Goal: Transaction & Acquisition: Purchase product/service

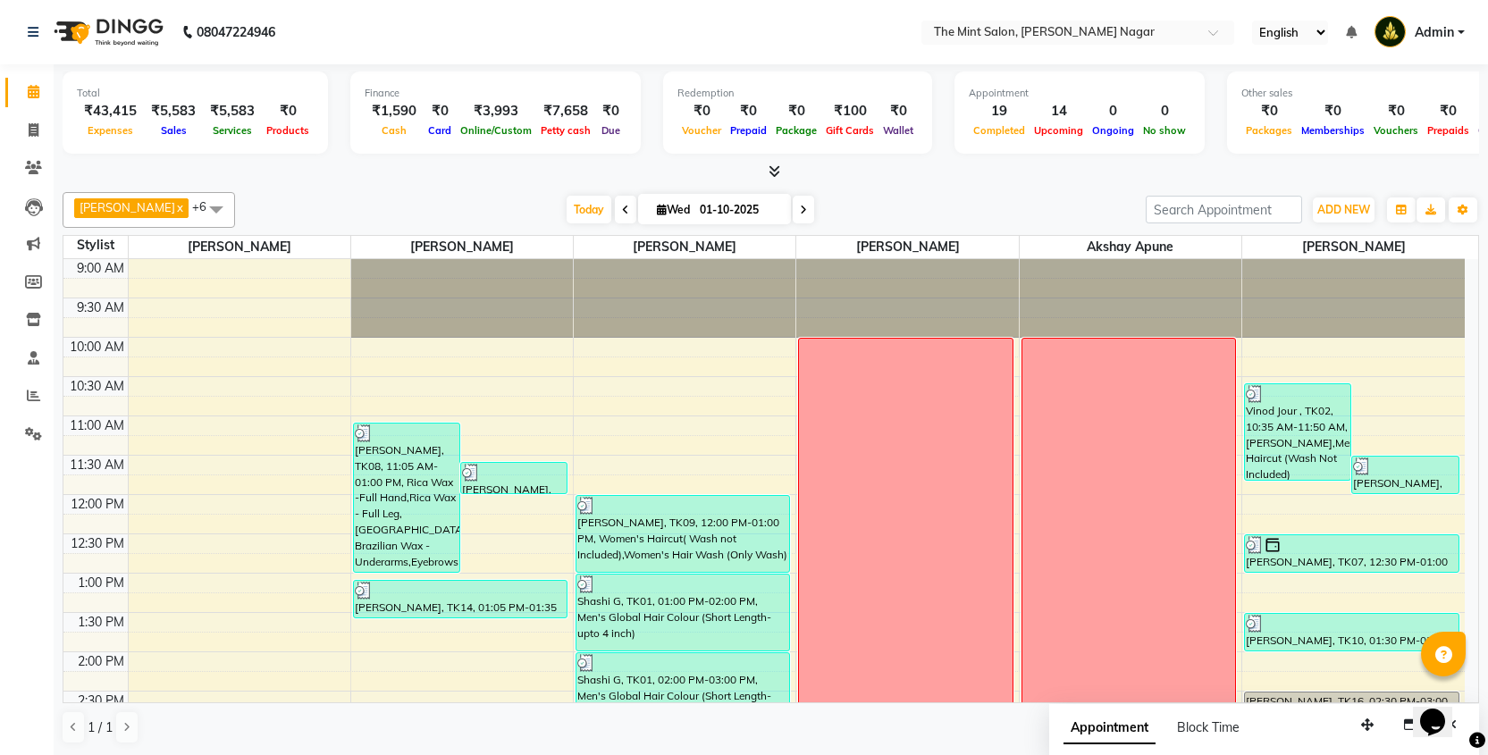
scroll to position [725, 0]
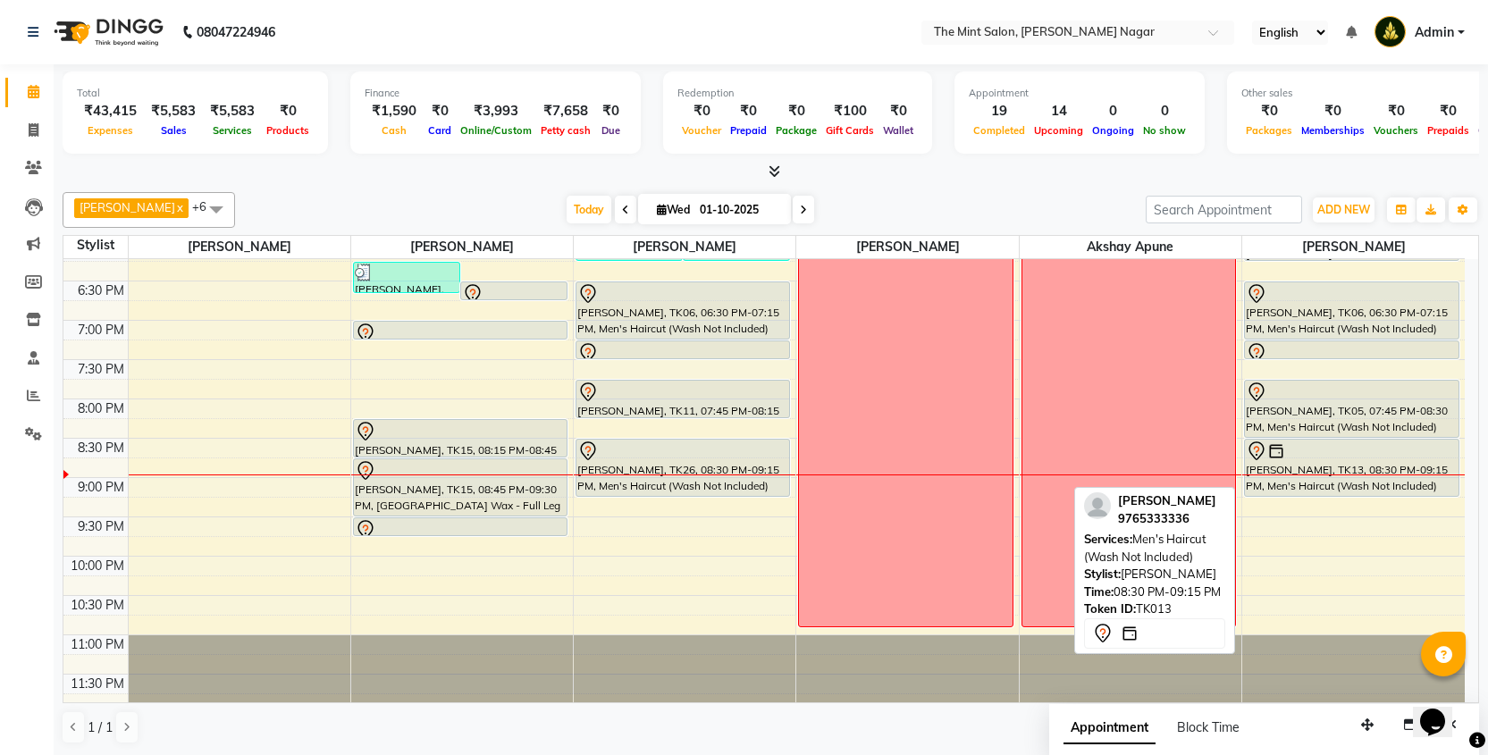
click at [1371, 463] on div "[PERSON_NAME], TK13, 08:30 PM-09:15 PM, Men's Haircut (Wash Not Included)" at bounding box center [1352, 468] width 214 height 56
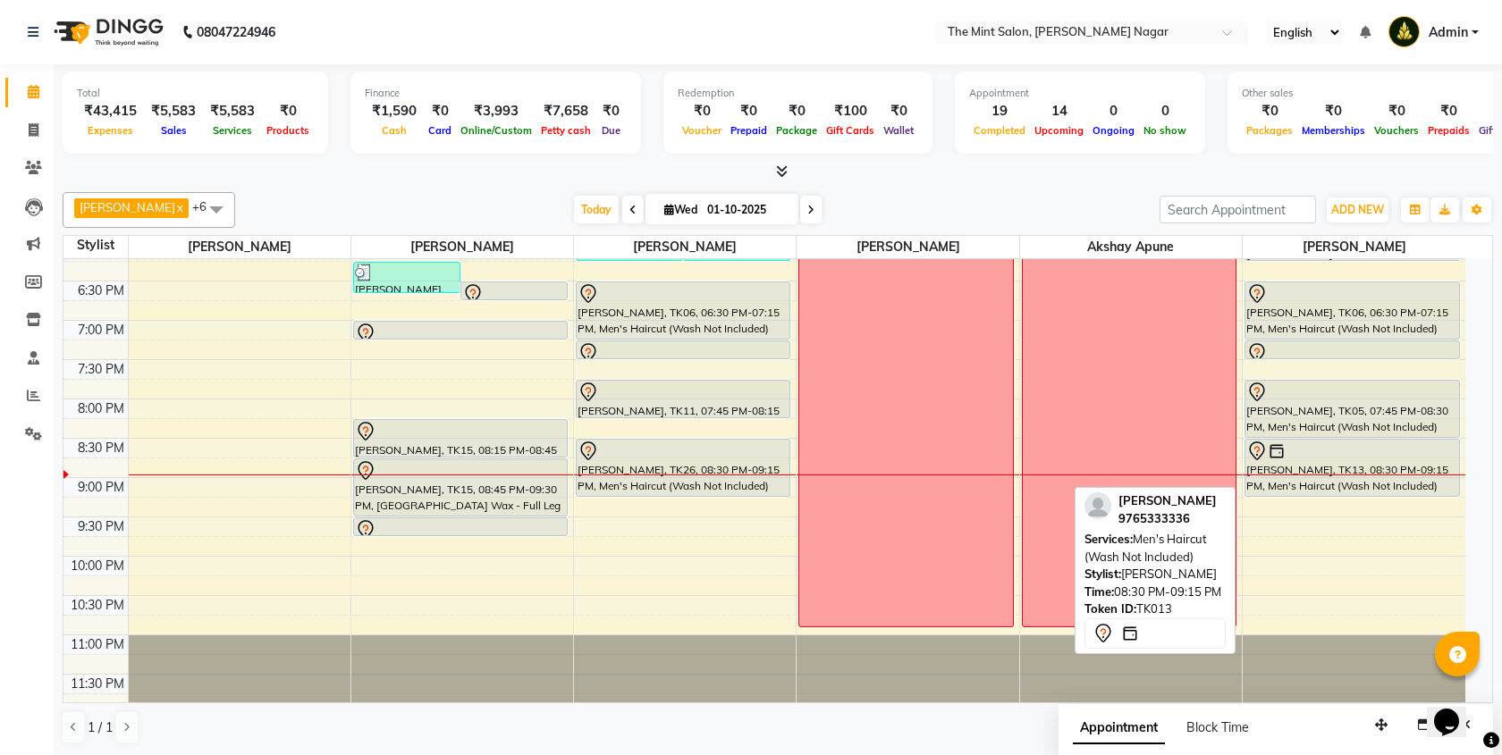
select select "7"
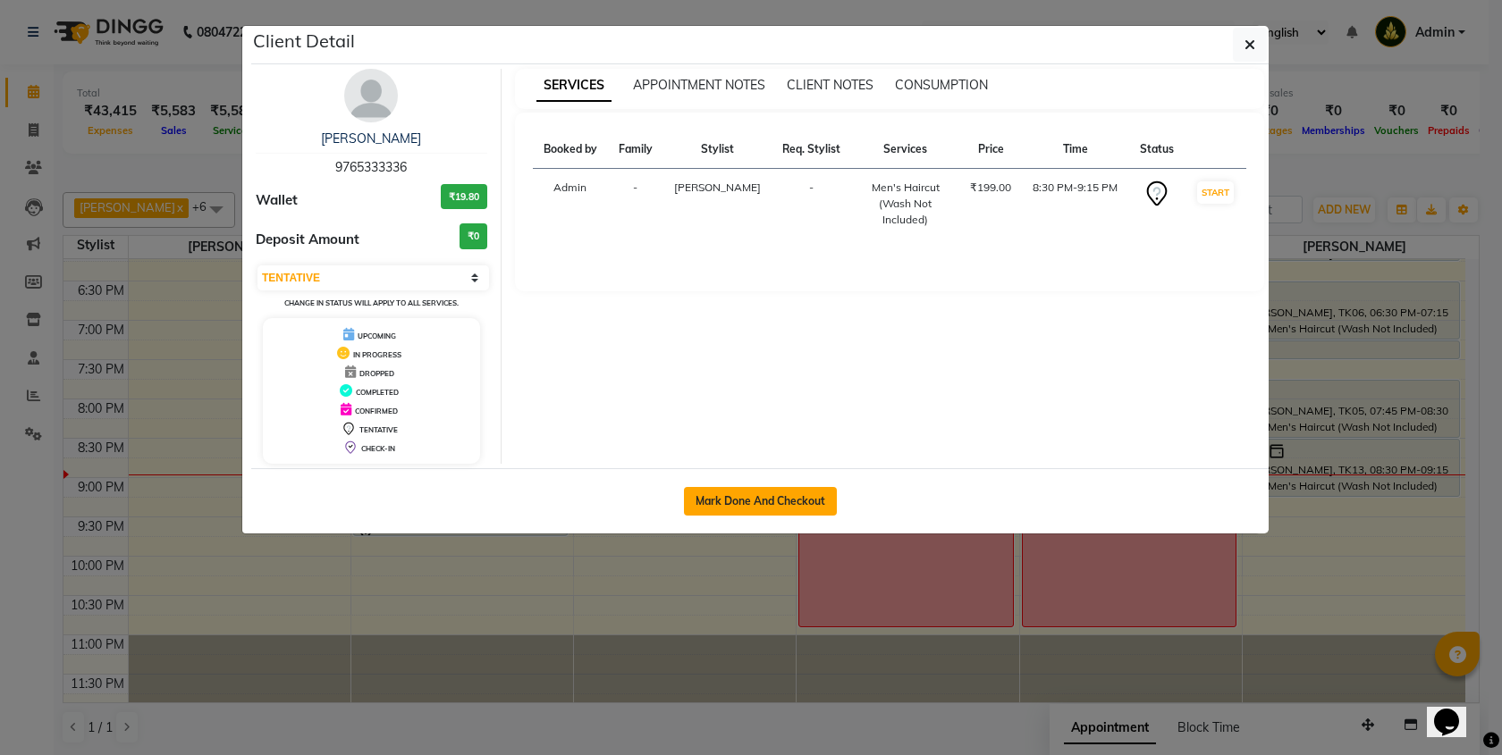
click at [761, 496] on button "Mark Done And Checkout" at bounding box center [760, 501] width 153 height 29
select select "service"
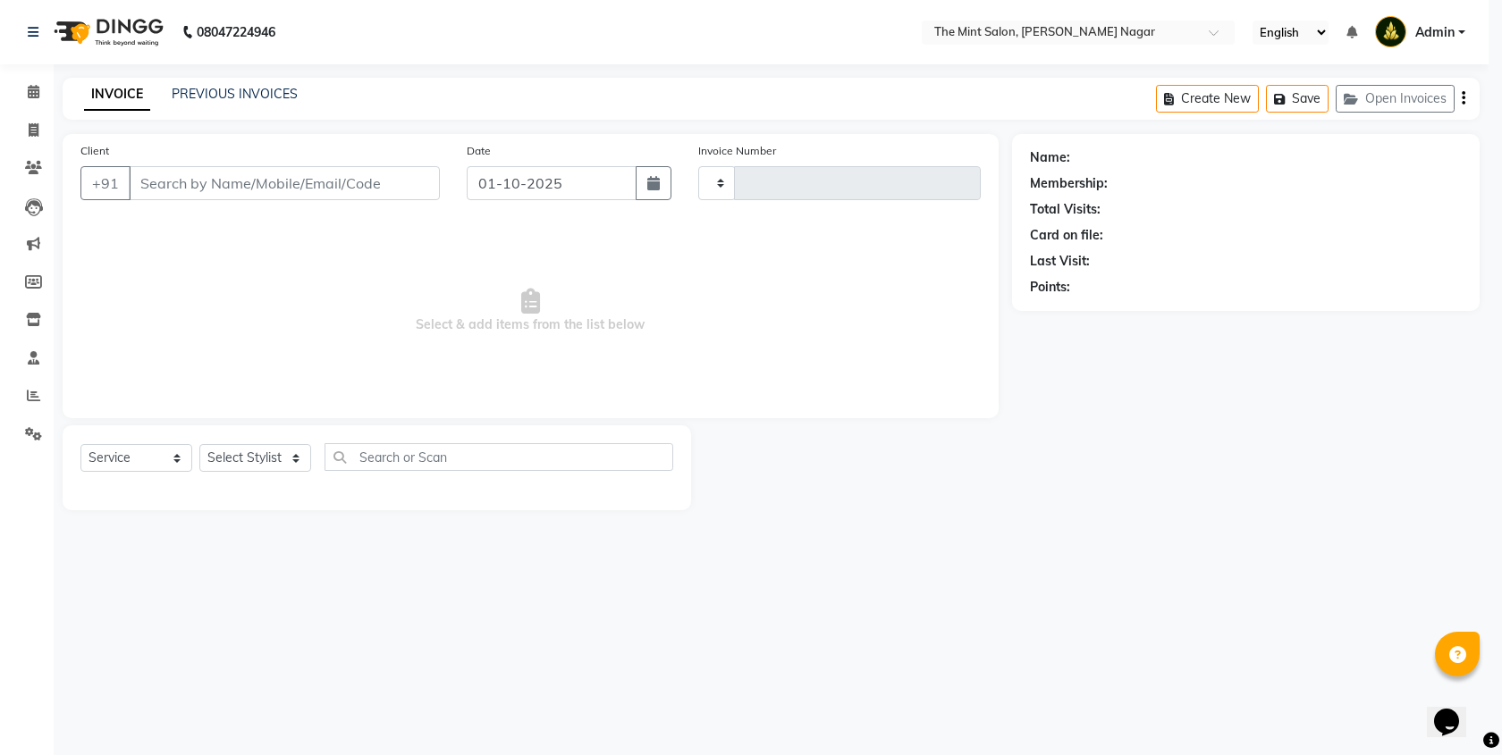
type input "03526"
select select "3"
select select "7164"
type input "9765333336"
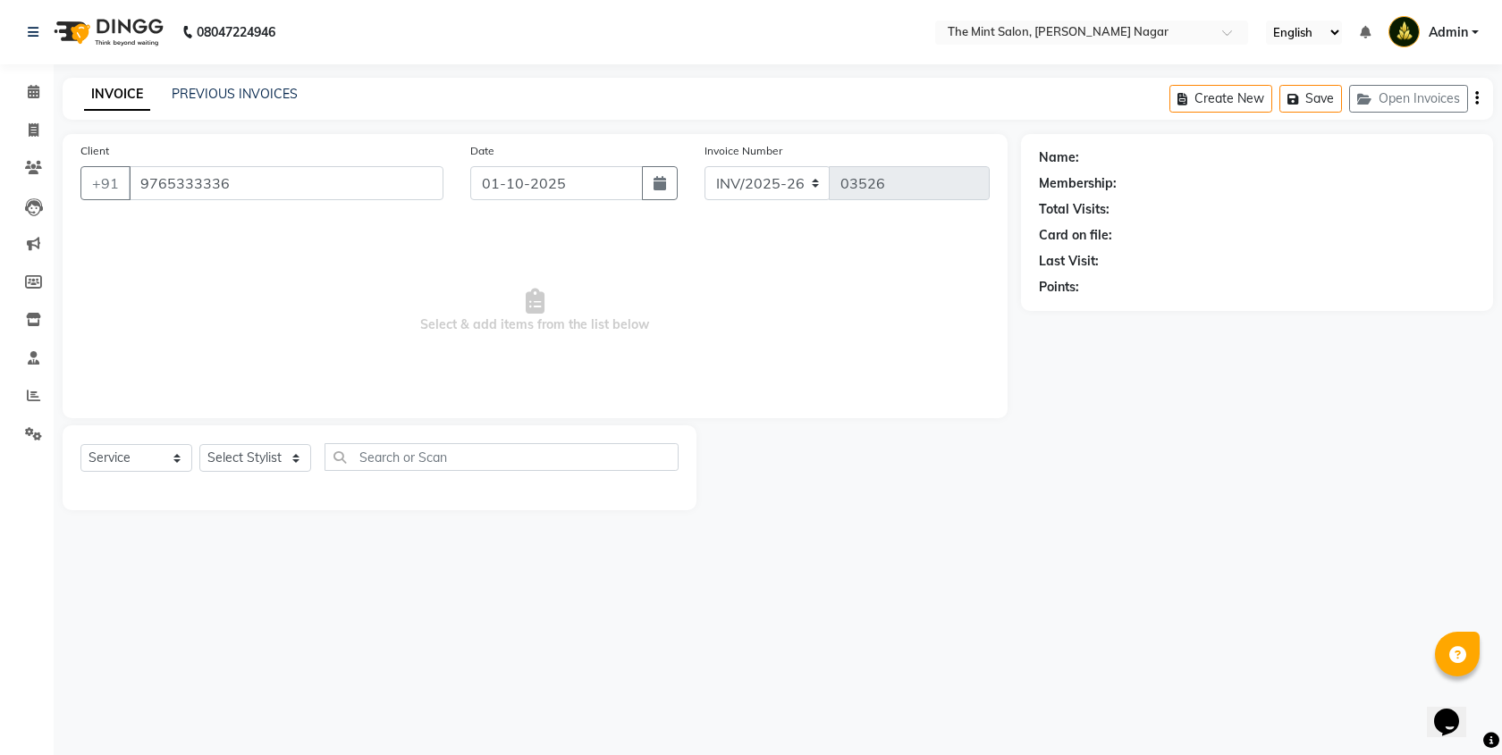
select select "91520"
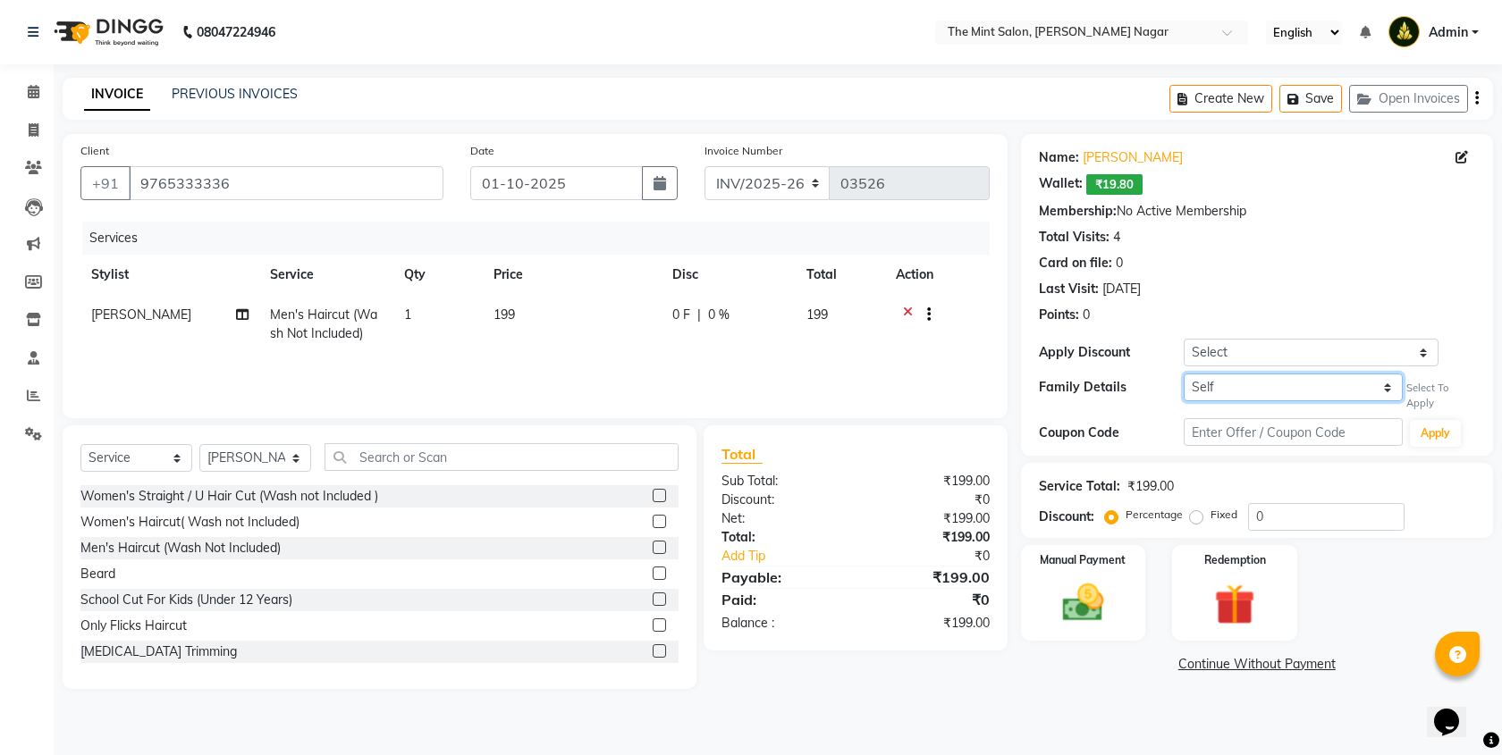
click at [1384, 385] on select "Self [PERSON_NAME]" at bounding box center [1293, 388] width 218 height 28
select select "6061238"
type input "15"
select select "2: Object"
click at [653, 570] on label at bounding box center [659, 573] width 13 height 13
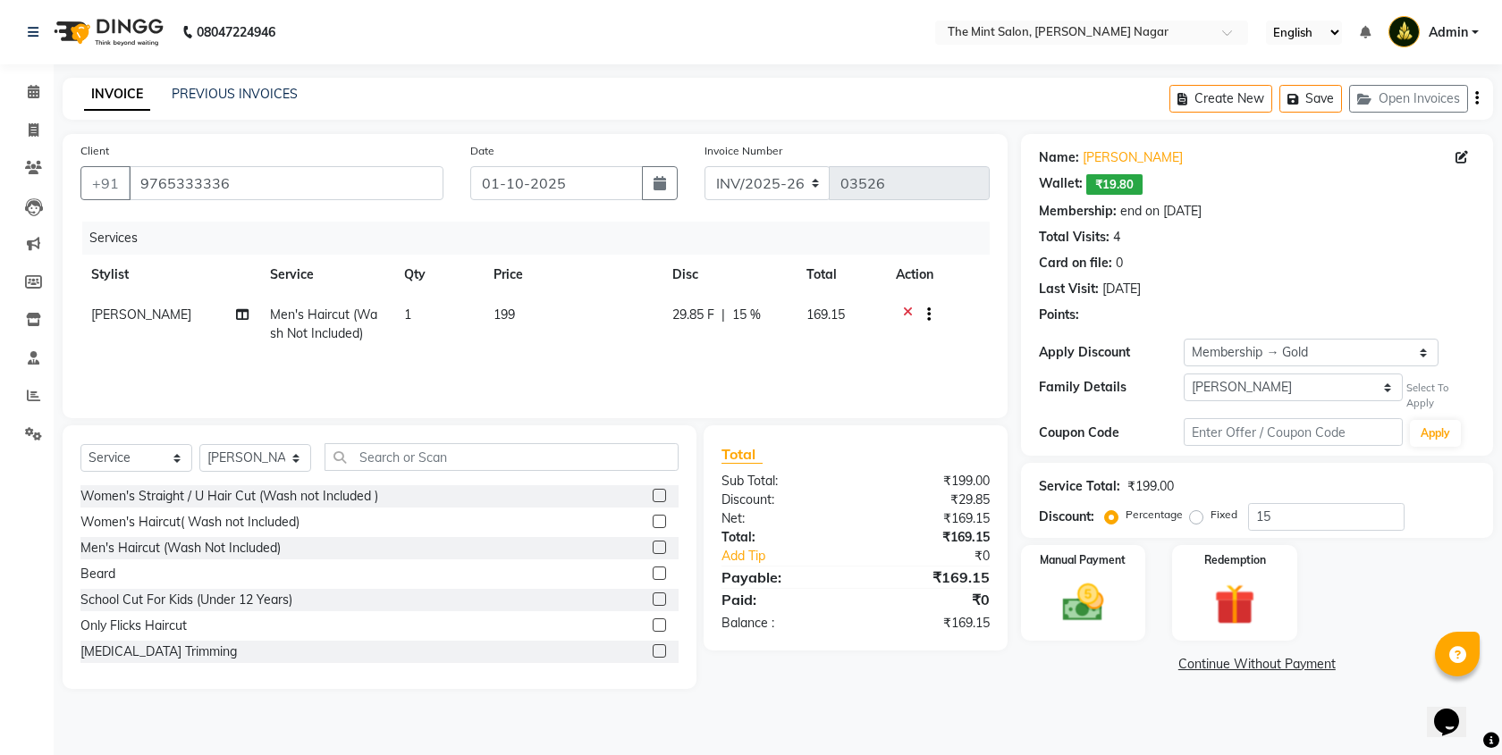
click at [653, 570] on input "checkbox" at bounding box center [659, 575] width 12 height 12
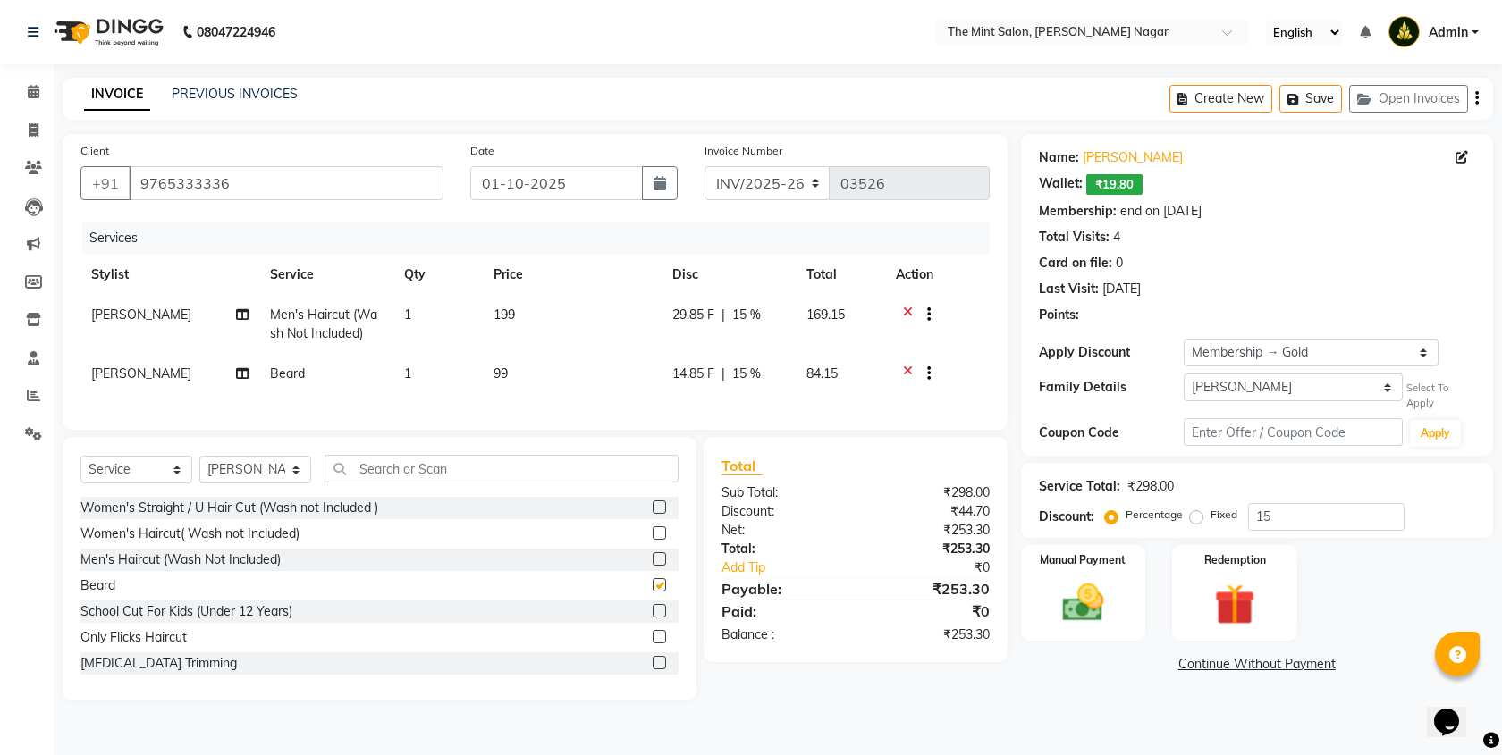
checkbox input "false"
click at [1095, 603] on img at bounding box center [1084, 602] width 70 height 49
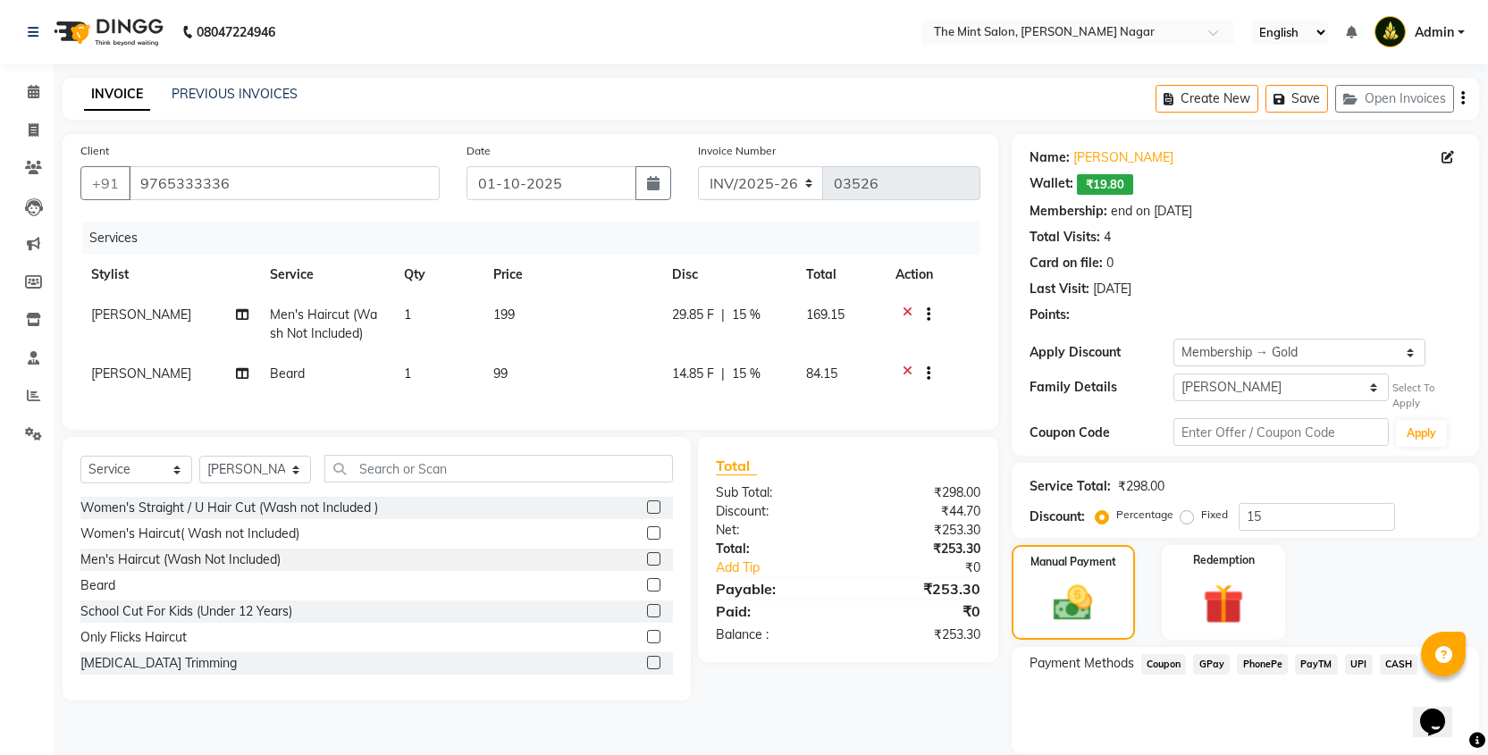
click at [1269, 666] on span "PhonePe" at bounding box center [1262, 664] width 51 height 21
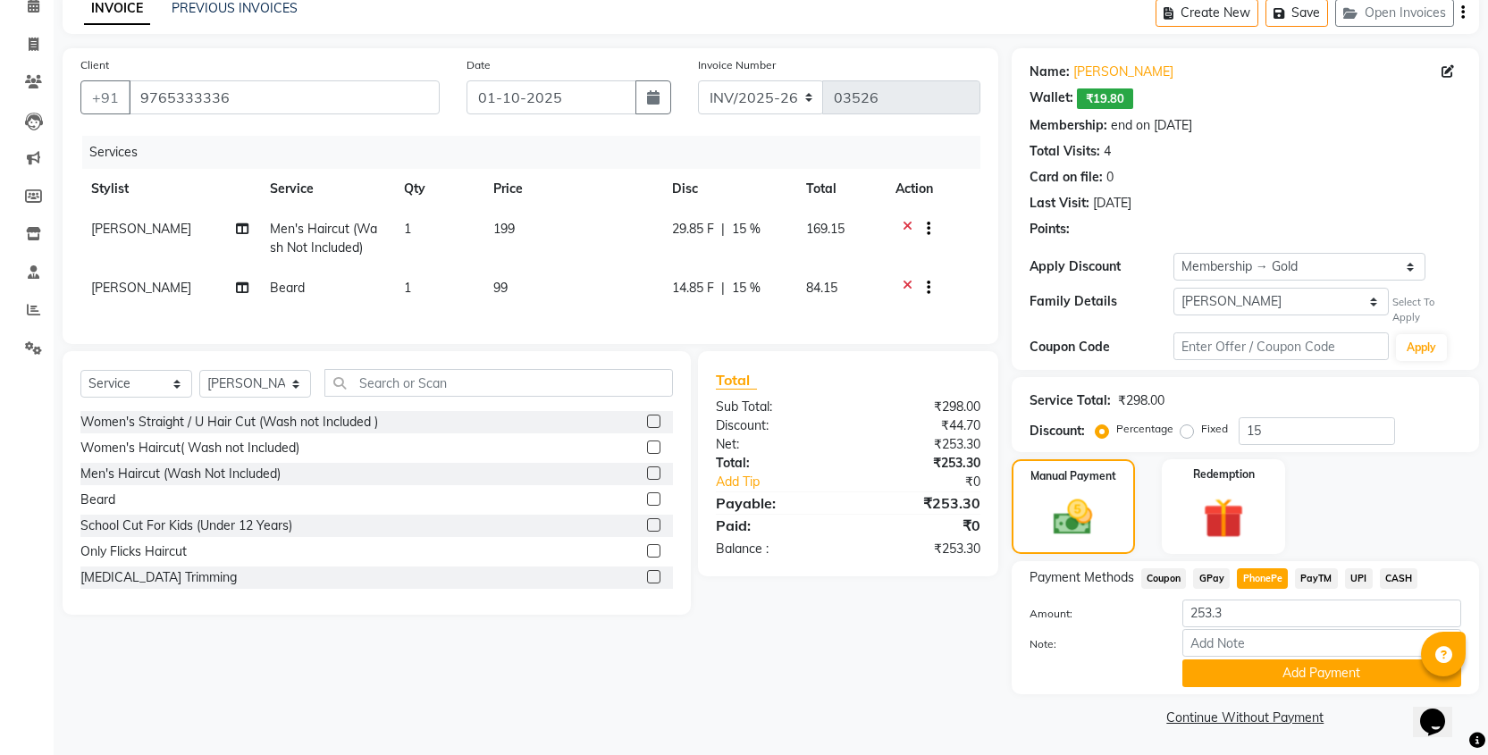
scroll to position [87, 0]
click at [1289, 678] on button "Add Payment" at bounding box center [1322, 673] width 279 height 28
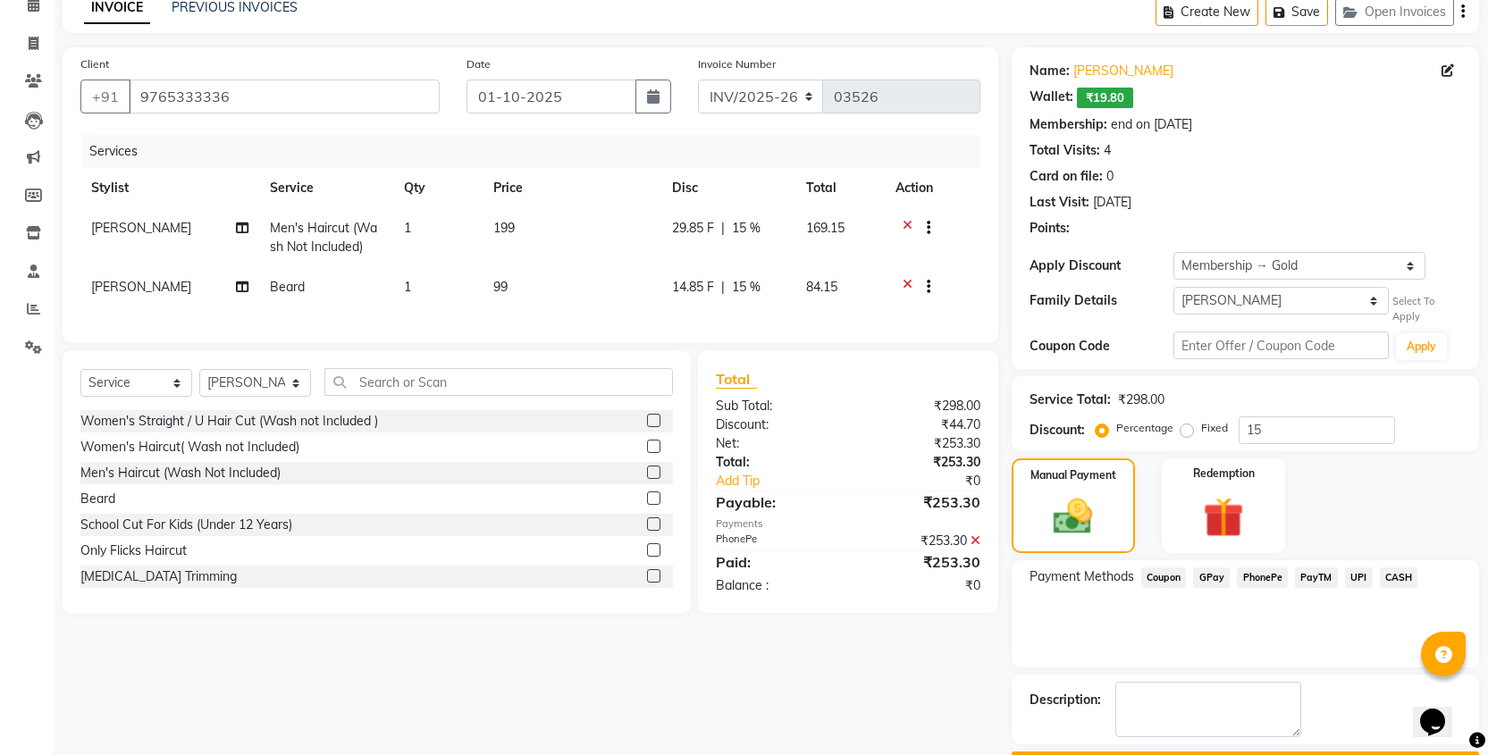
scroll to position [138, 0]
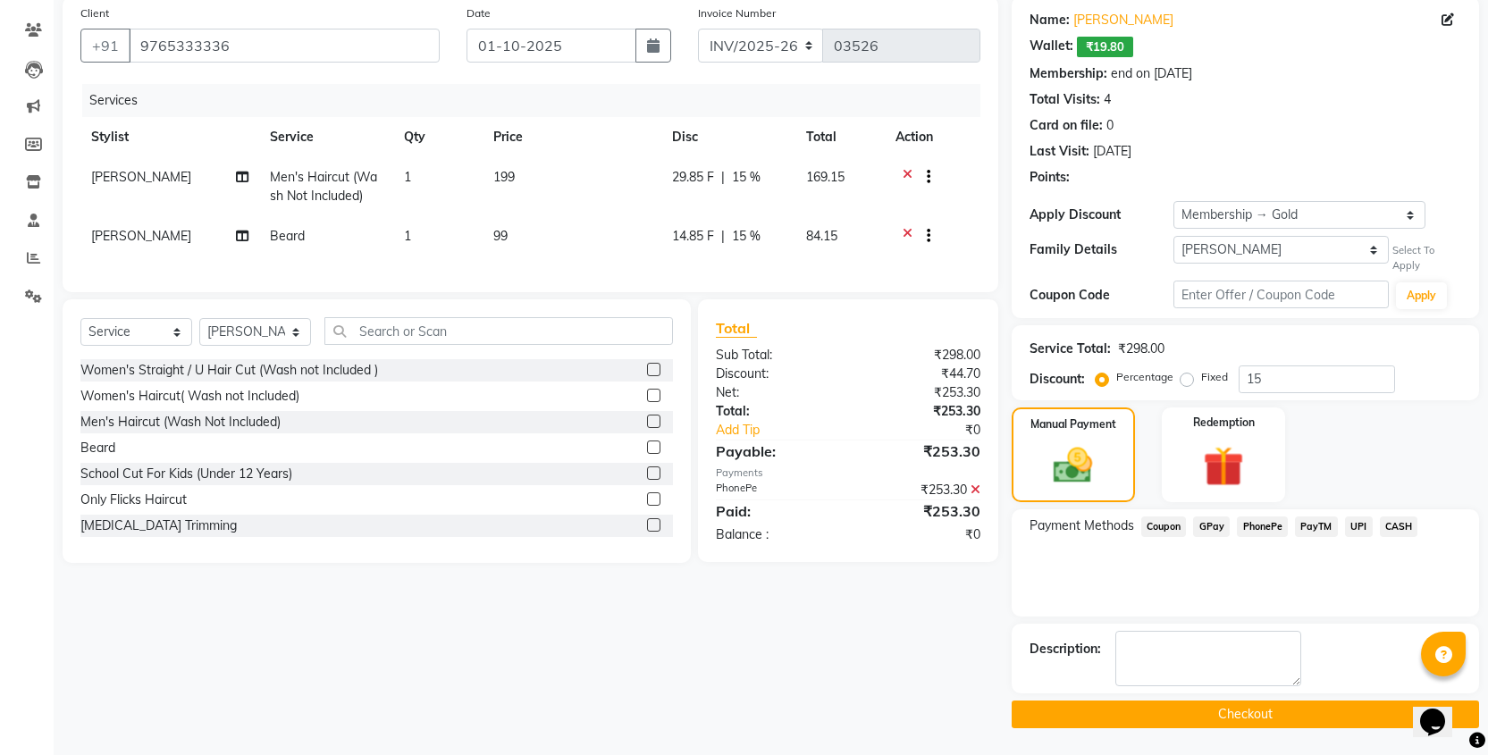
click at [1403, 521] on span "CASH" at bounding box center [1399, 527] width 38 height 21
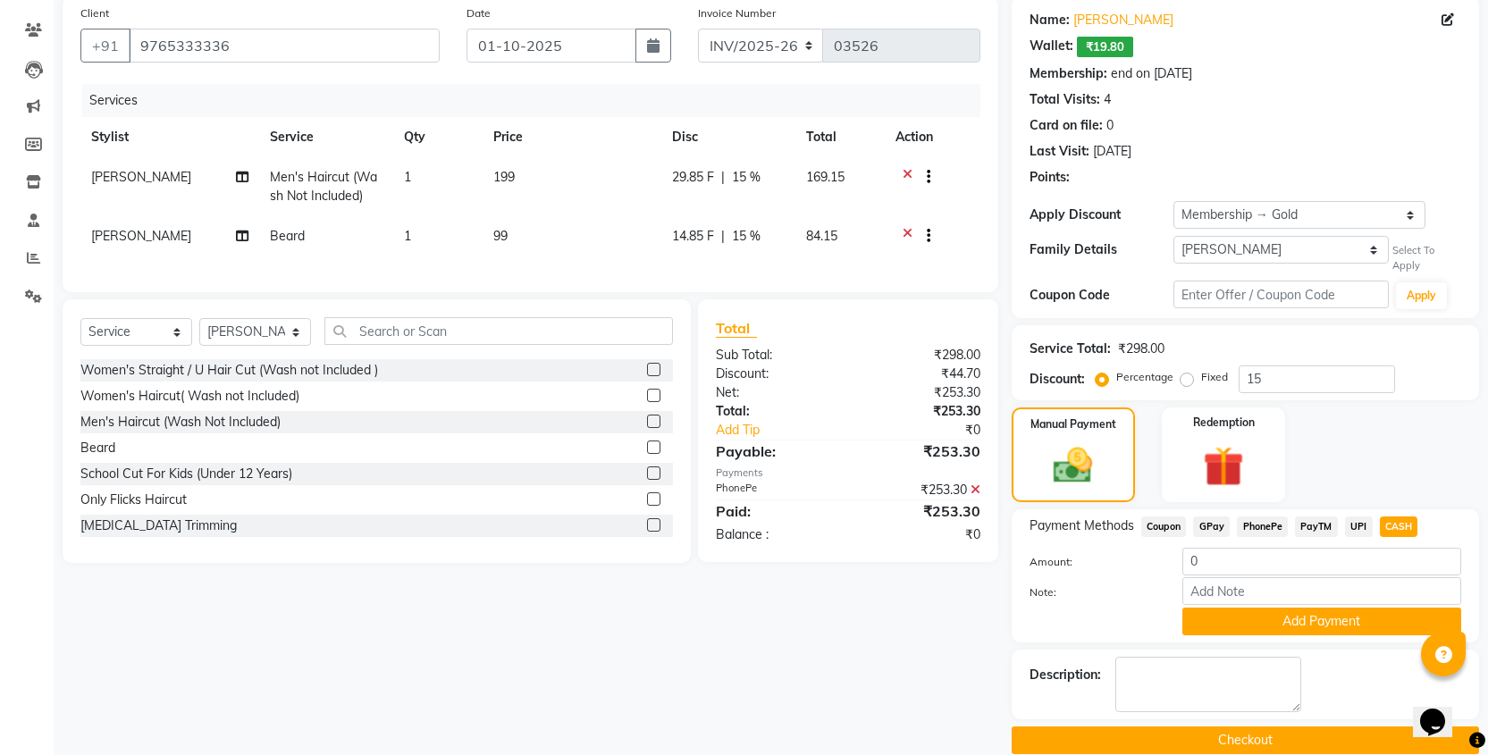
click at [973, 496] on icon at bounding box center [976, 490] width 10 height 13
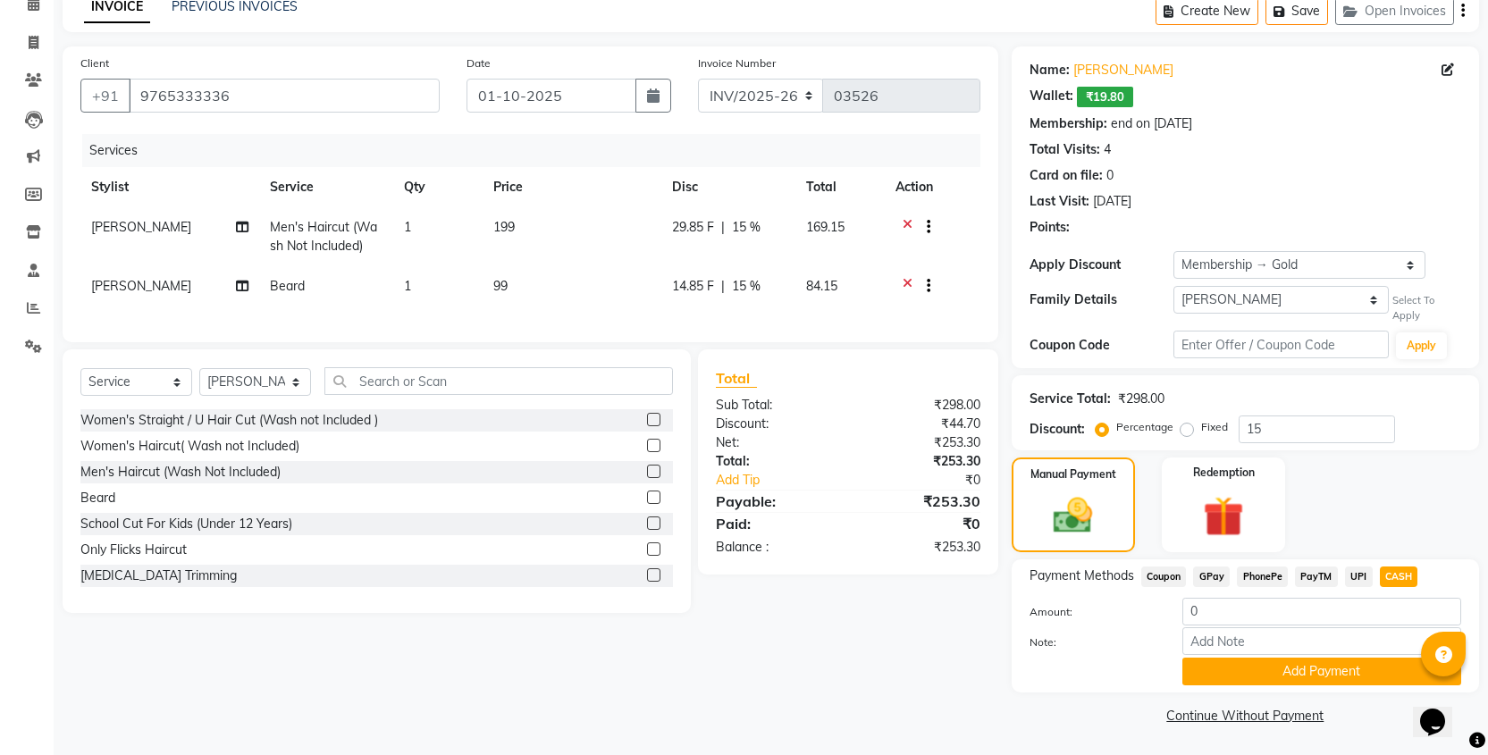
click at [1271, 577] on span "PhonePe" at bounding box center [1262, 577] width 51 height 21
type input "253.3"
click at [1394, 578] on span "CASH" at bounding box center [1399, 577] width 38 height 21
click at [1286, 678] on button "Add Payment" at bounding box center [1322, 672] width 279 height 28
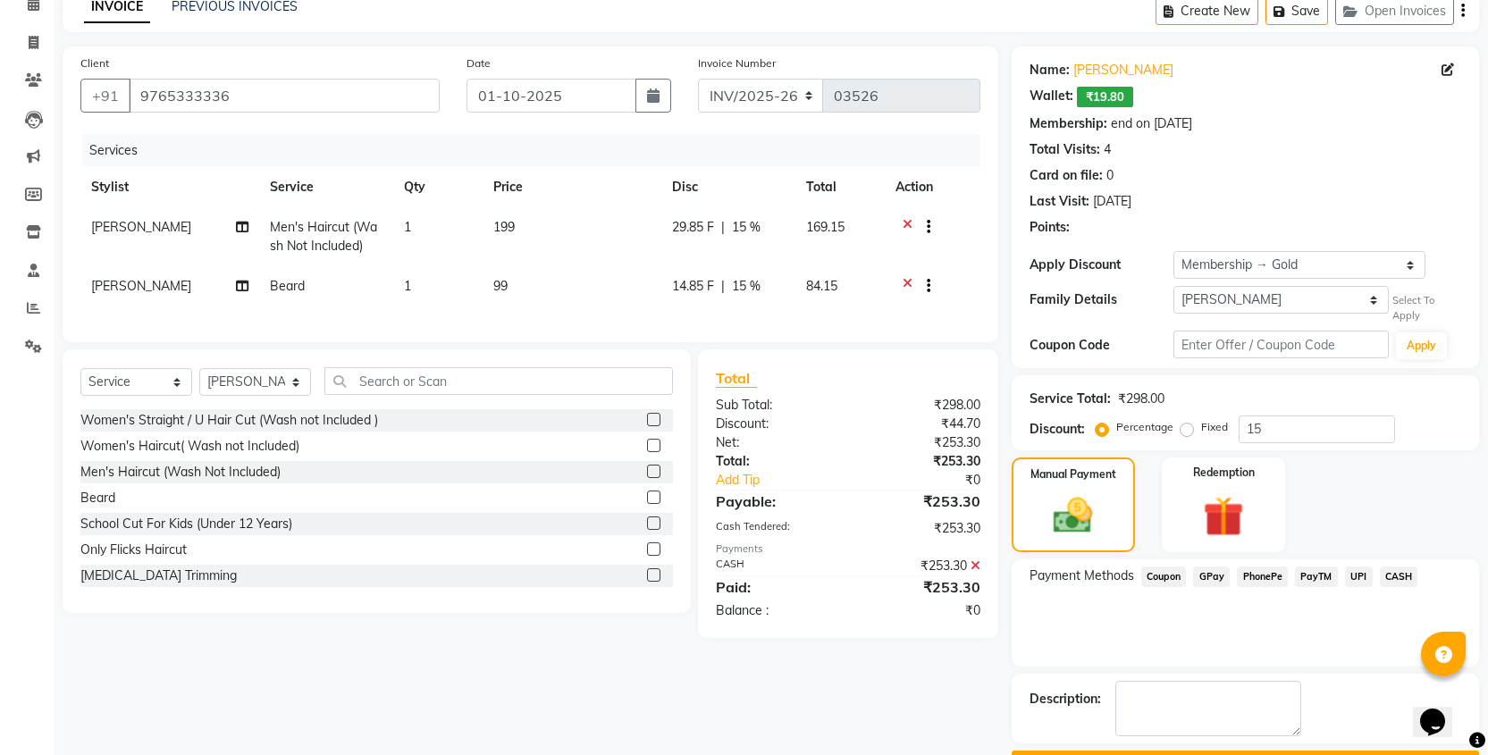
scroll to position [138, 0]
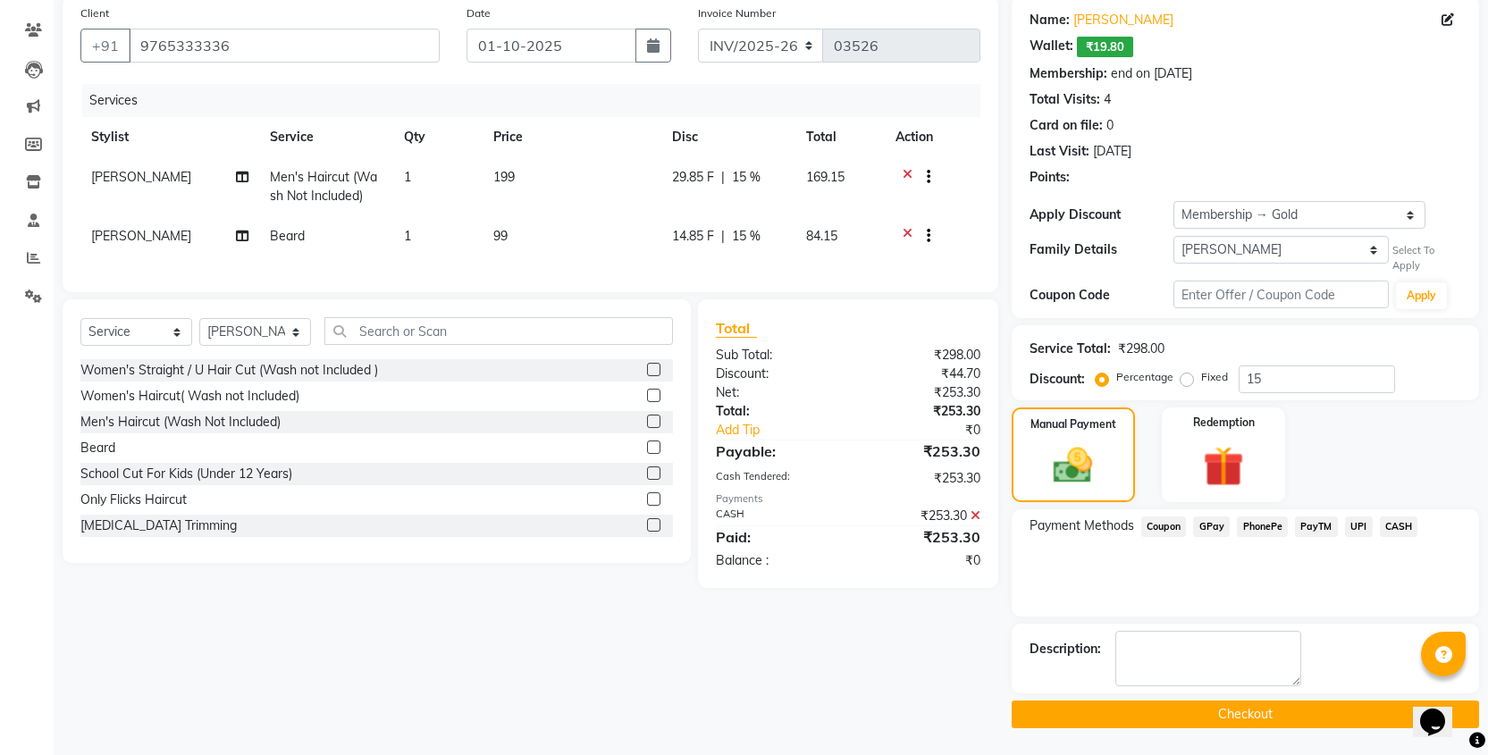
click at [1223, 721] on button "Checkout" at bounding box center [1246, 715] width 468 height 28
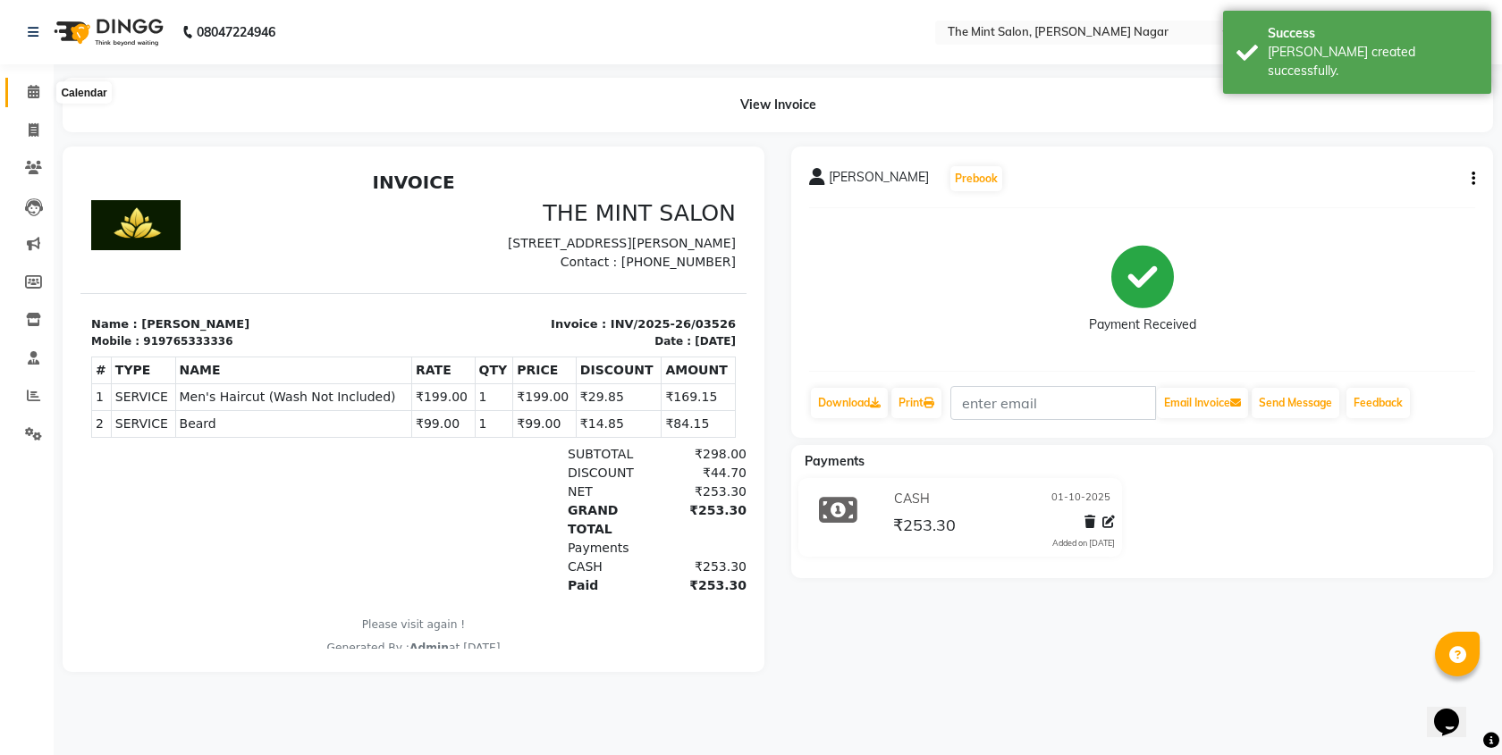
click at [33, 88] on icon at bounding box center [34, 91] width 12 height 13
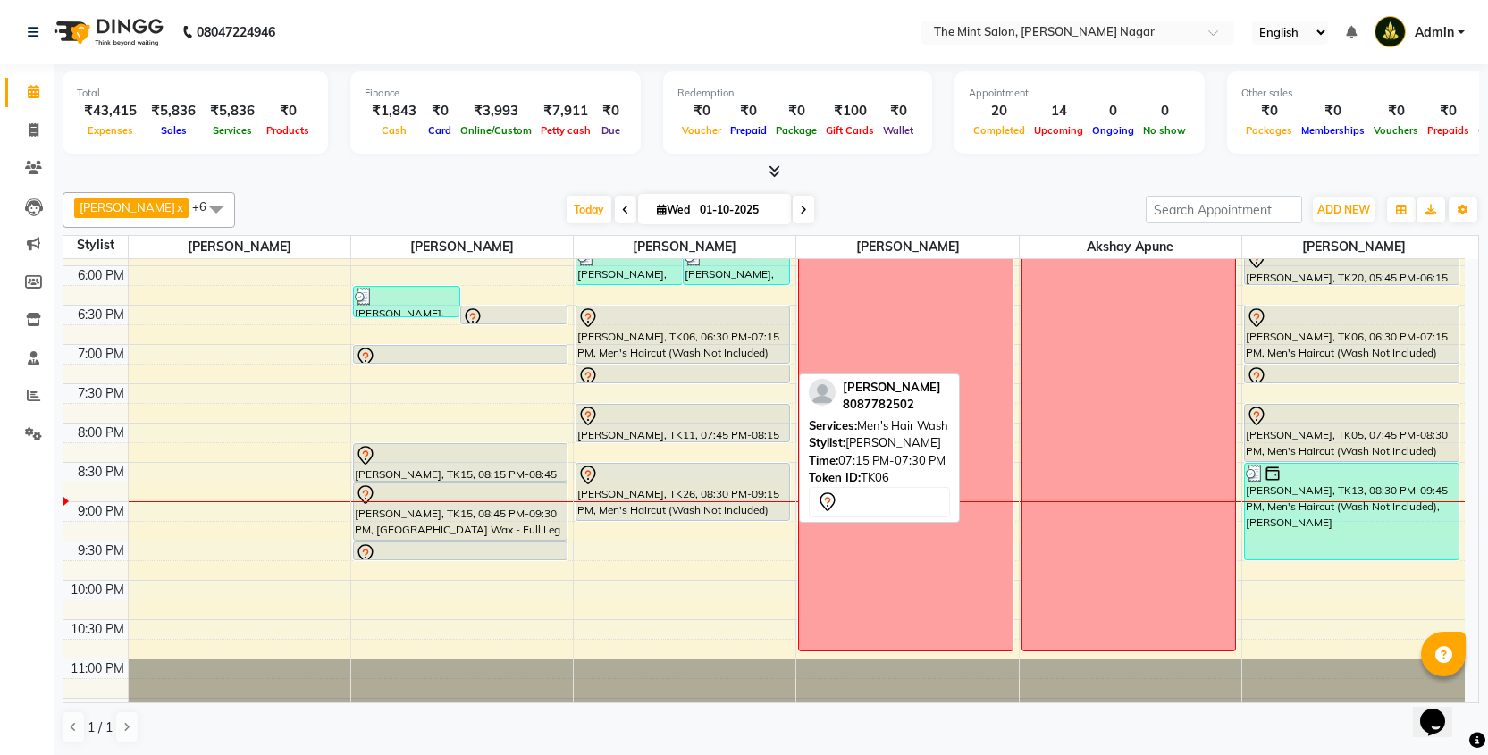
scroll to position [734, 0]
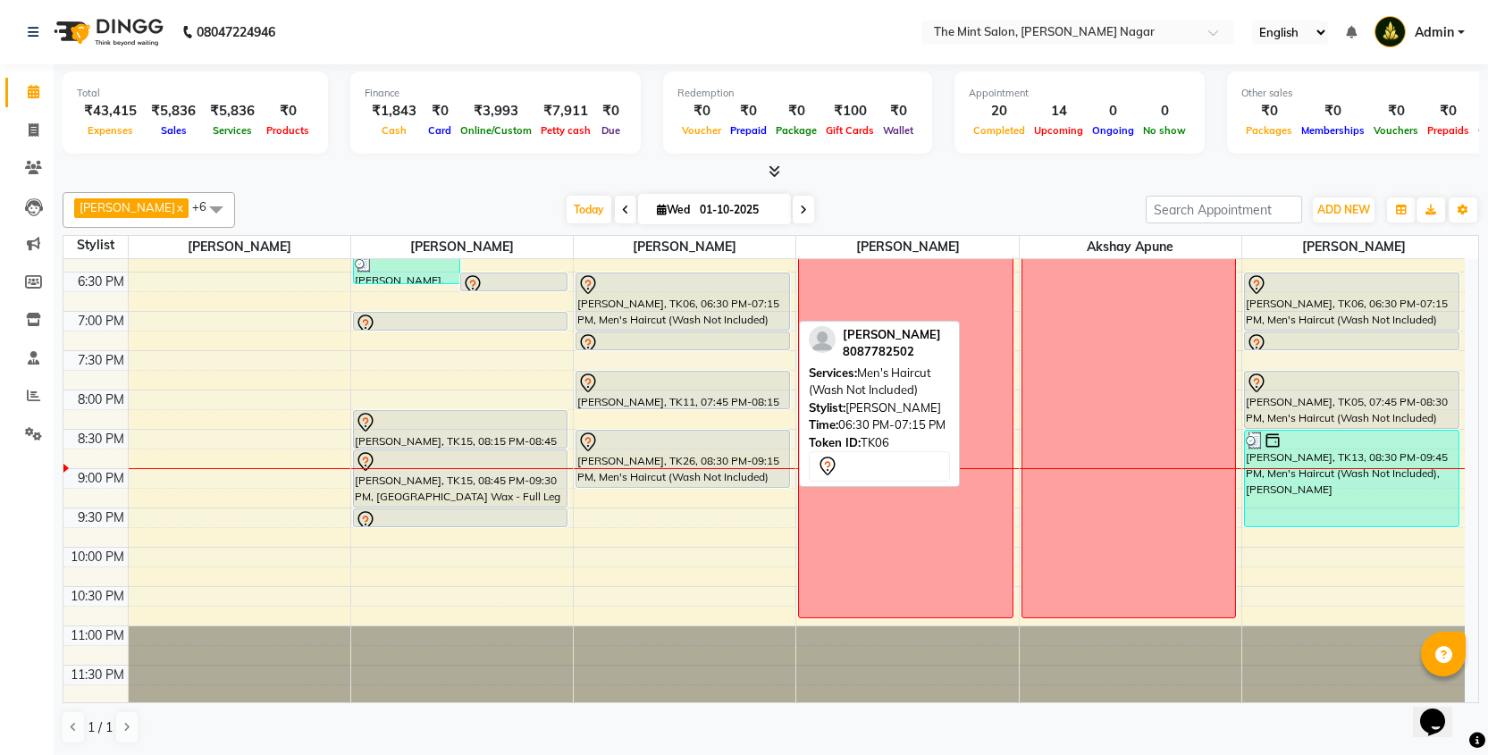
click at [721, 324] on div "[PERSON_NAME], TK06, 06:30 PM-07:15 PM, Men's Haircut (Wash Not Included)" at bounding box center [683, 302] width 213 height 56
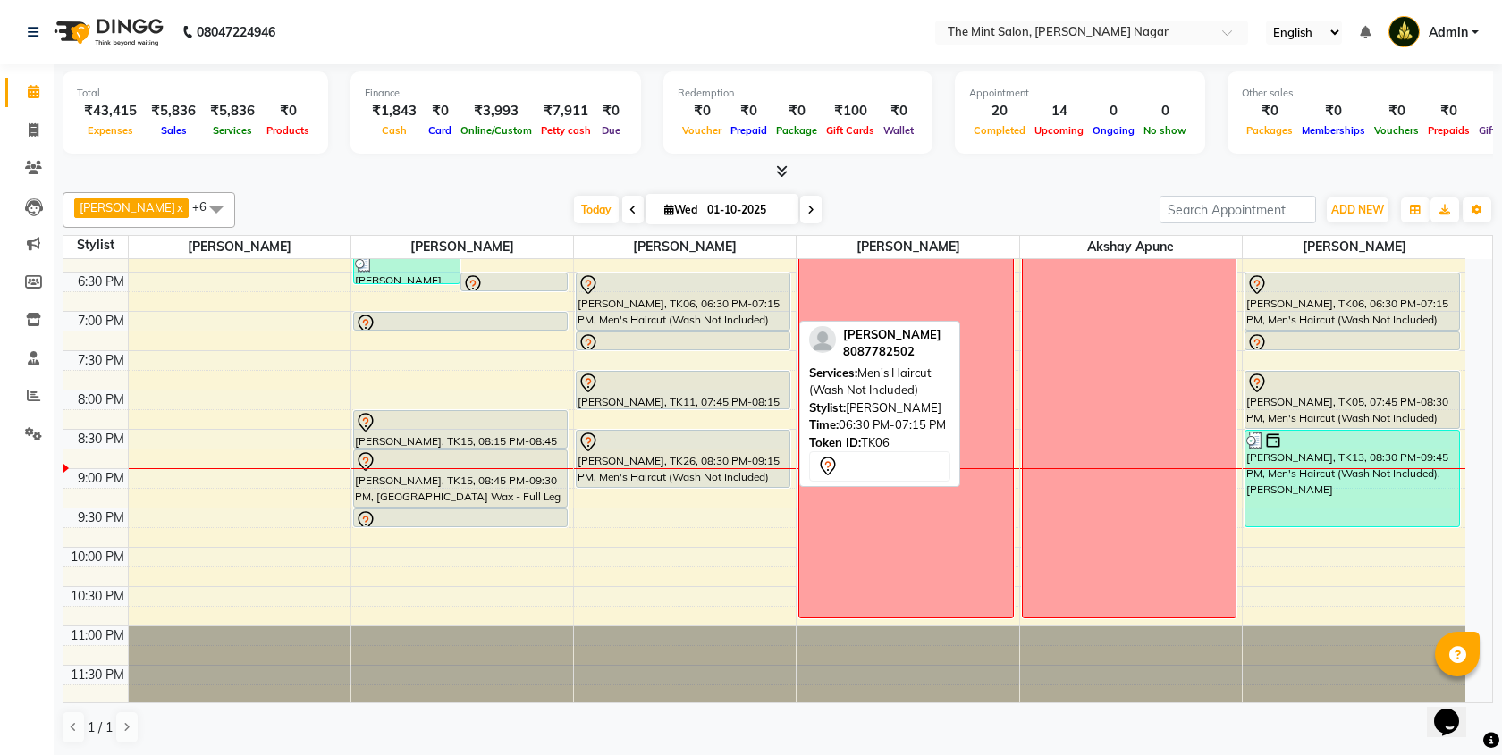
select select "7"
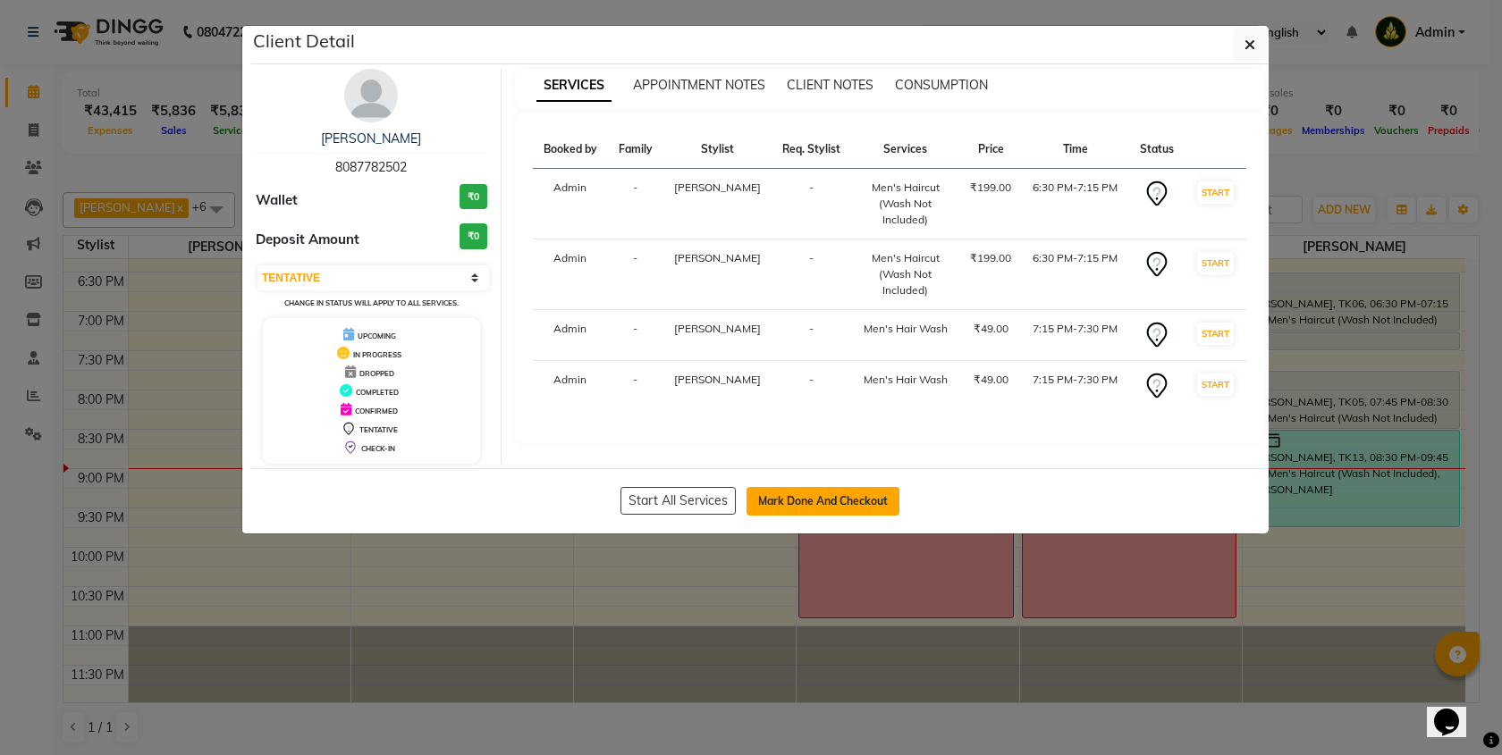
click at [818, 498] on button "Mark Done And Checkout" at bounding box center [822, 501] width 153 height 29
select select "service"
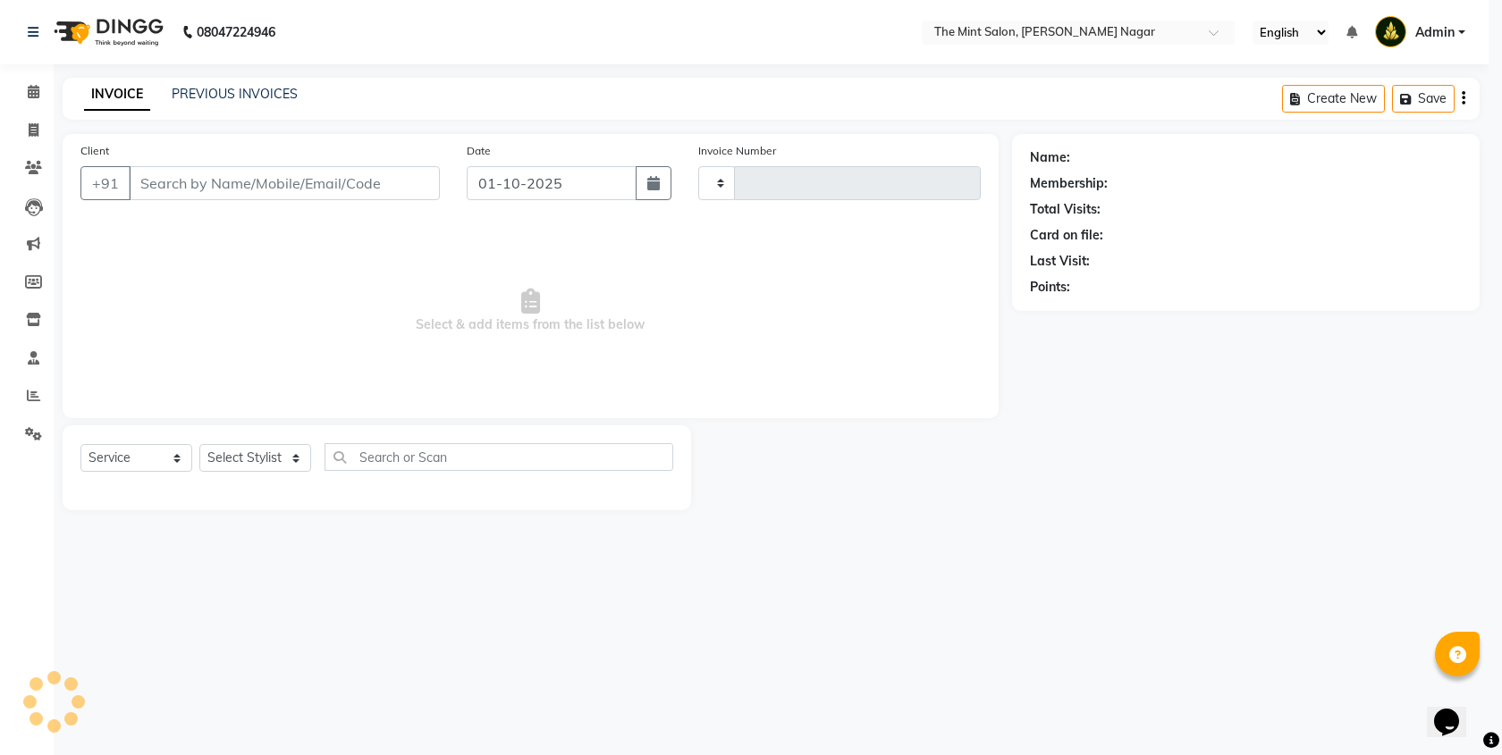
type input "03527"
select select "select"
select select "7164"
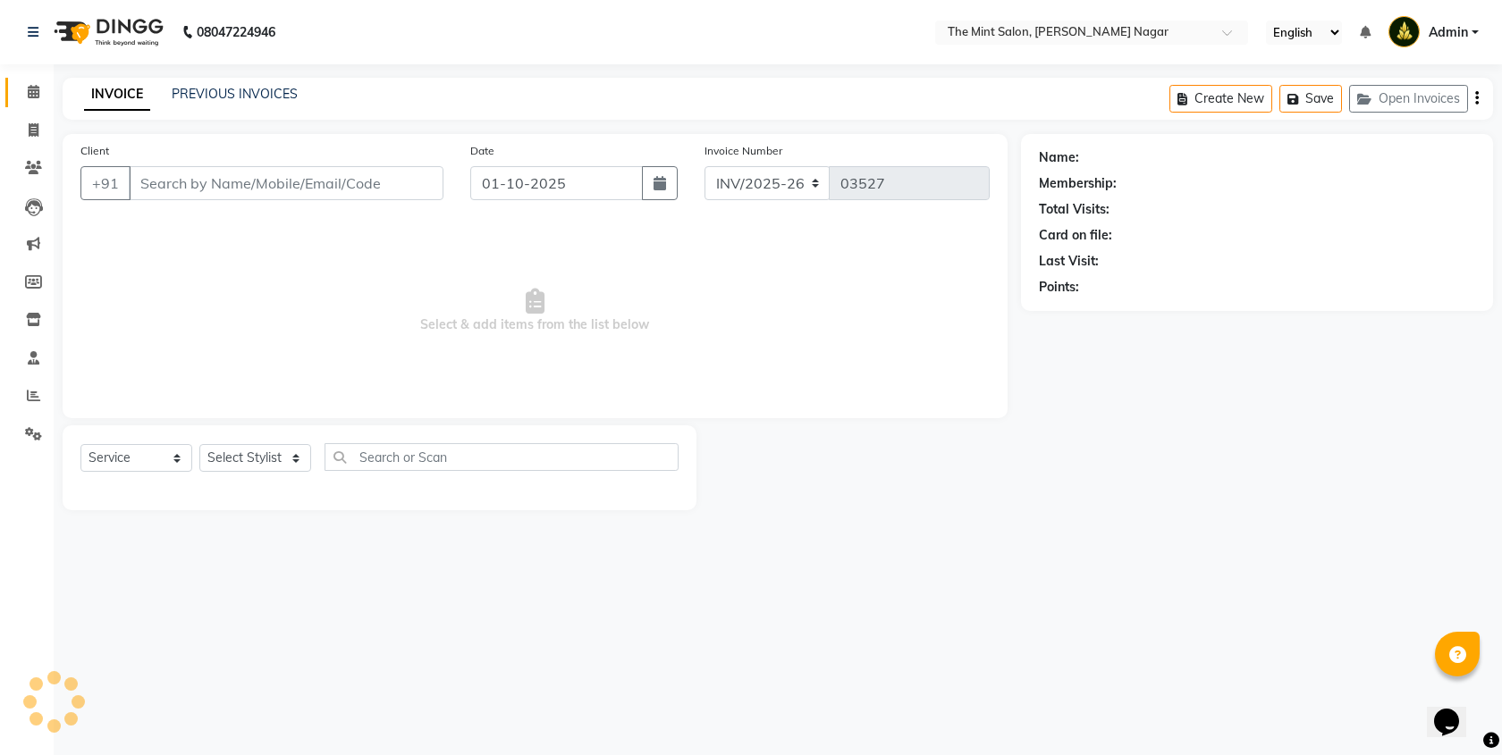
type input "8087782502"
select select "66078"
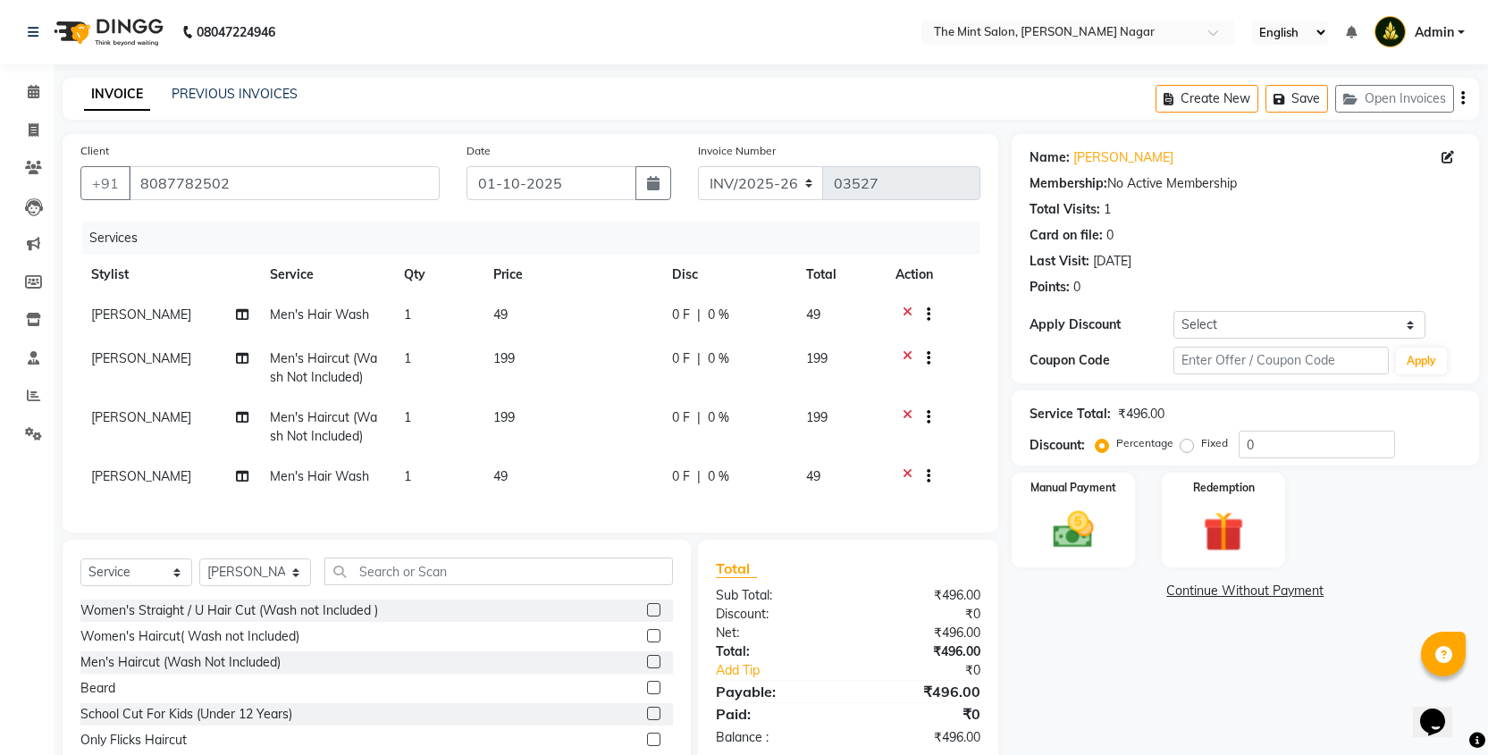
click at [908, 308] on icon at bounding box center [908, 317] width 10 height 22
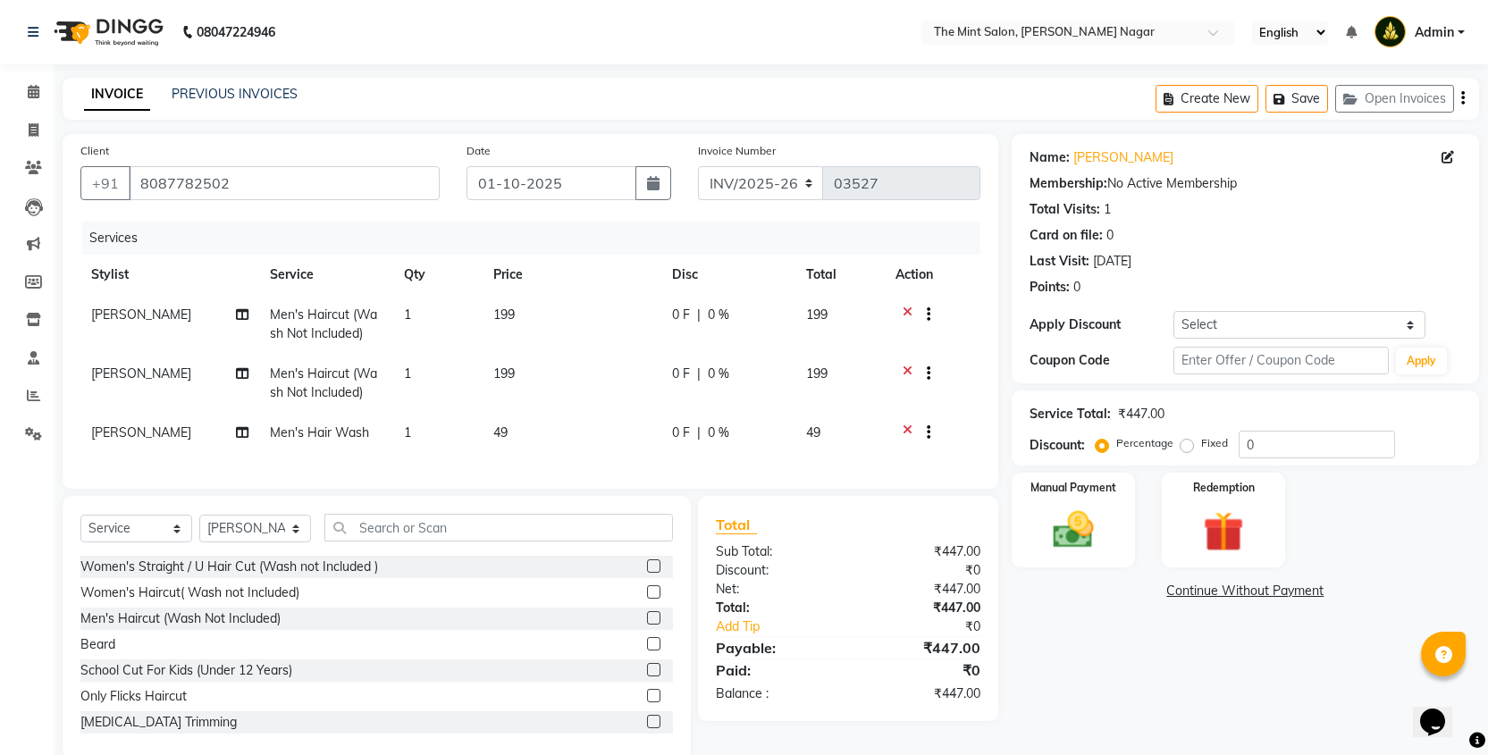
click at [906, 428] on icon at bounding box center [908, 435] width 10 height 22
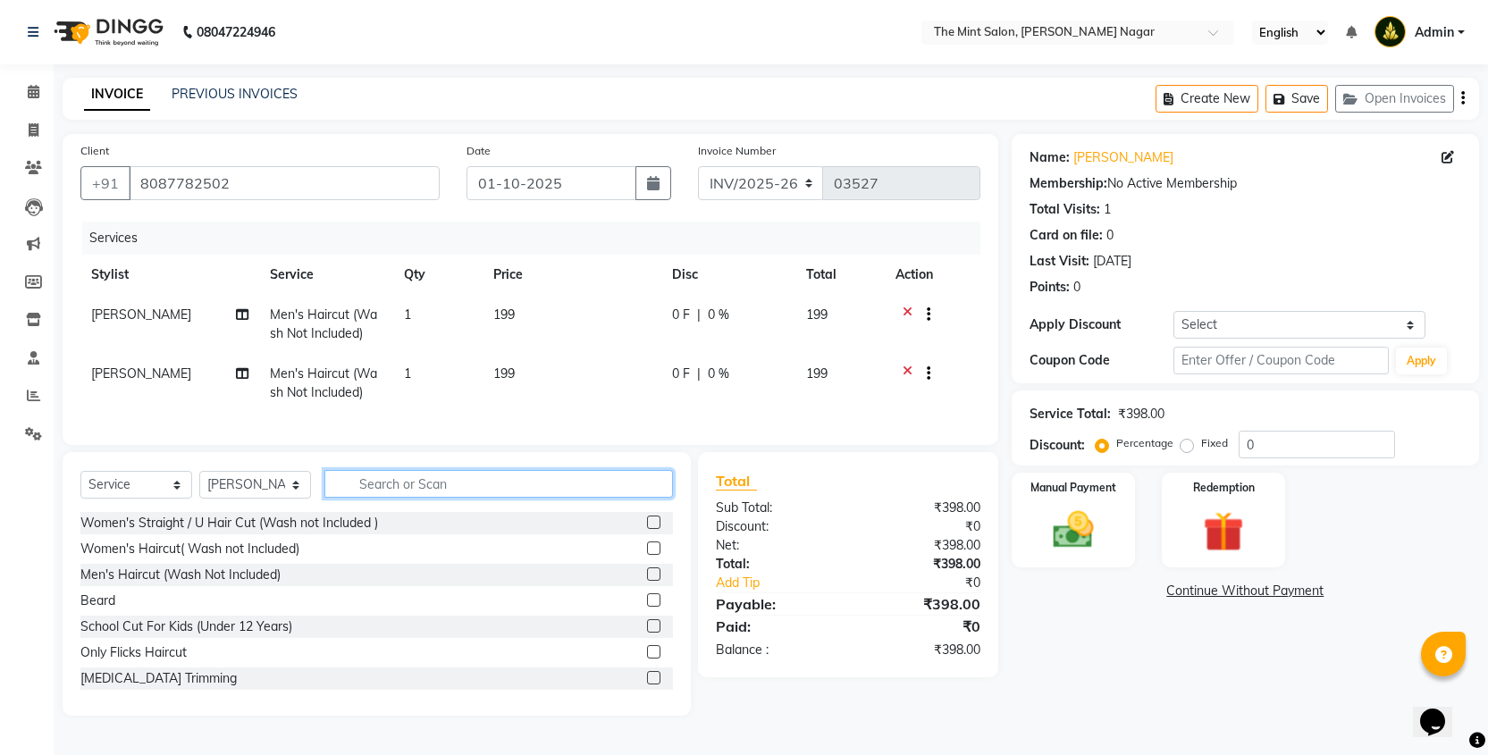
click at [601, 496] on input "text" at bounding box center [498, 484] width 349 height 28
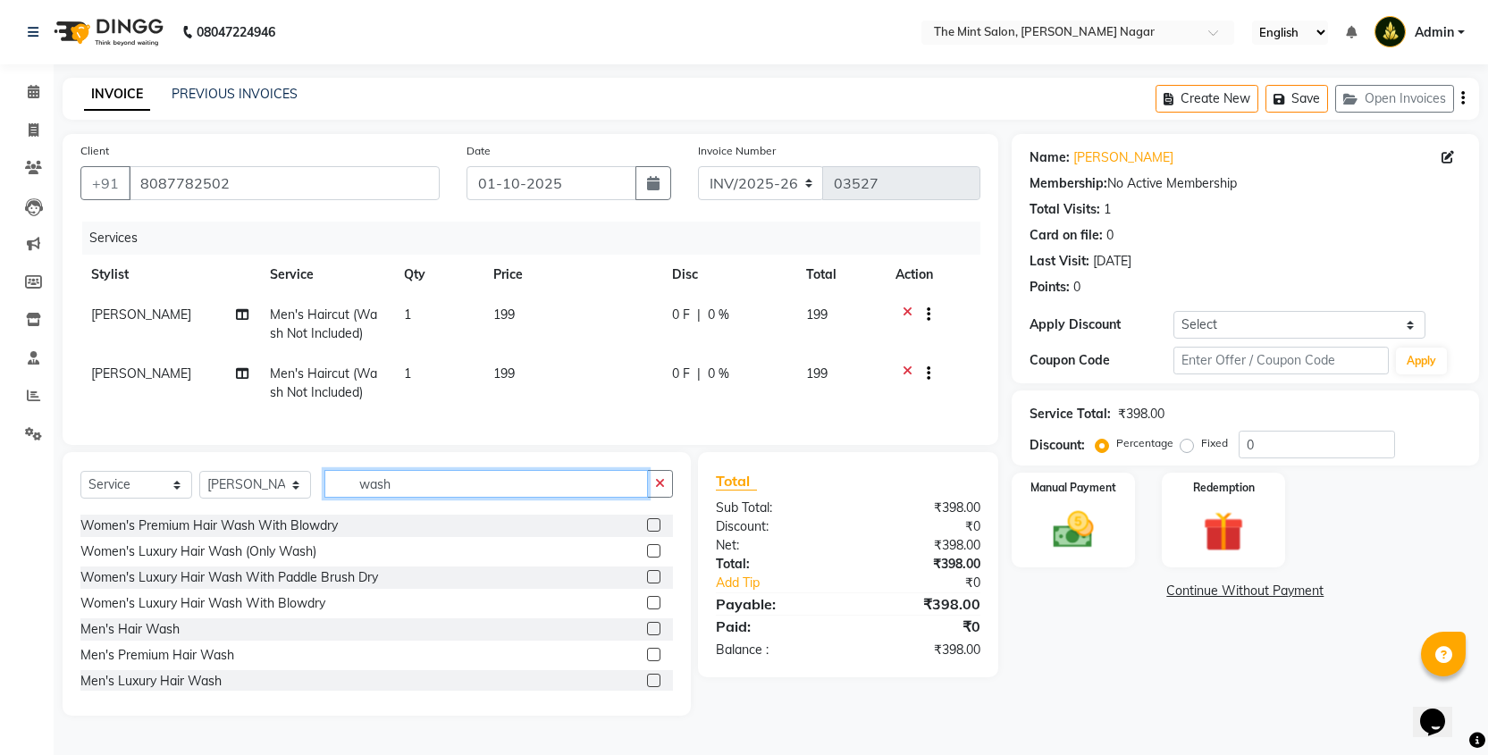
scroll to position [210, 0]
type input "wash"
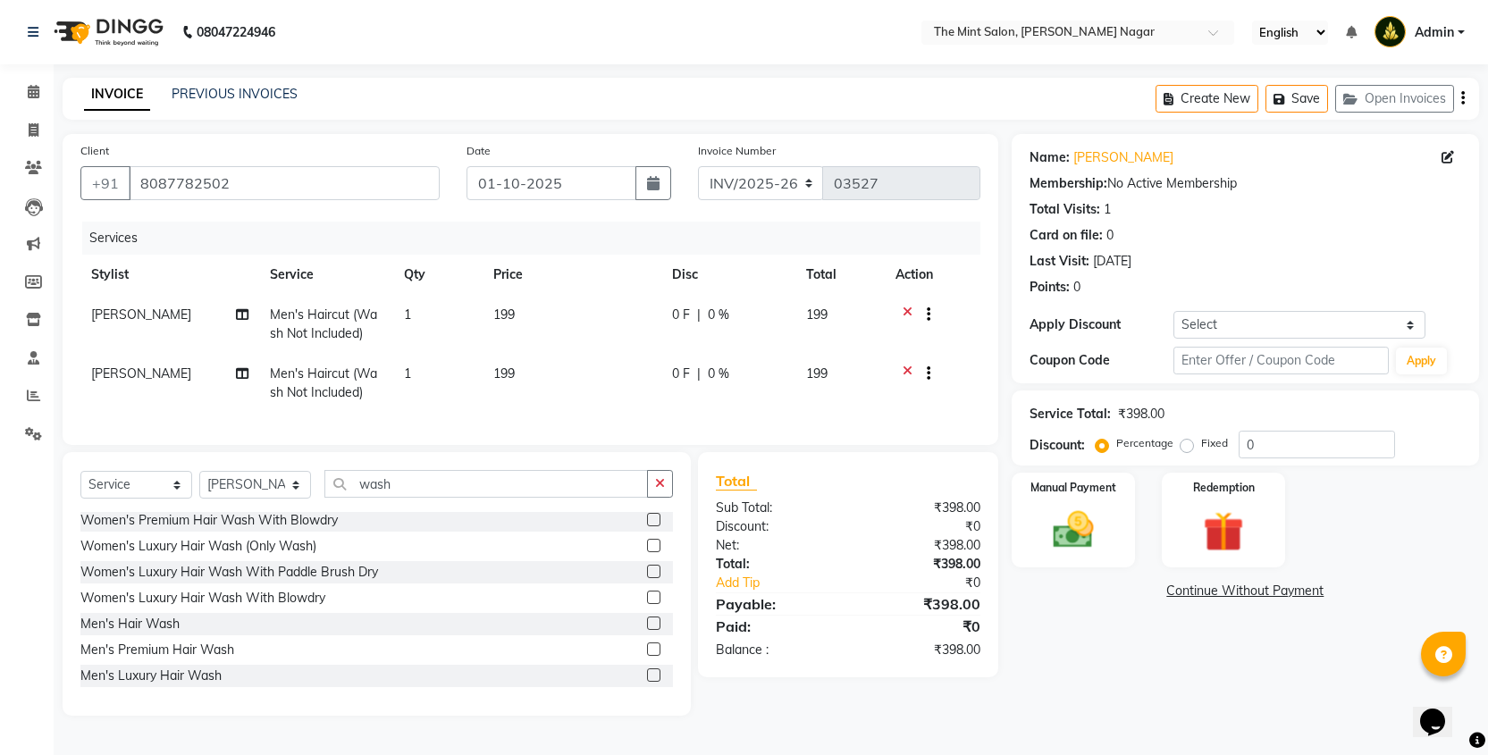
click at [647, 656] on label at bounding box center [653, 649] width 13 height 13
click at [647, 656] on input "checkbox" at bounding box center [653, 651] width 12 height 12
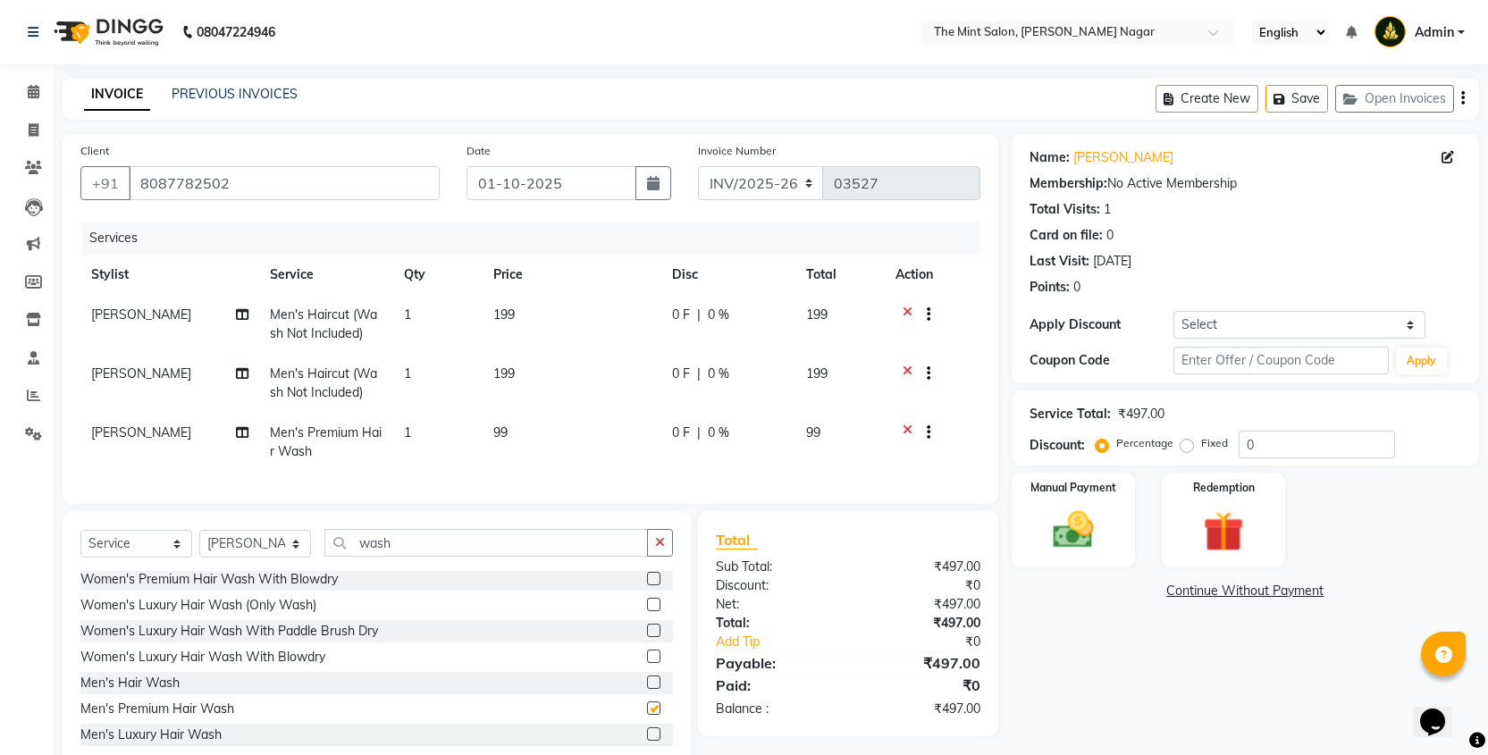
checkbox input "false"
click at [415, 438] on td "1" at bounding box center [437, 442] width 89 height 59
select select "66078"
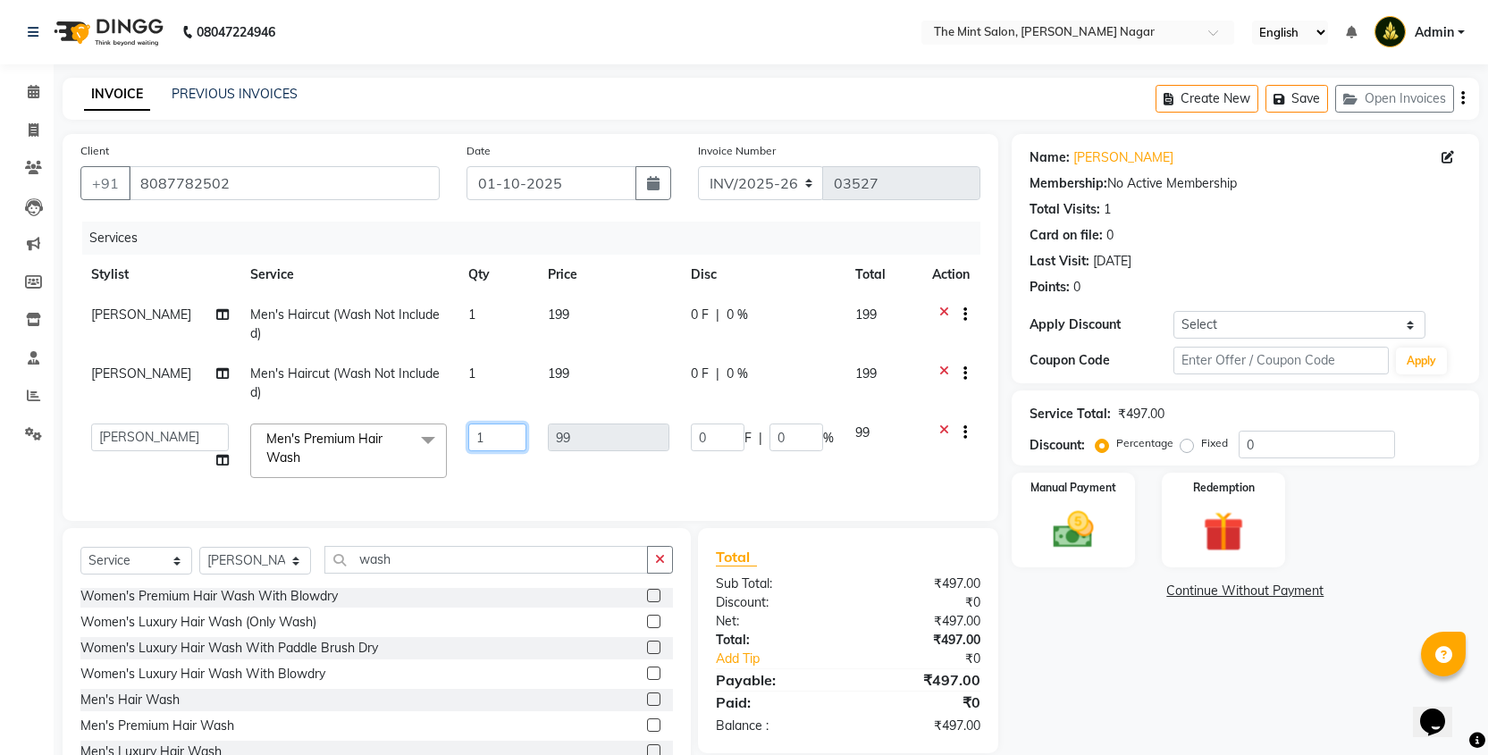
click at [479, 440] on input "1" at bounding box center [497, 438] width 58 height 28
type input "2"
click at [608, 471] on td "99" at bounding box center [608, 451] width 143 height 76
select select "66078"
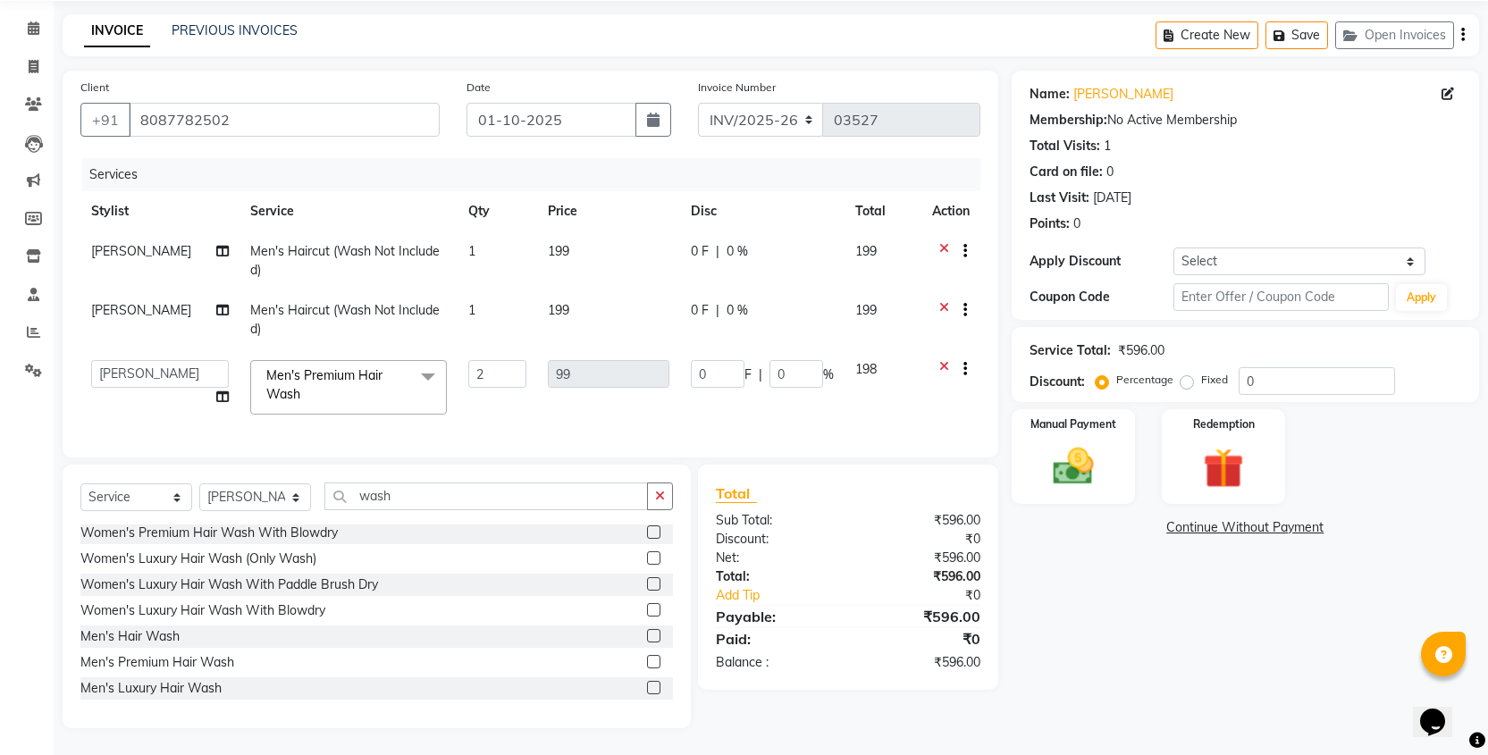
click at [942, 360] on icon at bounding box center [945, 371] width 10 height 22
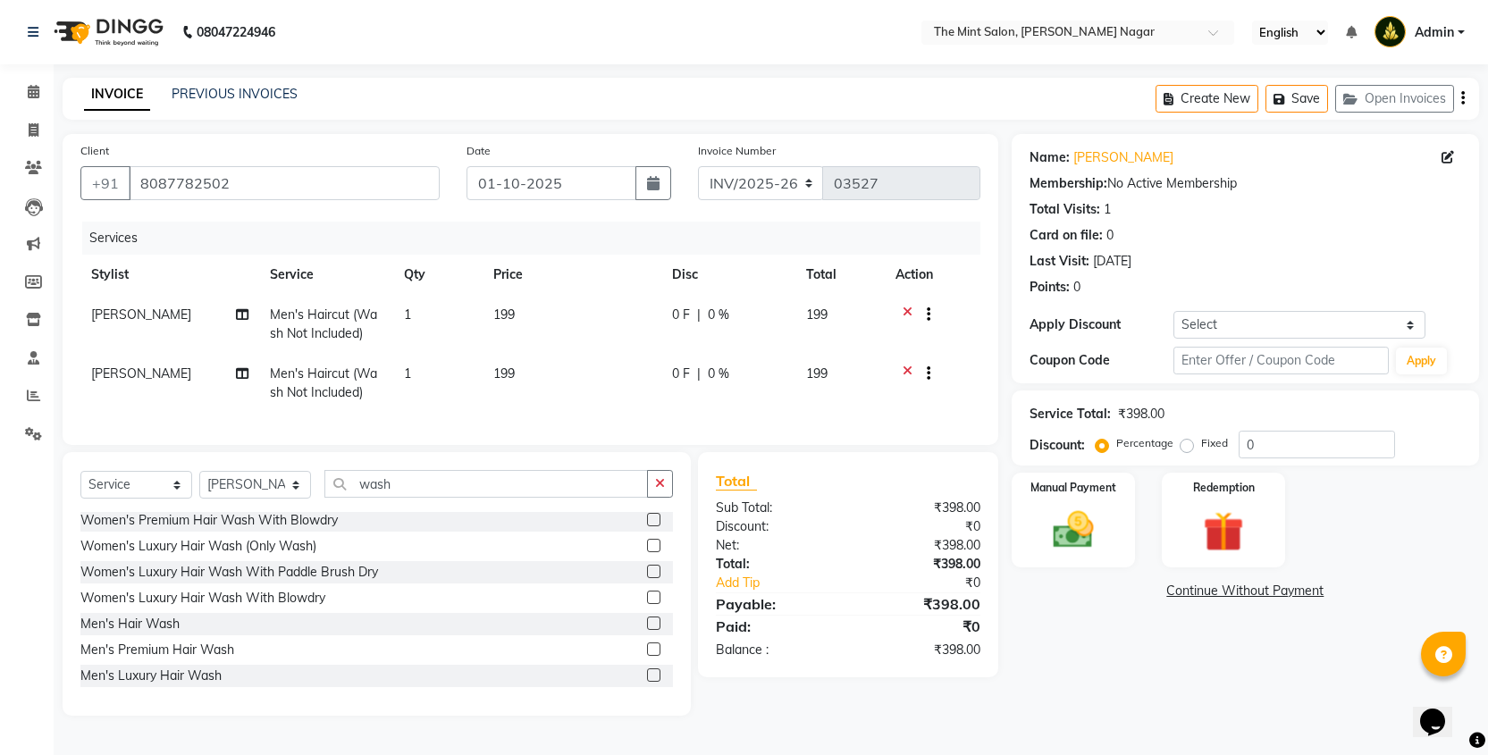
scroll to position [1, 0]
click at [647, 656] on label at bounding box center [653, 649] width 13 height 13
click at [647, 656] on input "checkbox" at bounding box center [653, 651] width 12 height 12
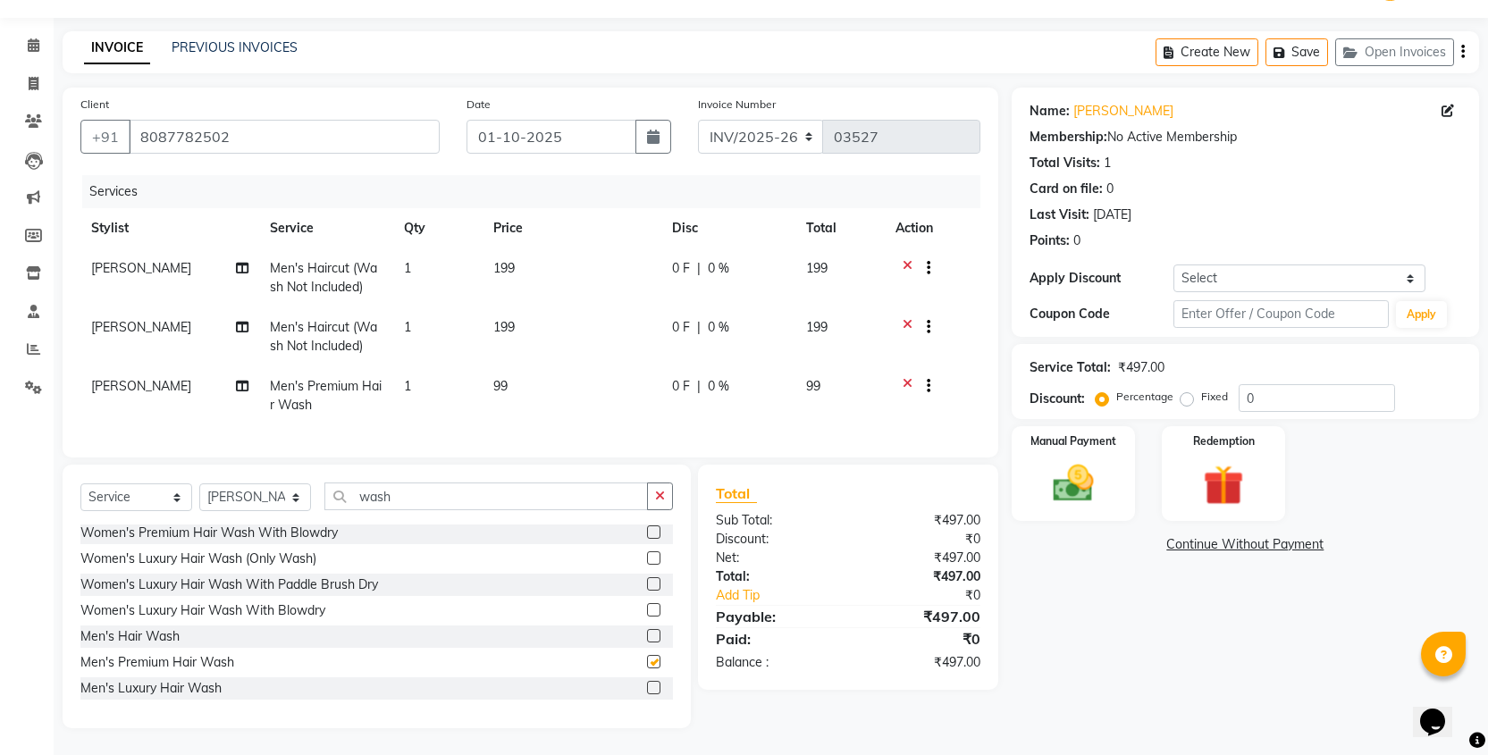
checkbox input "false"
click at [647, 688] on label at bounding box center [653, 687] width 13 height 13
click at [647, 688] on input "checkbox" at bounding box center [653, 689] width 12 height 12
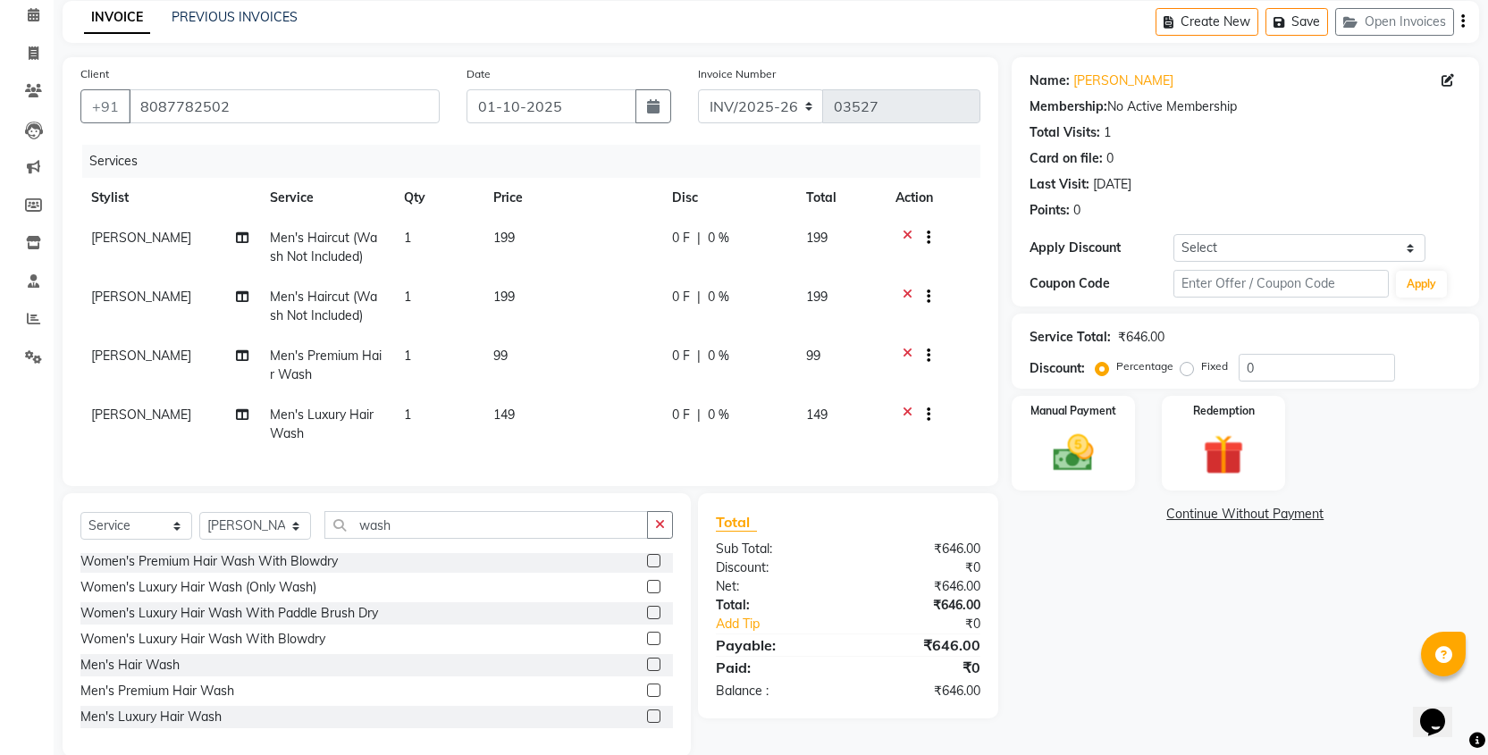
checkbox input "false"
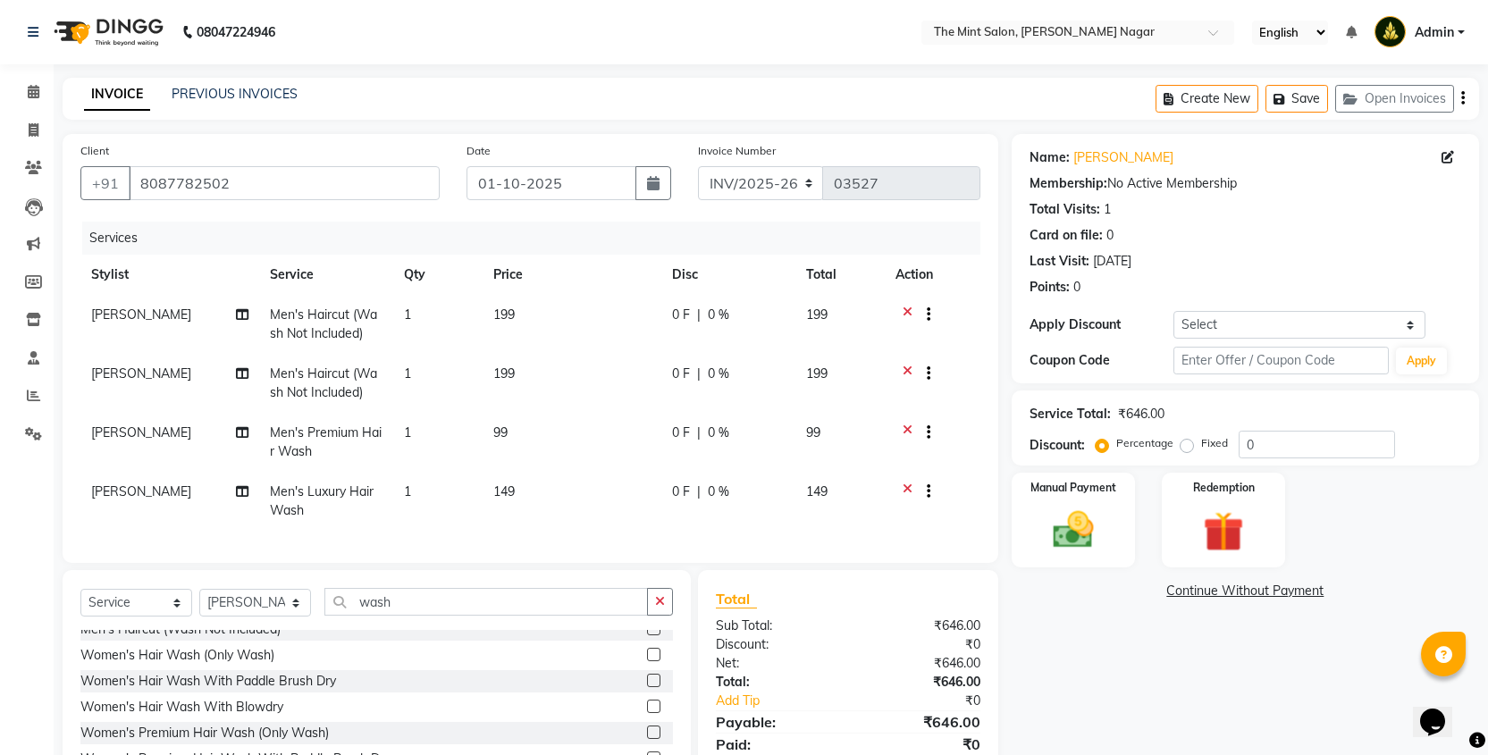
scroll to position [67, 0]
click at [469, 616] on input "wash" at bounding box center [486, 602] width 324 height 28
type input "w"
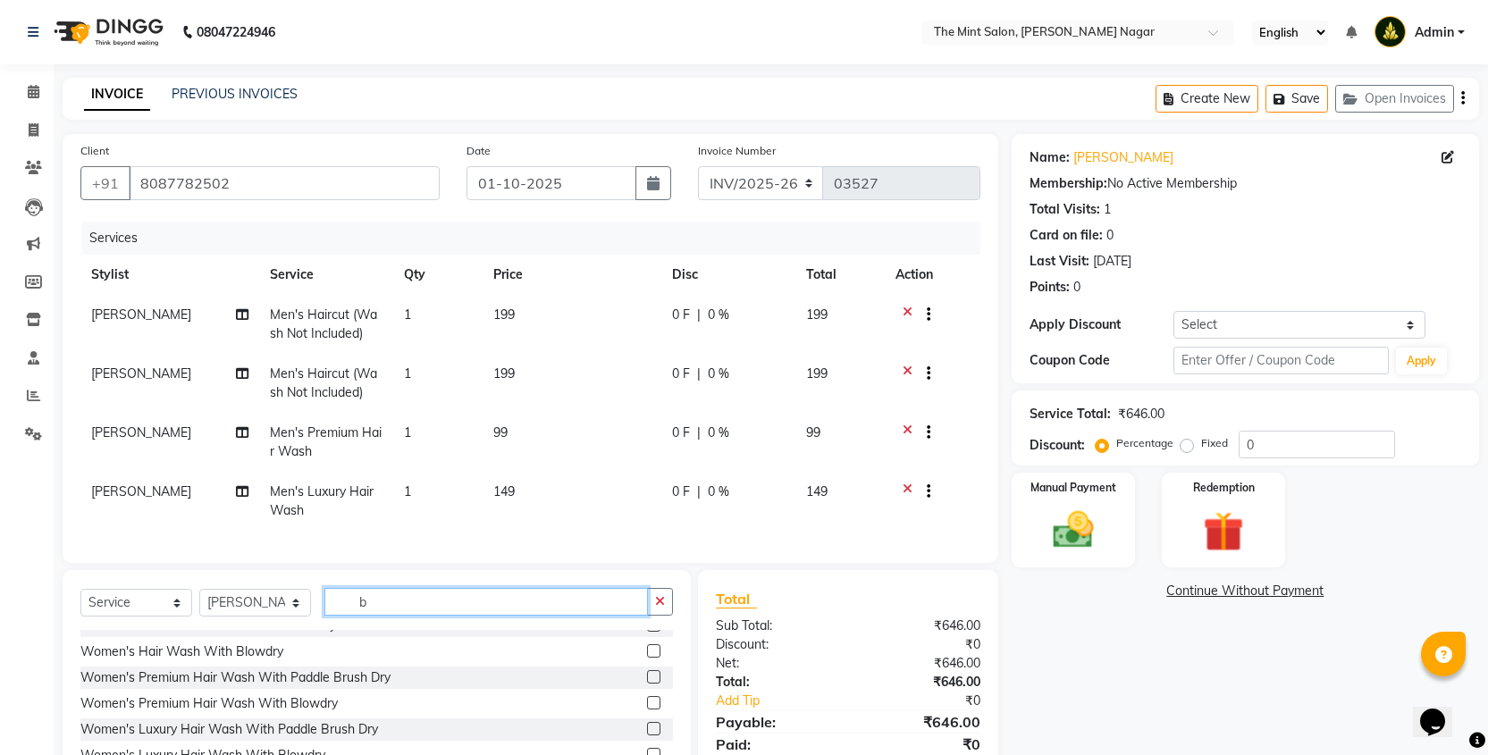
scroll to position [0, 0]
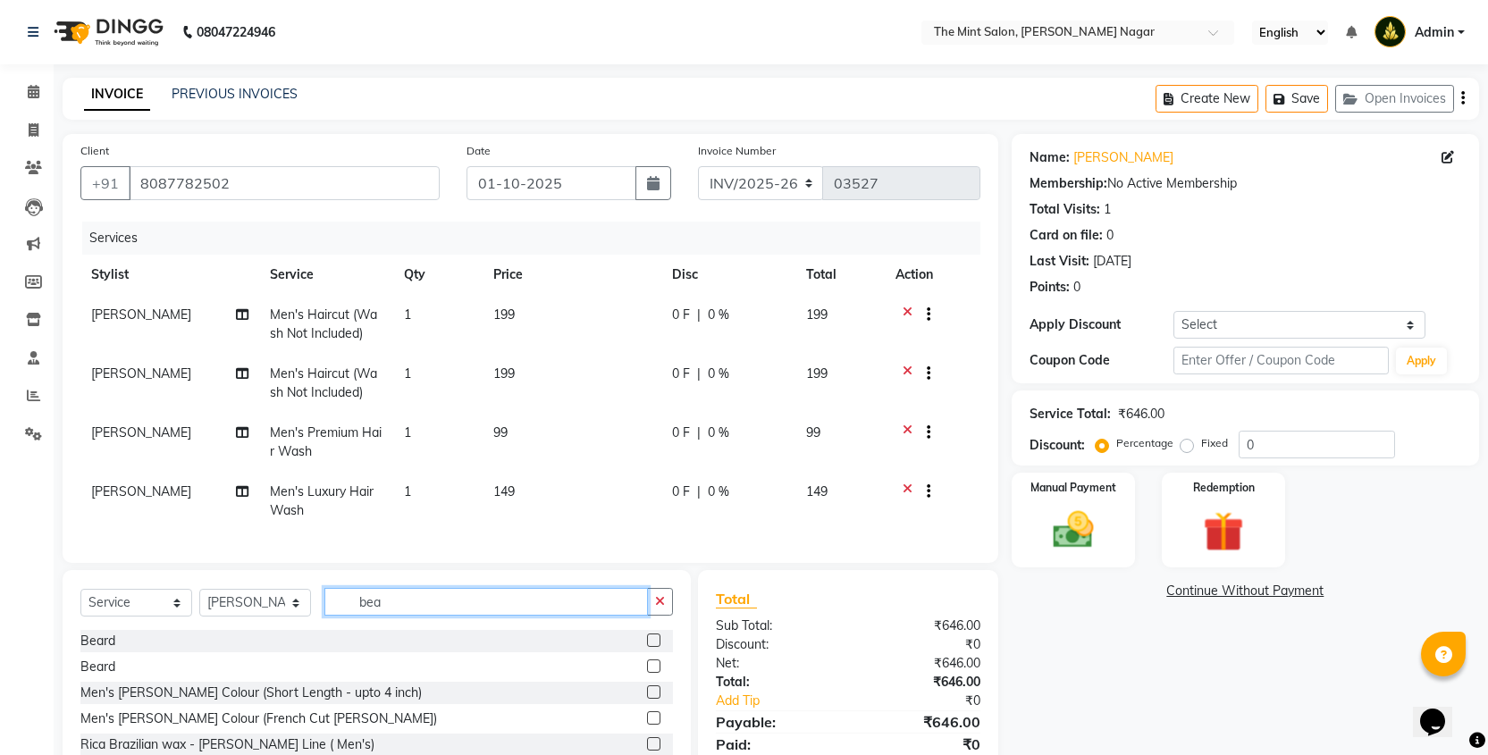
type input "bea"
click at [647, 647] on label at bounding box center [653, 640] width 13 height 13
click at [647, 647] on input "checkbox" at bounding box center [653, 642] width 12 height 12
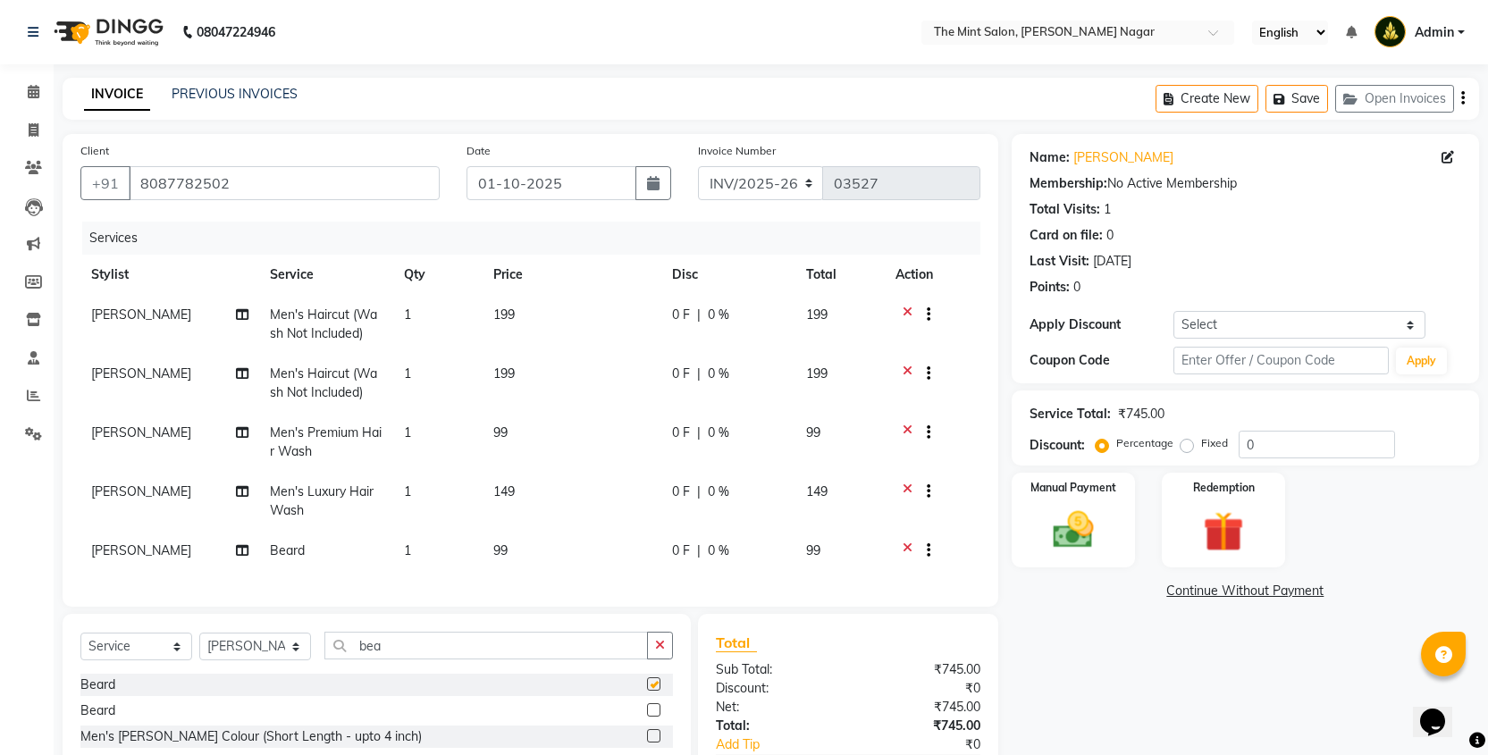
checkbox input "false"
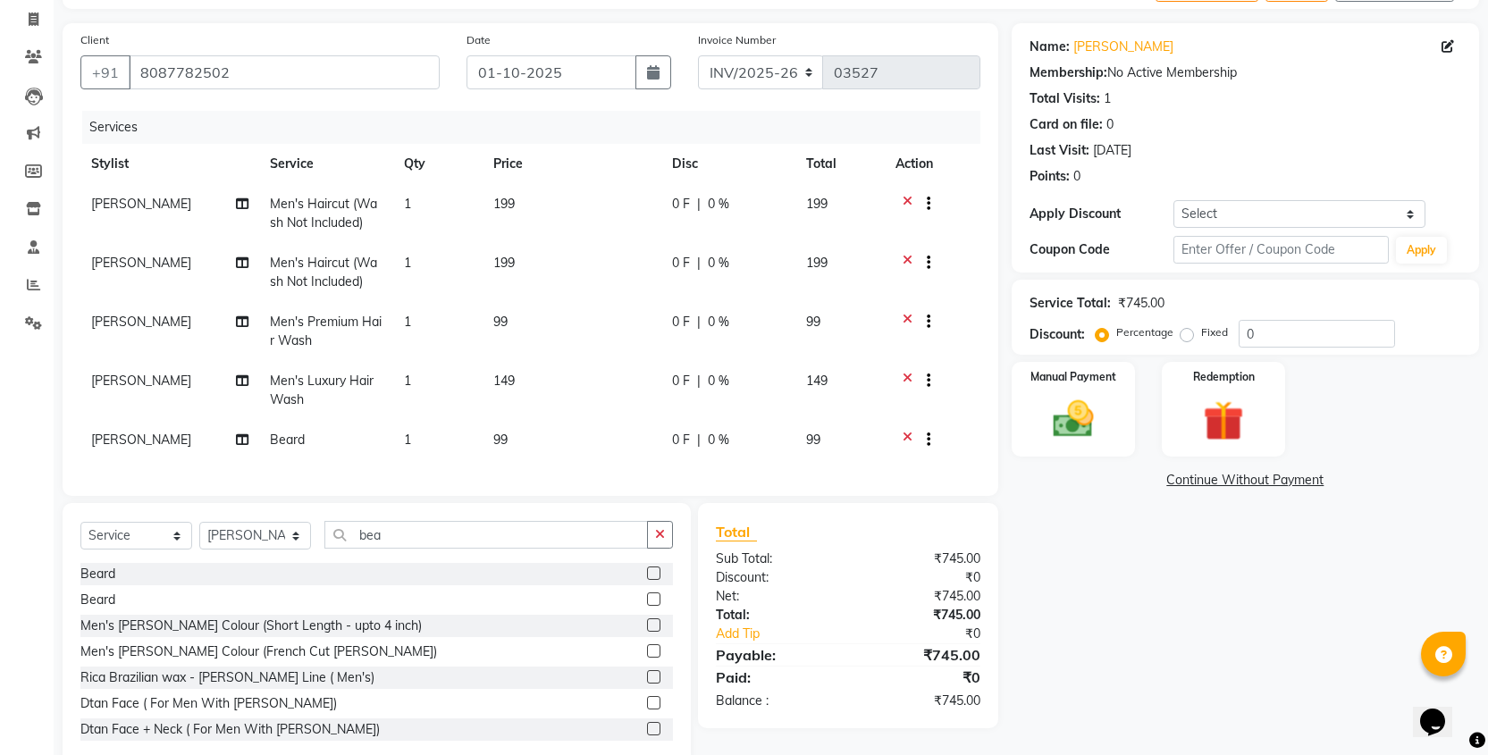
scroll to position [123, 0]
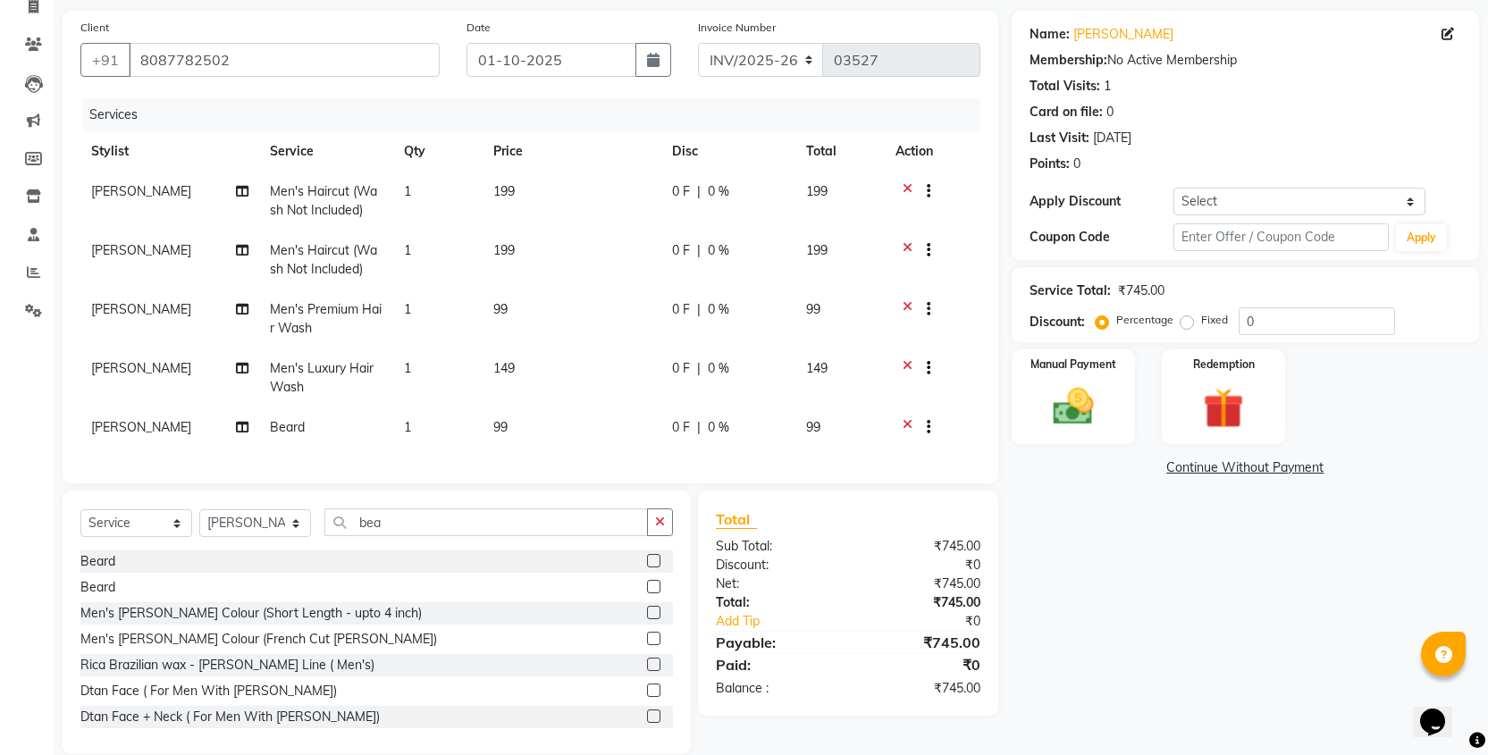
click at [152, 434] on span "[PERSON_NAME]" at bounding box center [141, 427] width 100 height 16
select select "66078"
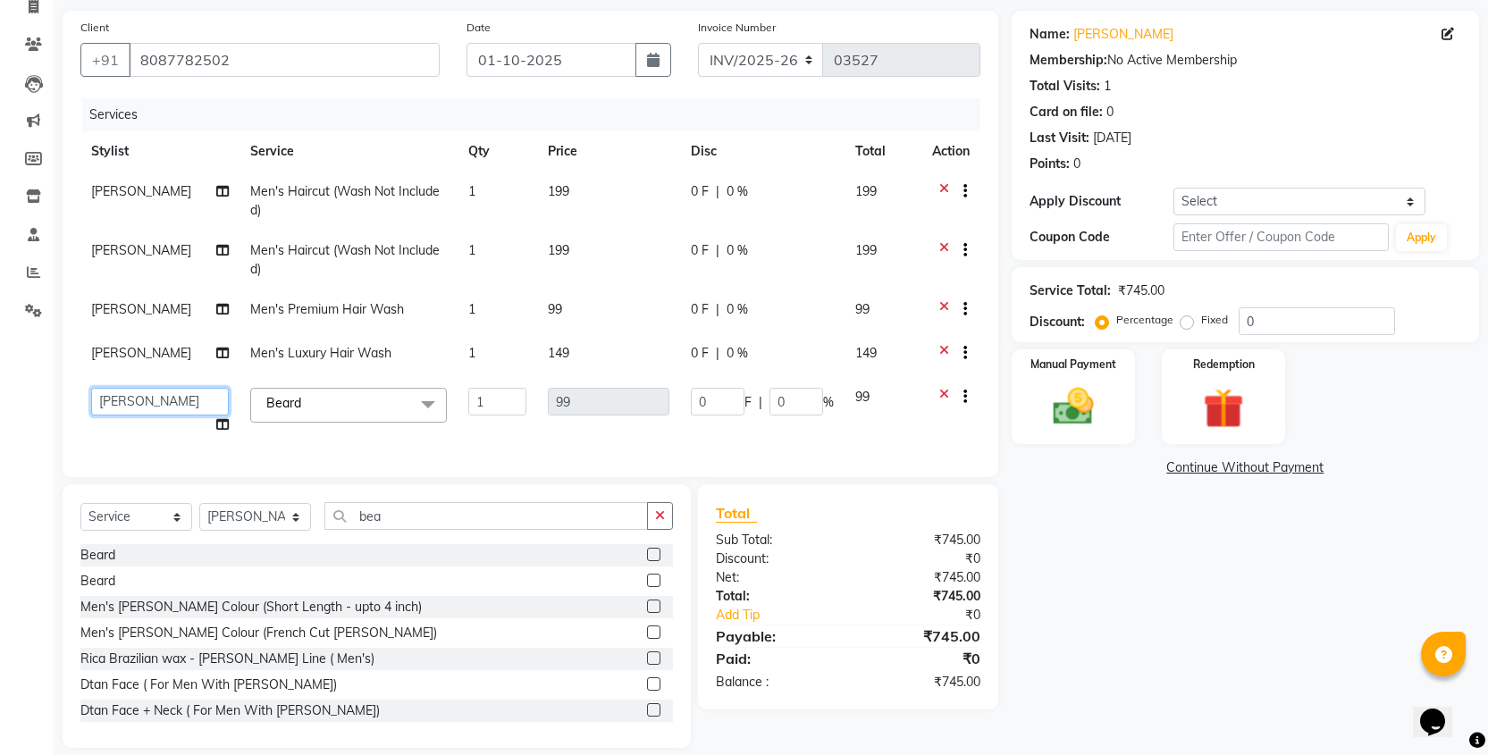
click at [152, 404] on select "Akshay [PERSON_NAME] [PERSON_NAME] [PERSON_NAME] [PERSON_NAME] Pooja [PERSON_NA…" at bounding box center [160, 402] width 138 height 28
select select "91520"
click at [124, 352] on span "[PERSON_NAME]" at bounding box center [141, 353] width 100 height 16
select select "66078"
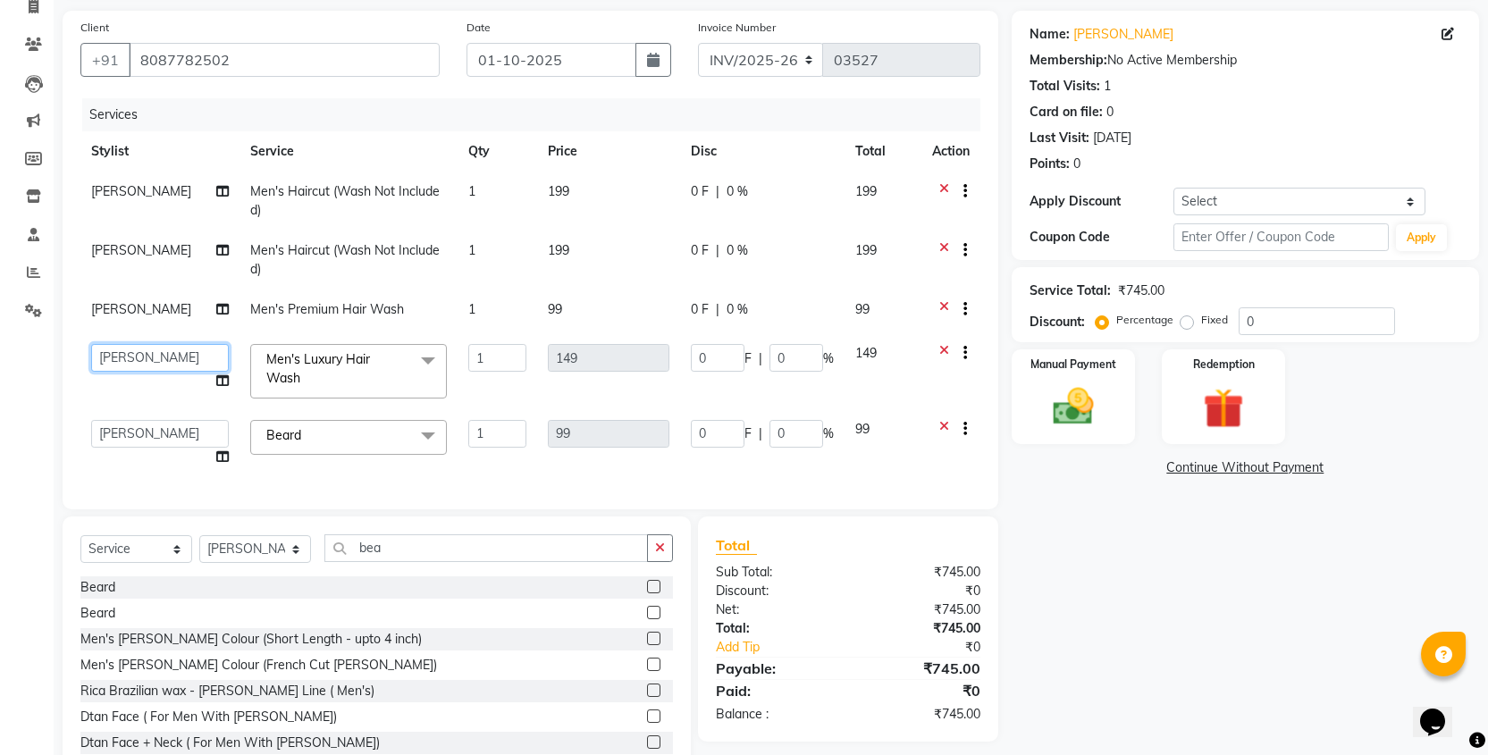
click at [124, 352] on select "Akshay [PERSON_NAME] [PERSON_NAME] [PERSON_NAME] [PERSON_NAME] Pooja [PERSON_NA…" at bounding box center [160, 358] width 138 height 28
select select "91520"
click at [1101, 427] on img at bounding box center [1073, 407] width 69 height 48
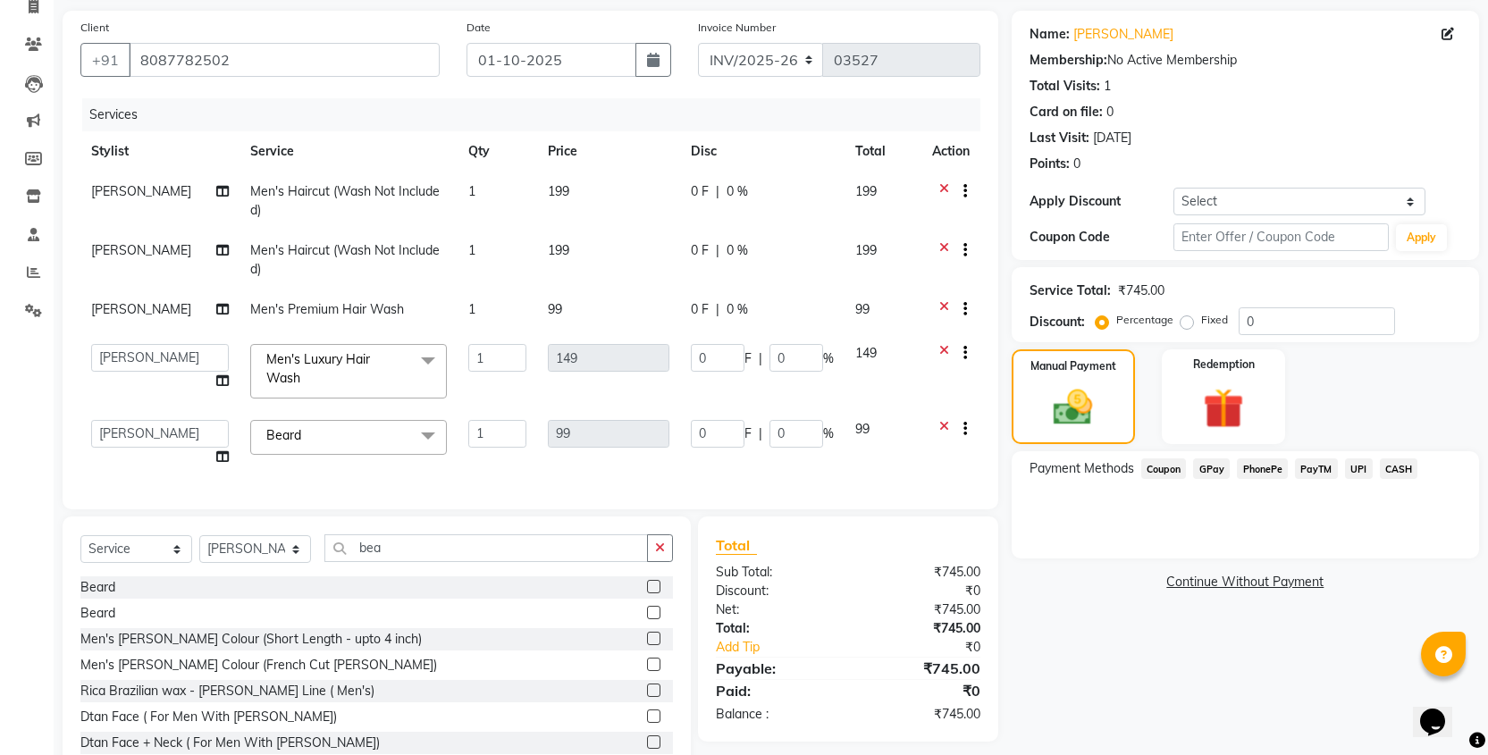
click at [1399, 468] on span "CASH" at bounding box center [1399, 469] width 38 height 21
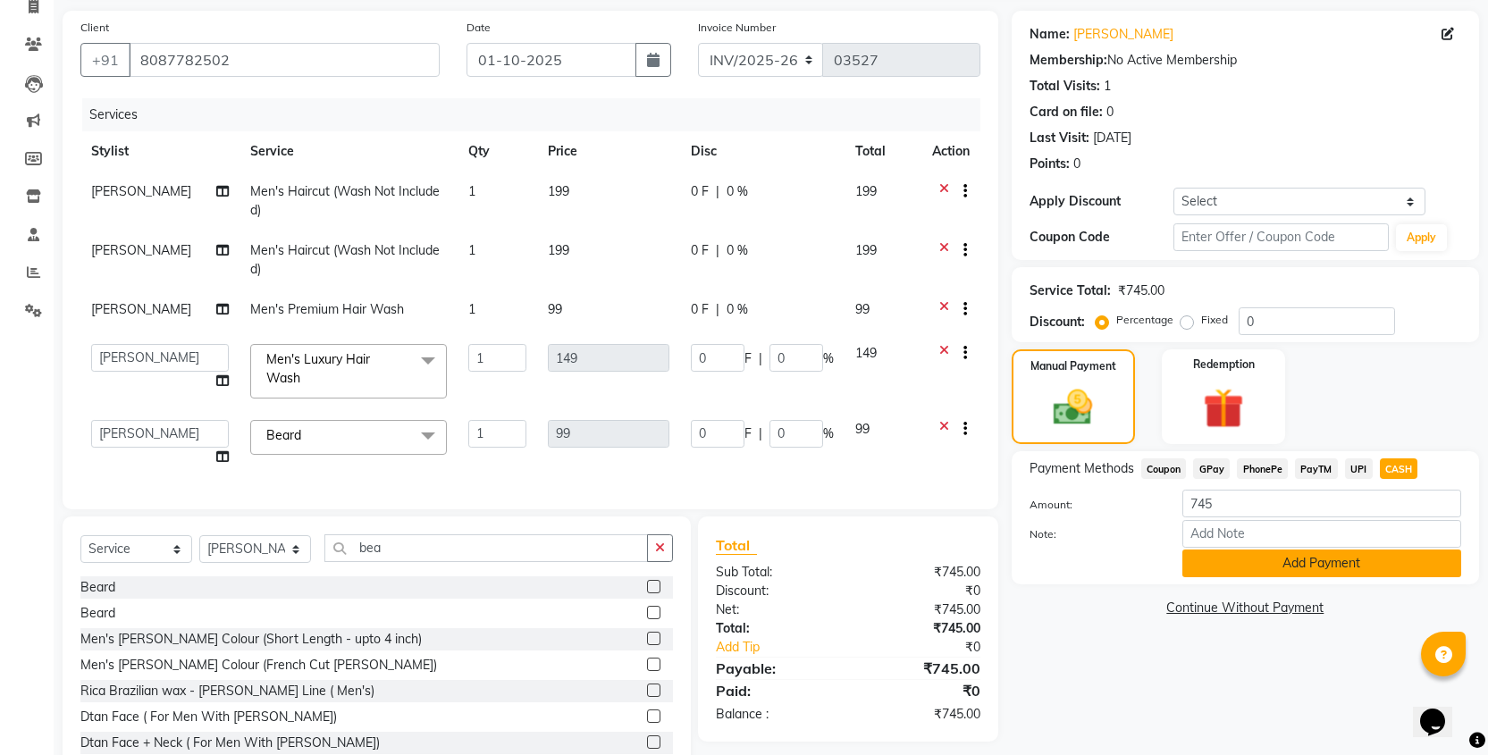
click at [1329, 555] on button "Add Payment" at bounding box center [1322, 564] width 279 height 28
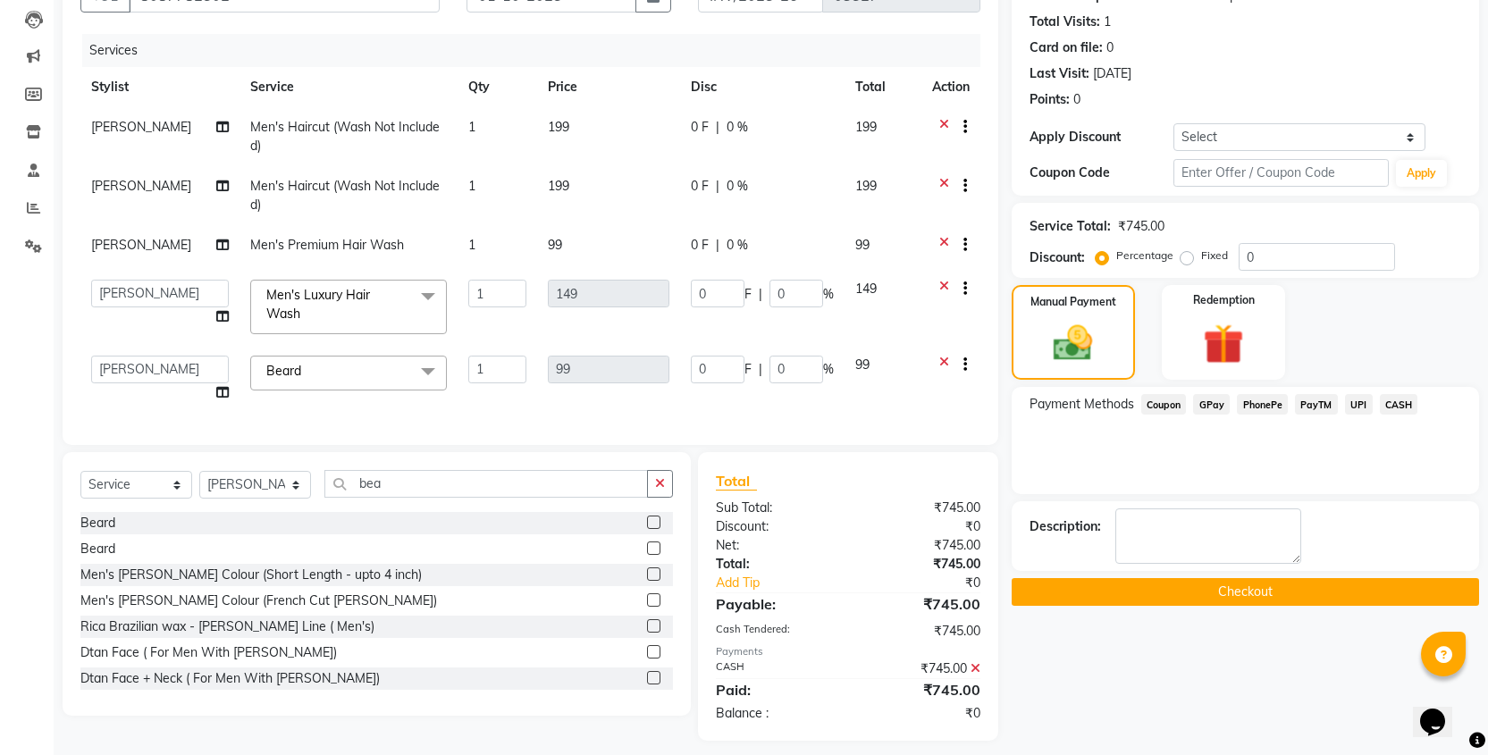
scroll to position [199, 0]
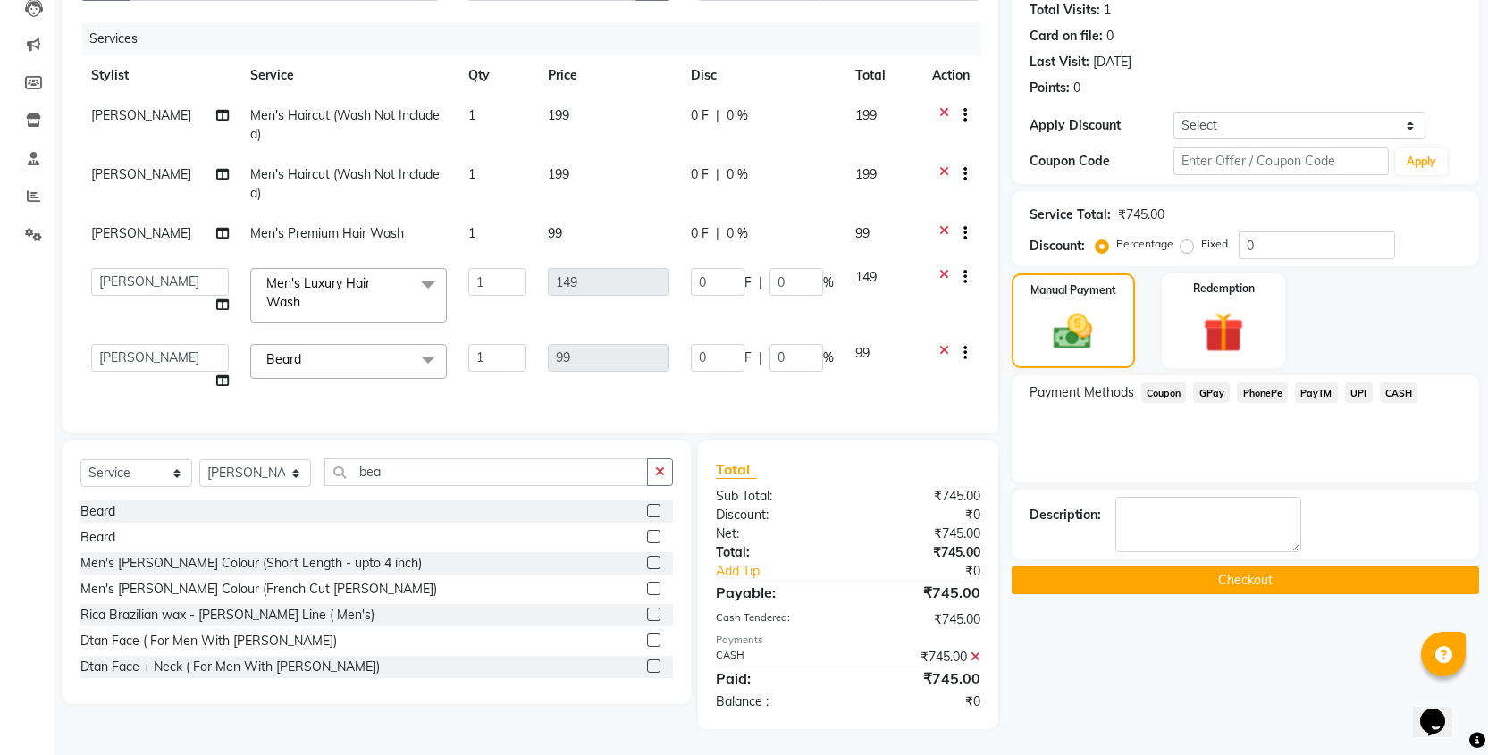
click at [1232, 580] on button "Checkout" at bounding box center [1246, 581] width 468 height 28
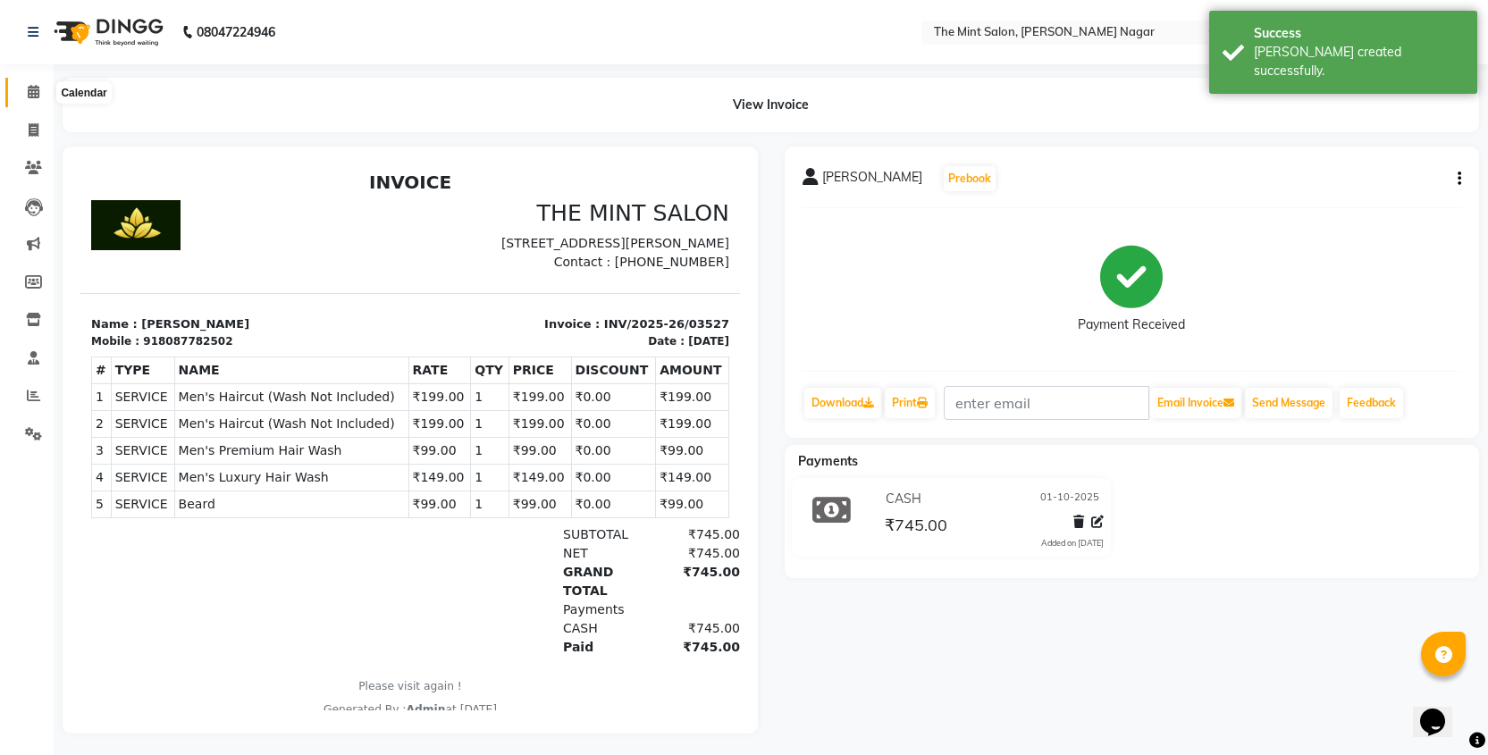
click at [32, 91] on icon at bounding box center [34, 91] width 12 height 13
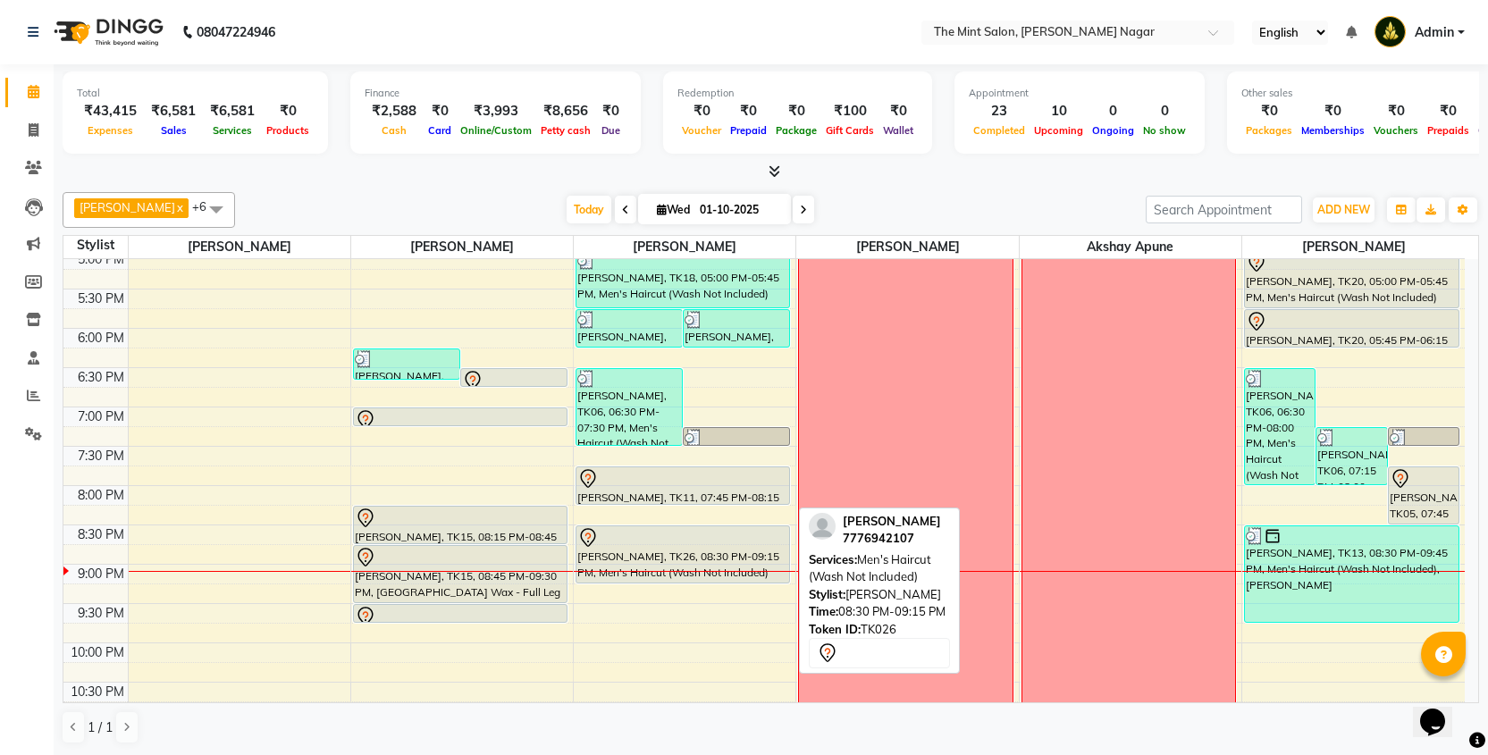
scroll to position [644, 0]
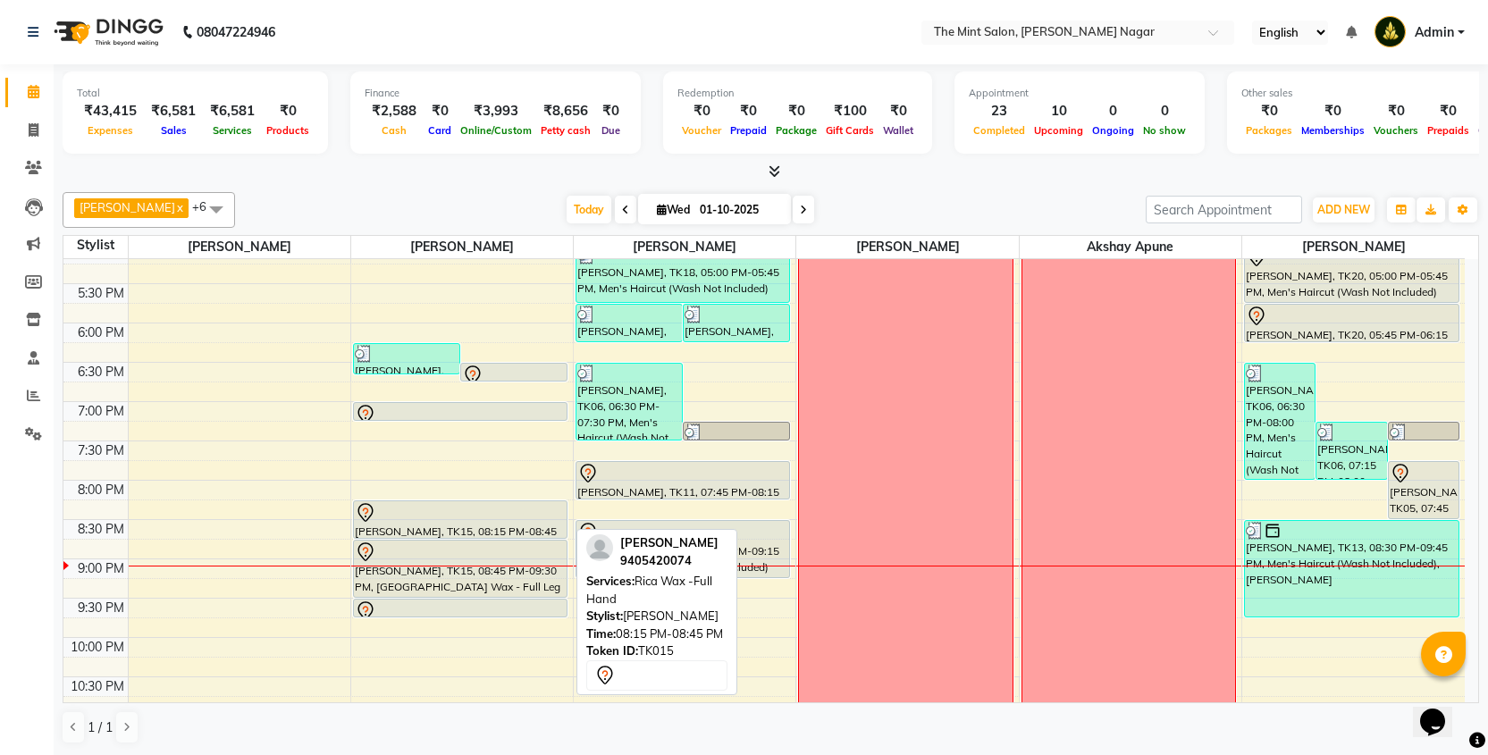
click at [500, 529] on div "[PERSON_NAME], TK15, 08:15 PM-08:45 PM, [GEOGRAPHIC_DATA] Wax -Full Hand" at bounding box center [460, 519] width 213 height 37
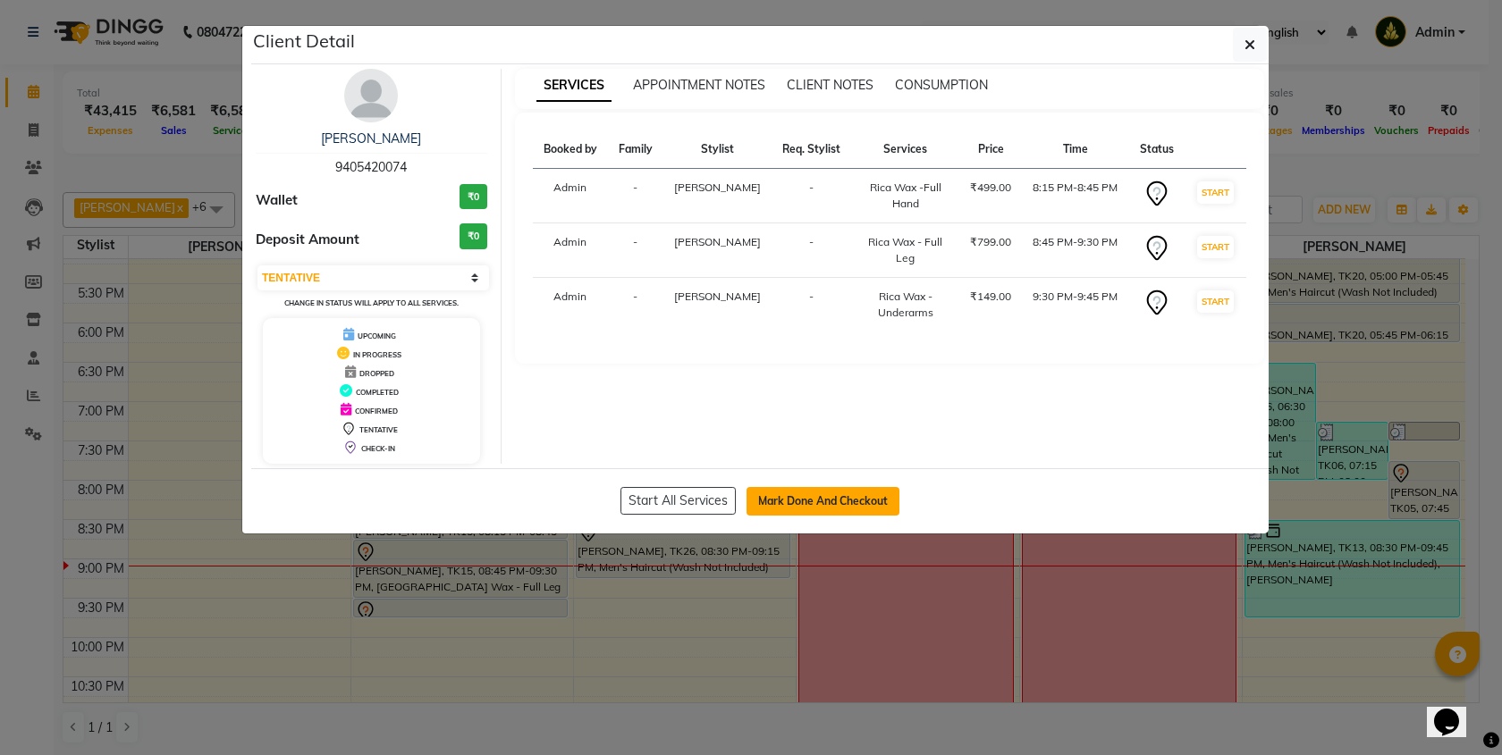
click at [822, 507] on button "Mark Done And Checkout" at bounding box center [822, 501] width 153 height 29
select select "select"
select select "service"
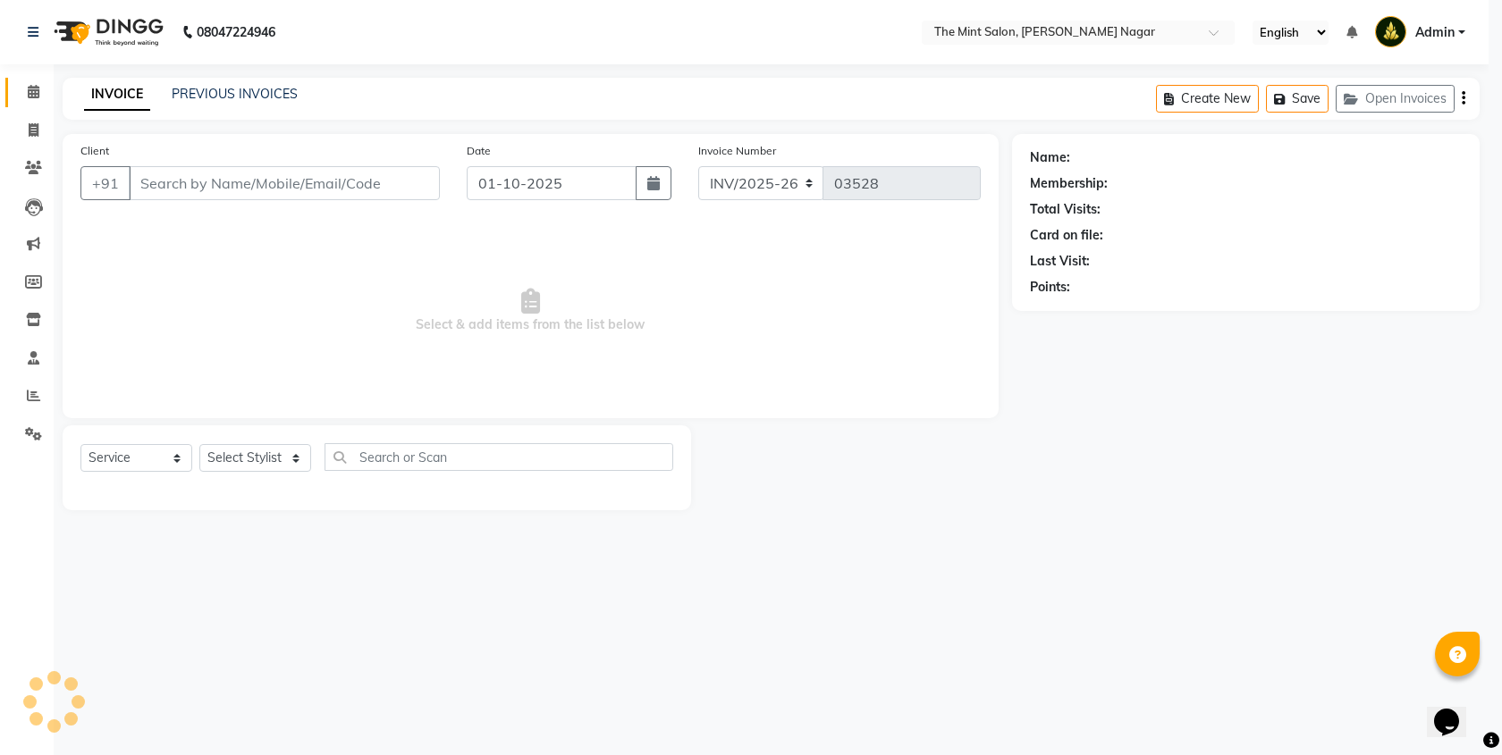
type input "9405420074"
select select "61942"
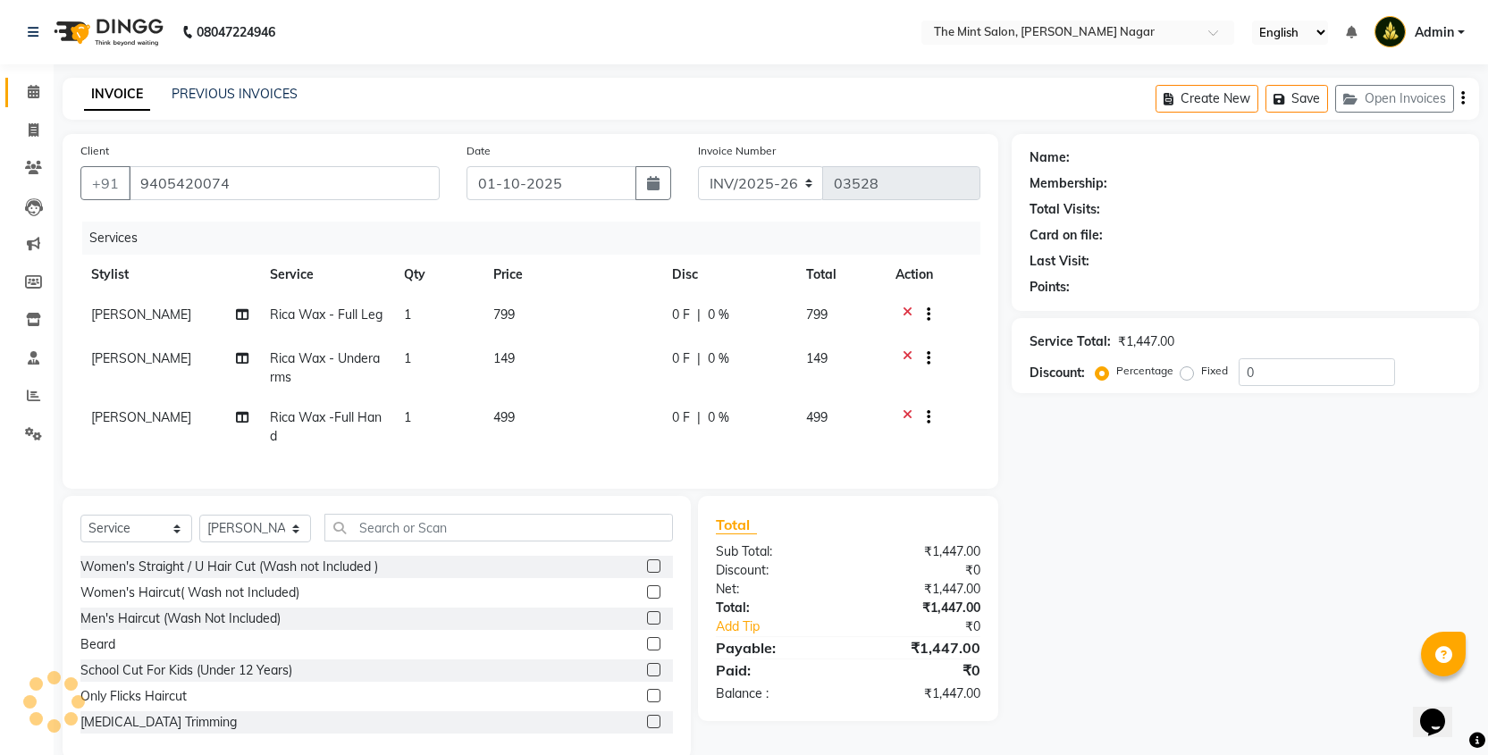
scroll to position [45, 0]
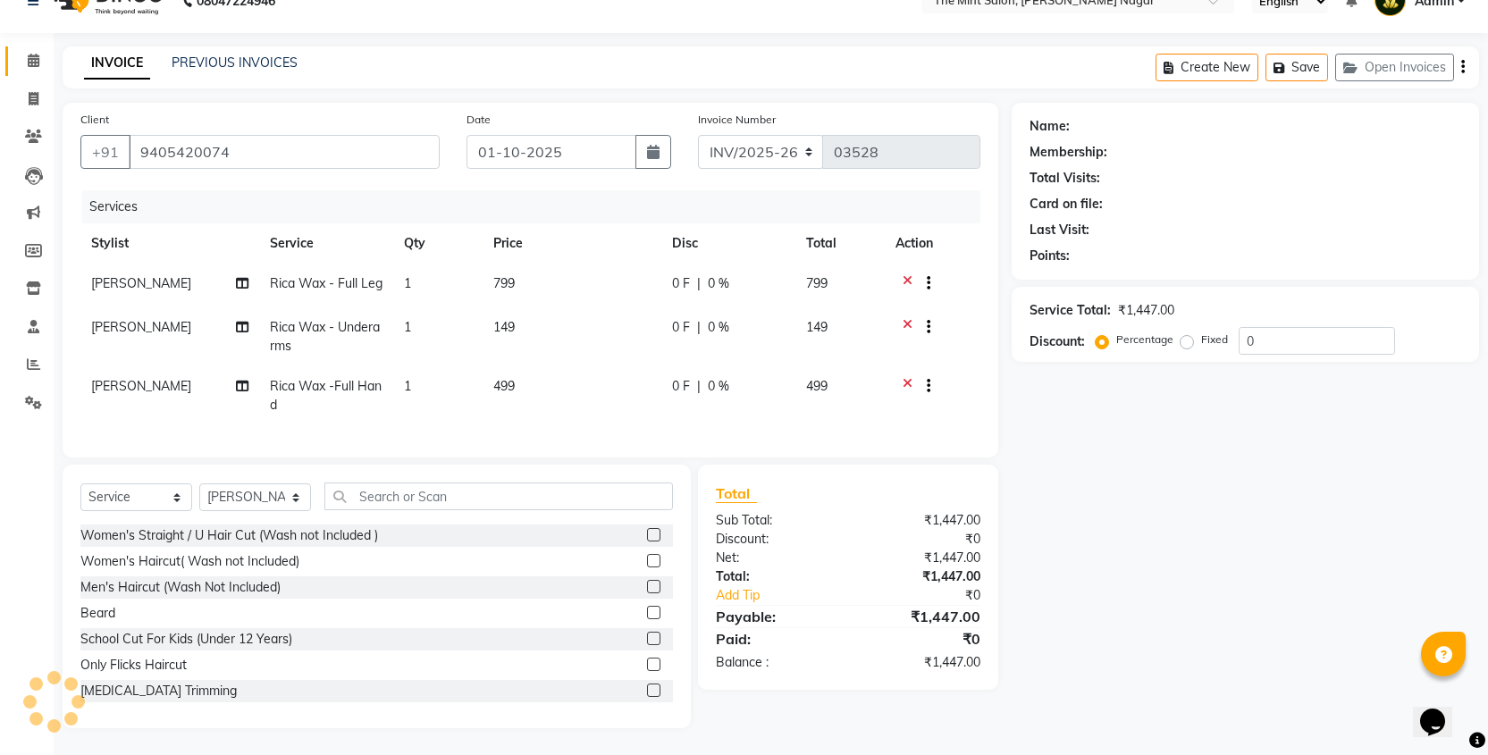
select select "1: Object"
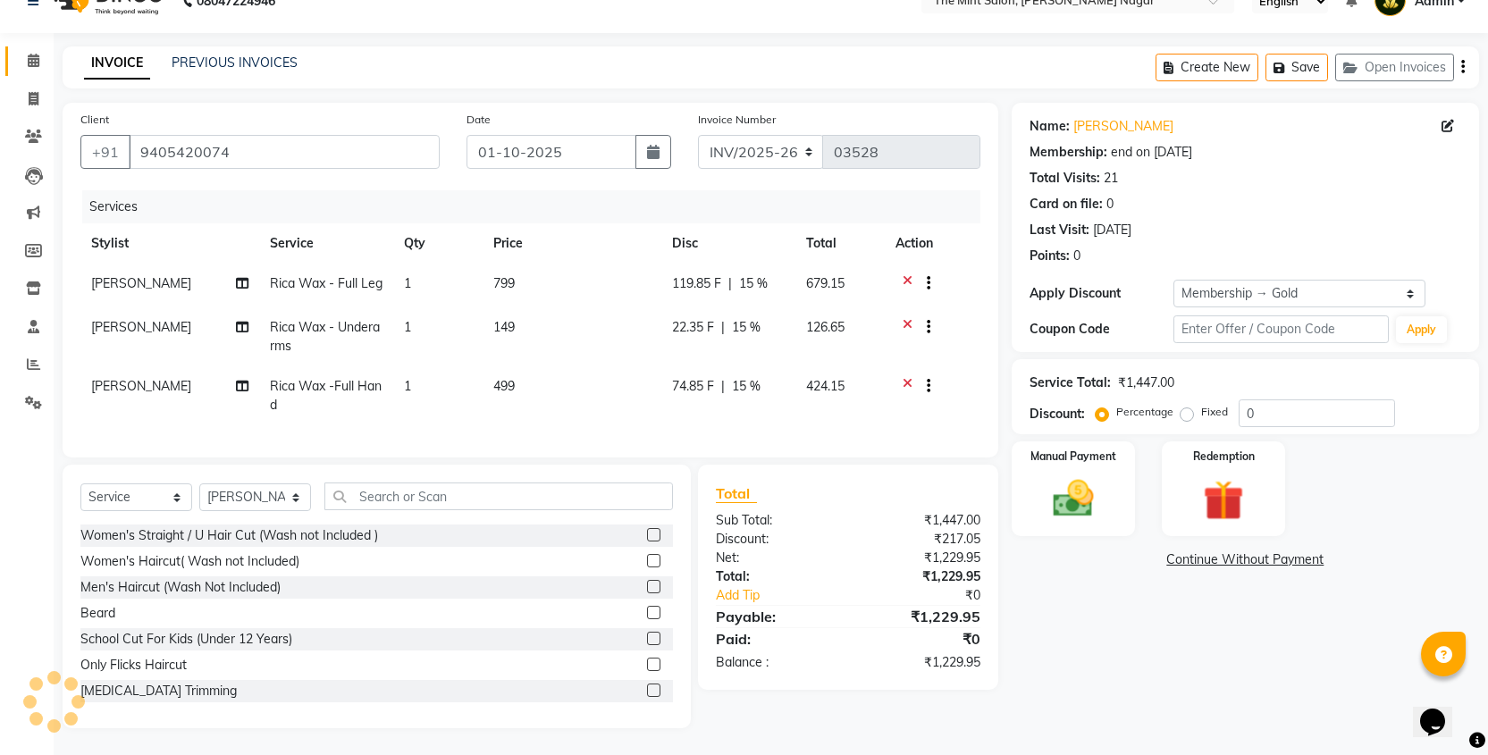
type input "15"
click at [551, 488] on input "text" at bounding box center [498, 497] width 349 height 28
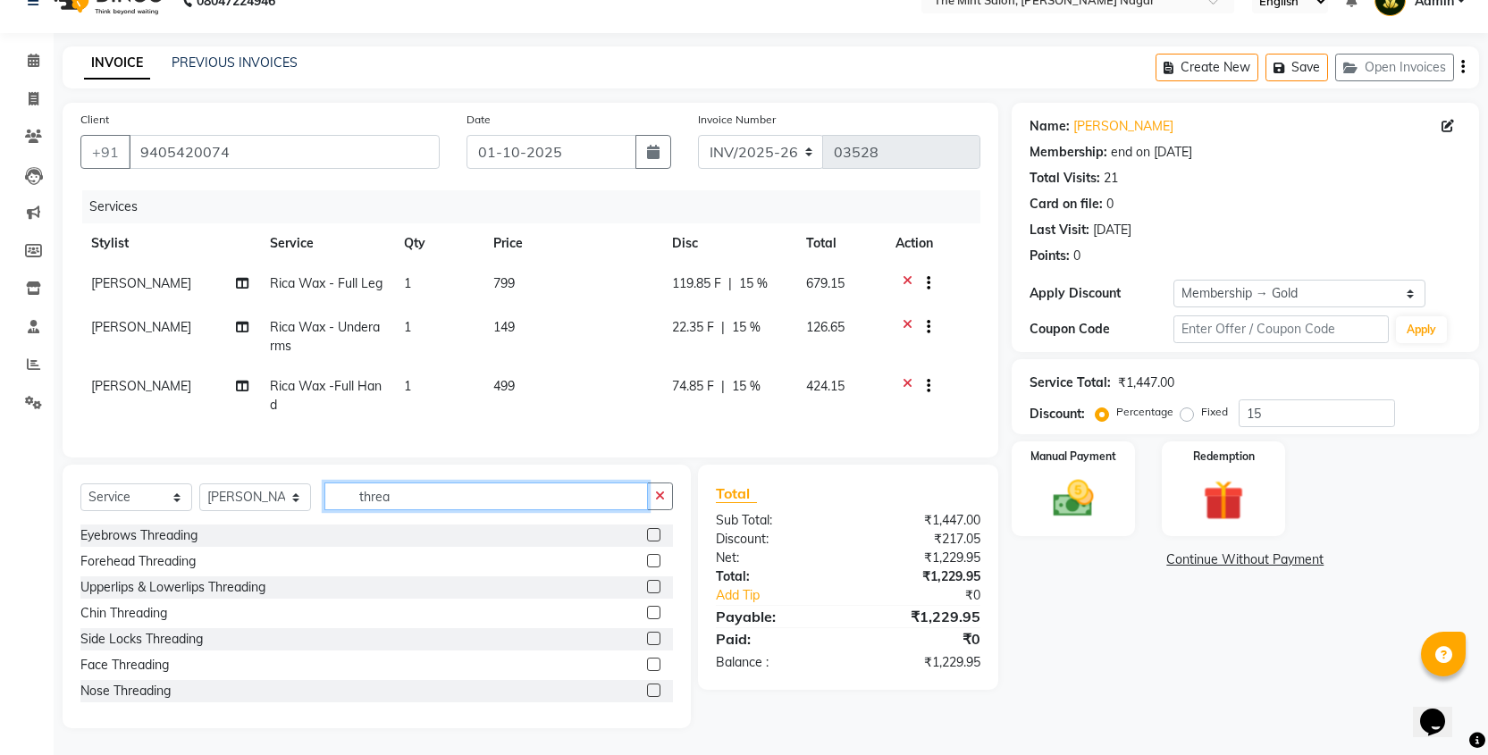
type input "threa"
click at [647, 535] on label at bounding box center [653, 534] width 13 height 13
click at [647, 535] on input "checkbox" at bounding box center [653, 536] width 12 height 12
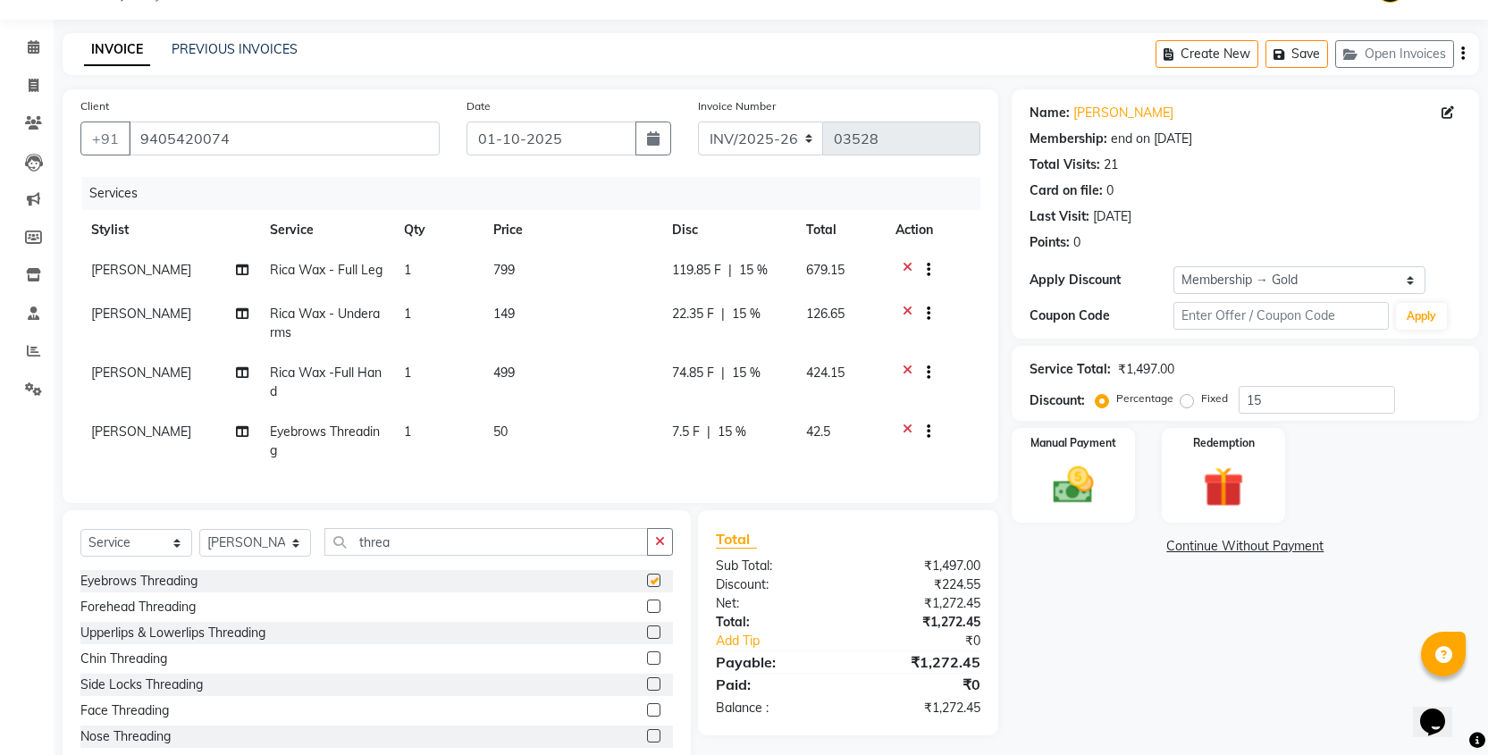
checkbox input "false"
click at [647, 613] on label at bounding box center [653, 606] width 13 height 13
click at [647, 613] on input "checkbox" at bounding box center [653, 608] width 12 height 12
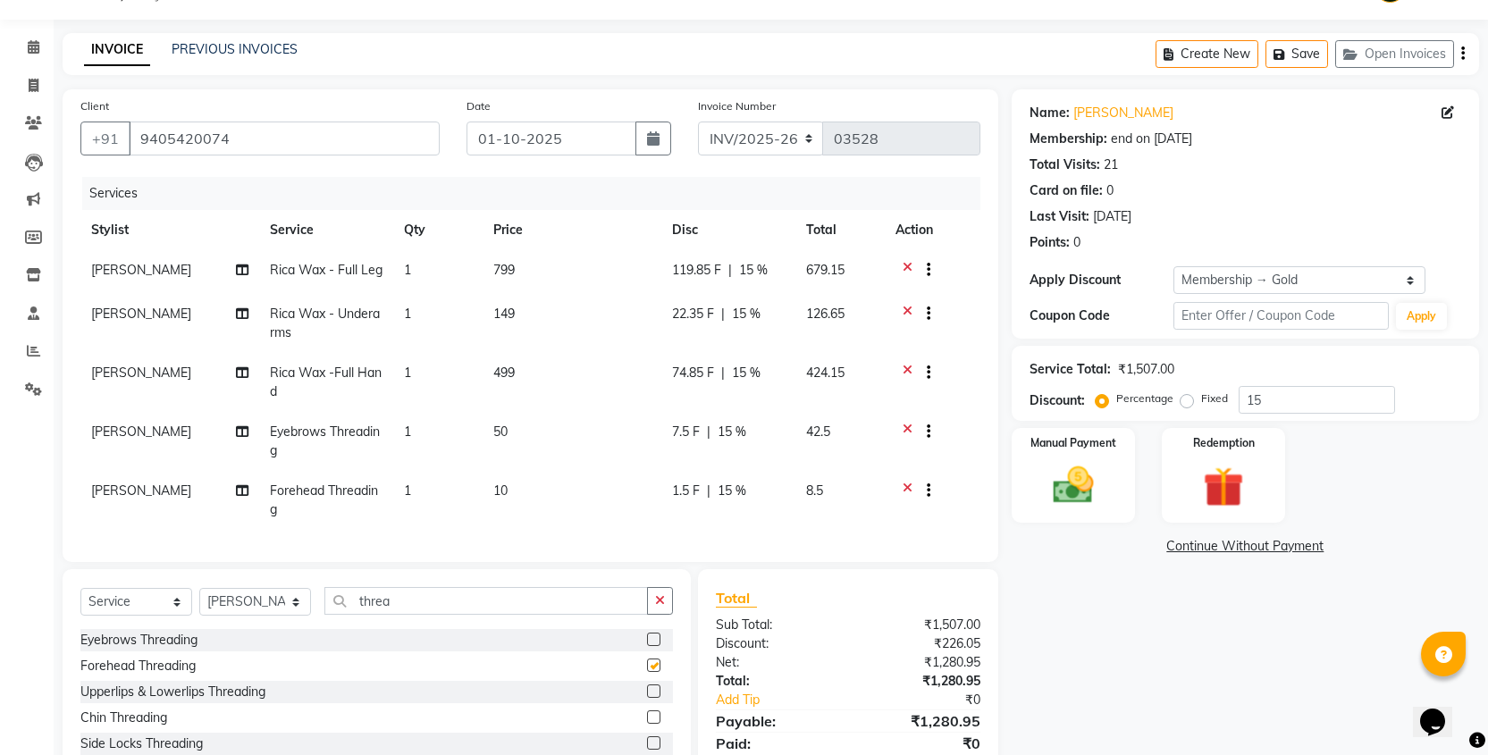
checkbox input "false"
click at [647, 698] on label at bounding box center [653, 691] width 13 height 13
click at [647, 698] on input "checkbox" at bounding box center [653, 693] width 12 height 12
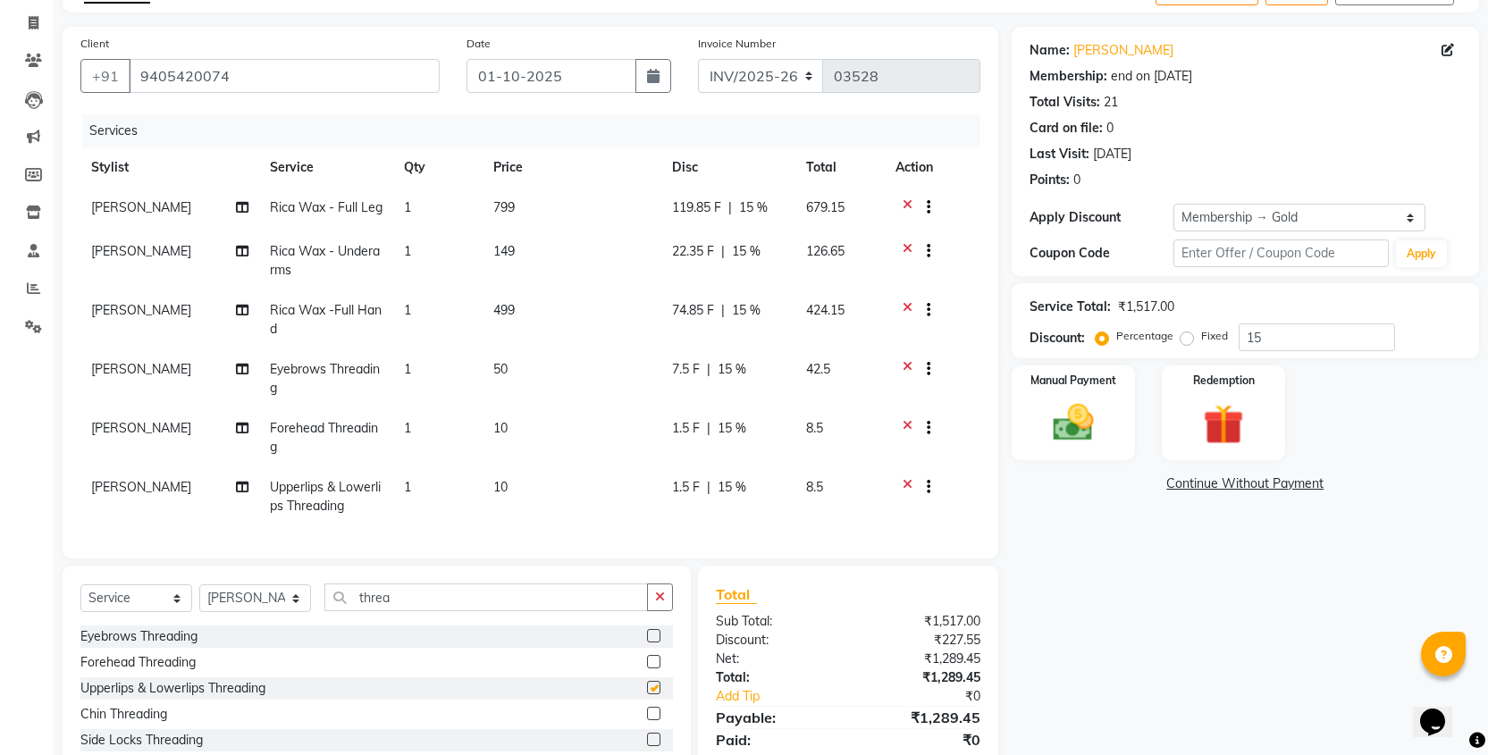
checkbox input "false"
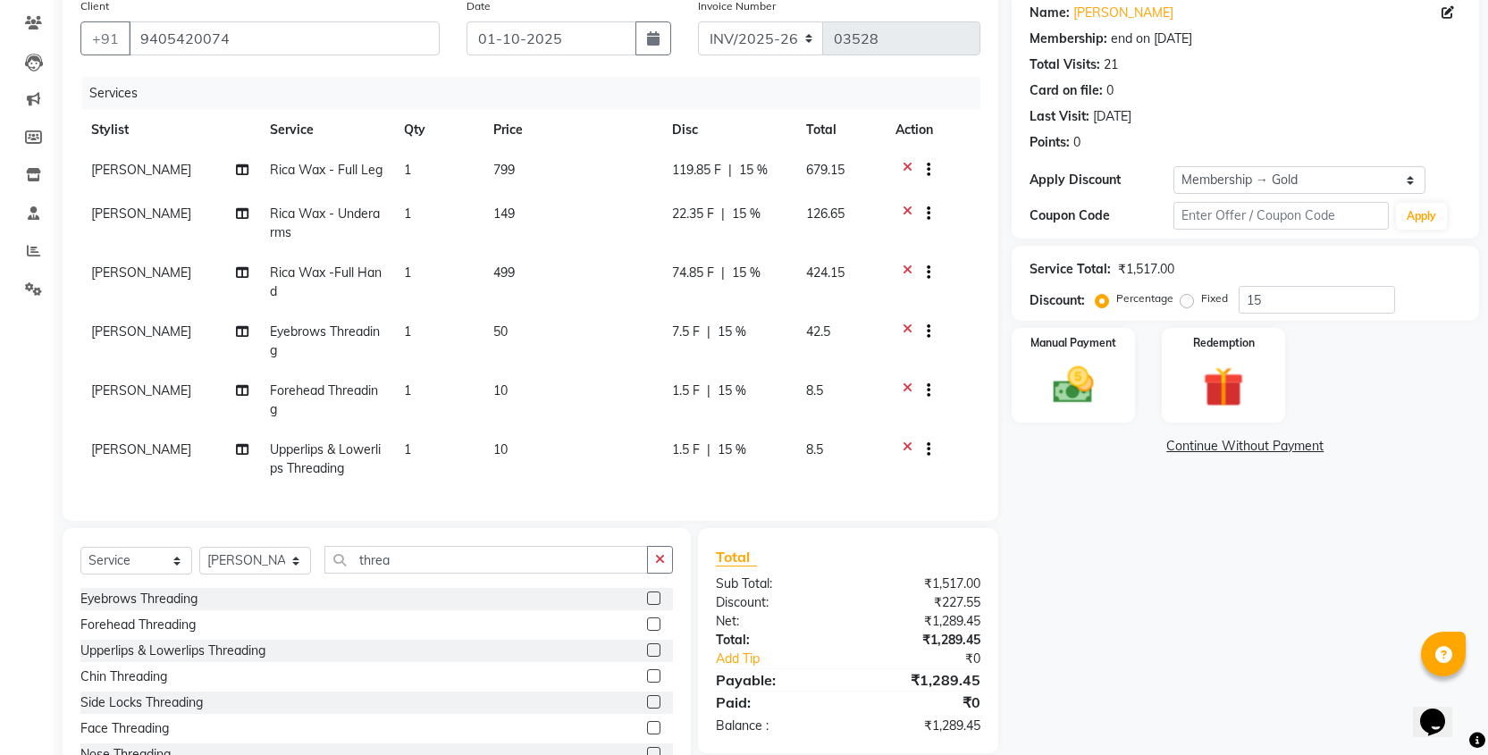
scroll to position [147, 0]
click at [647, 681] on label at bounding box center [653, 674] width 13 height 13
click at [647, 681] on input "checkbox" at bounding box center [653, 676] width 12 height 12
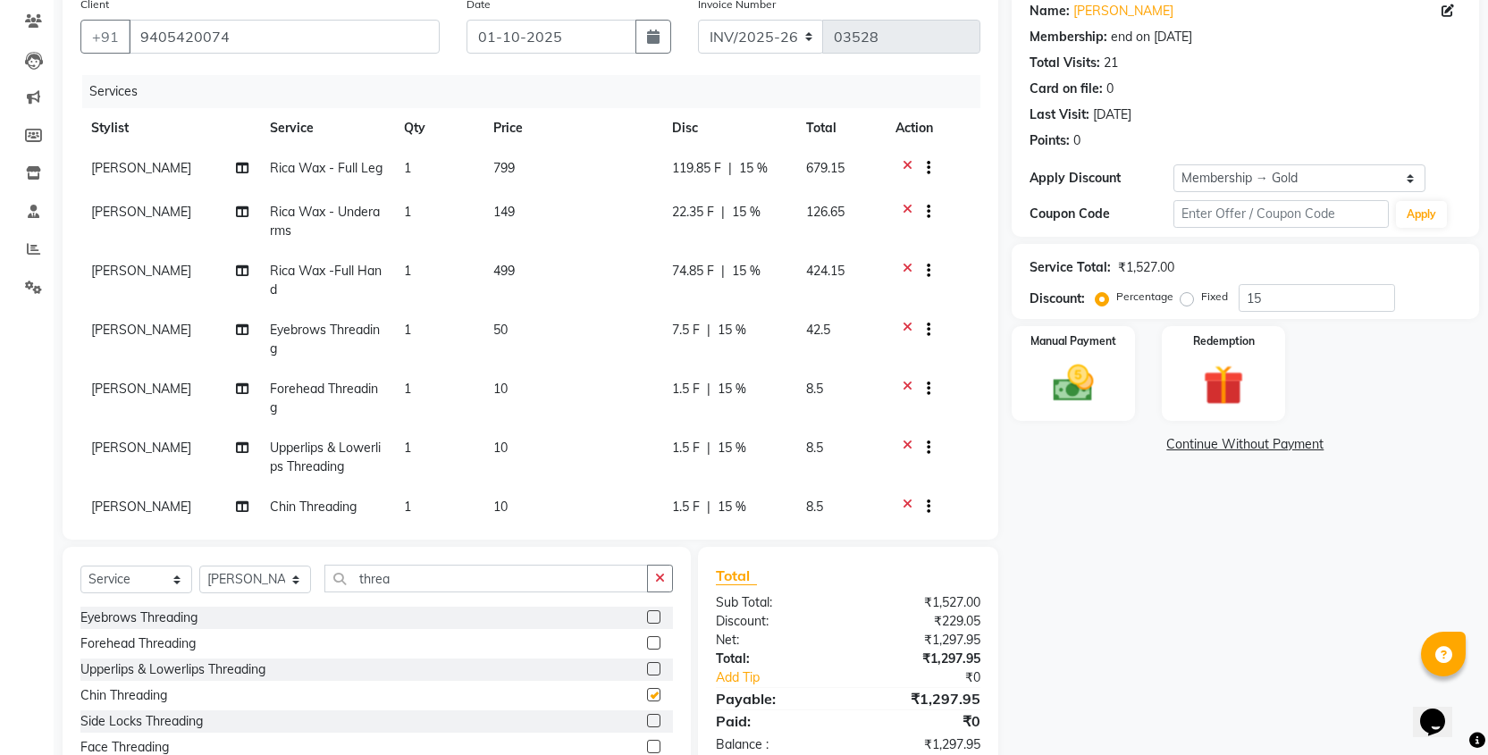
checkbox input "false"
click at [908, 165] on icon at bounding box center [908, 170] width 10 height 22
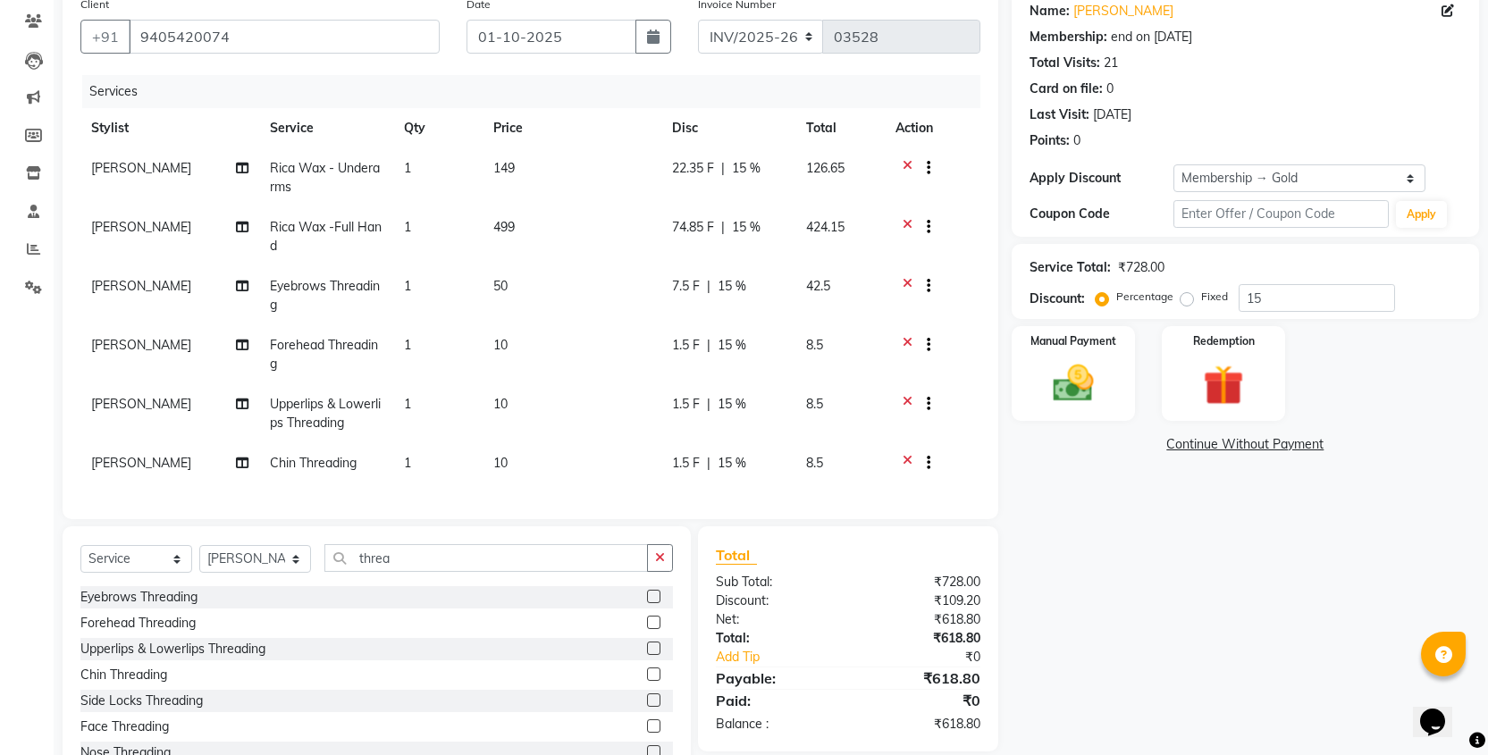
click at [908, 165] on icon at bounding box center [908, 170] width 10 height 22
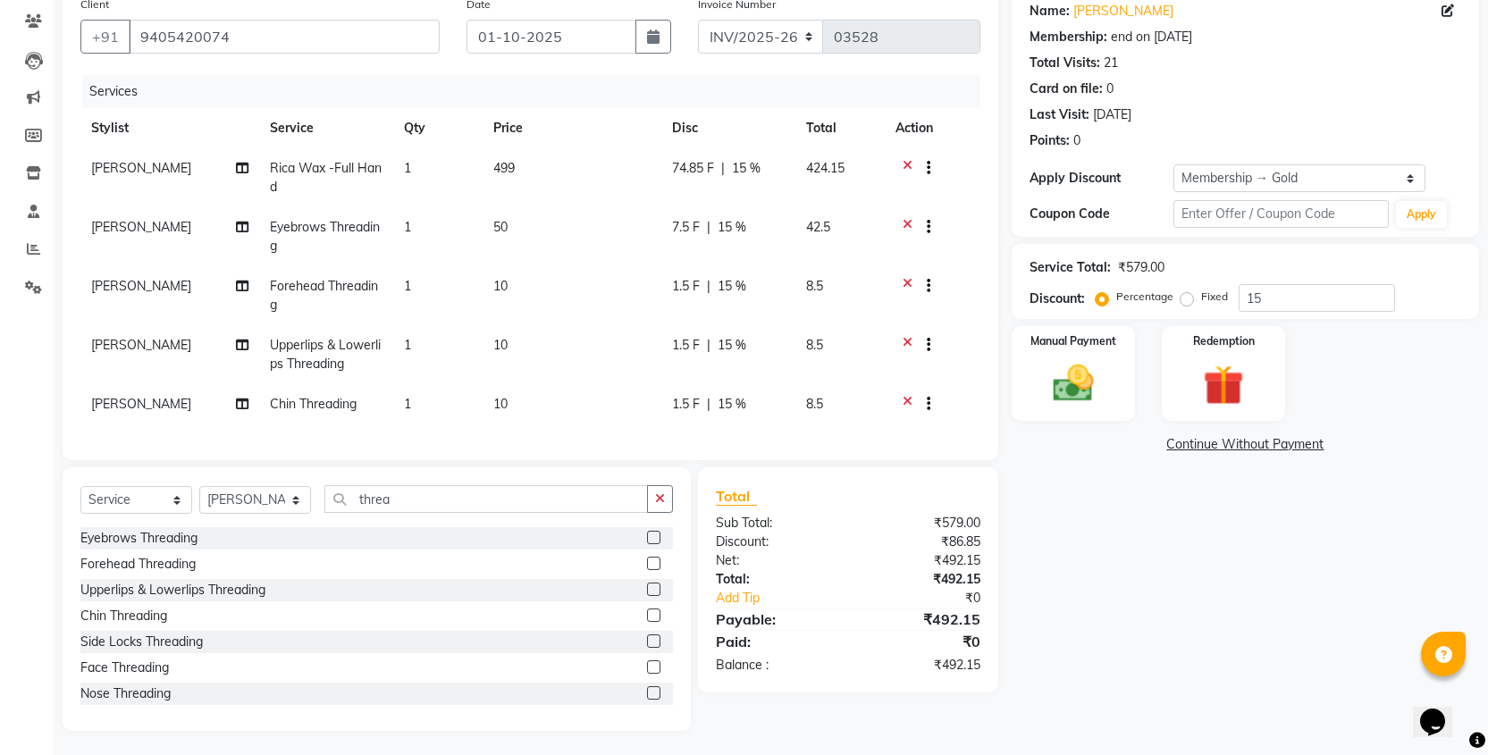
click at [908, 165] on icon at bounding box center [908, 170] width 10 height 22
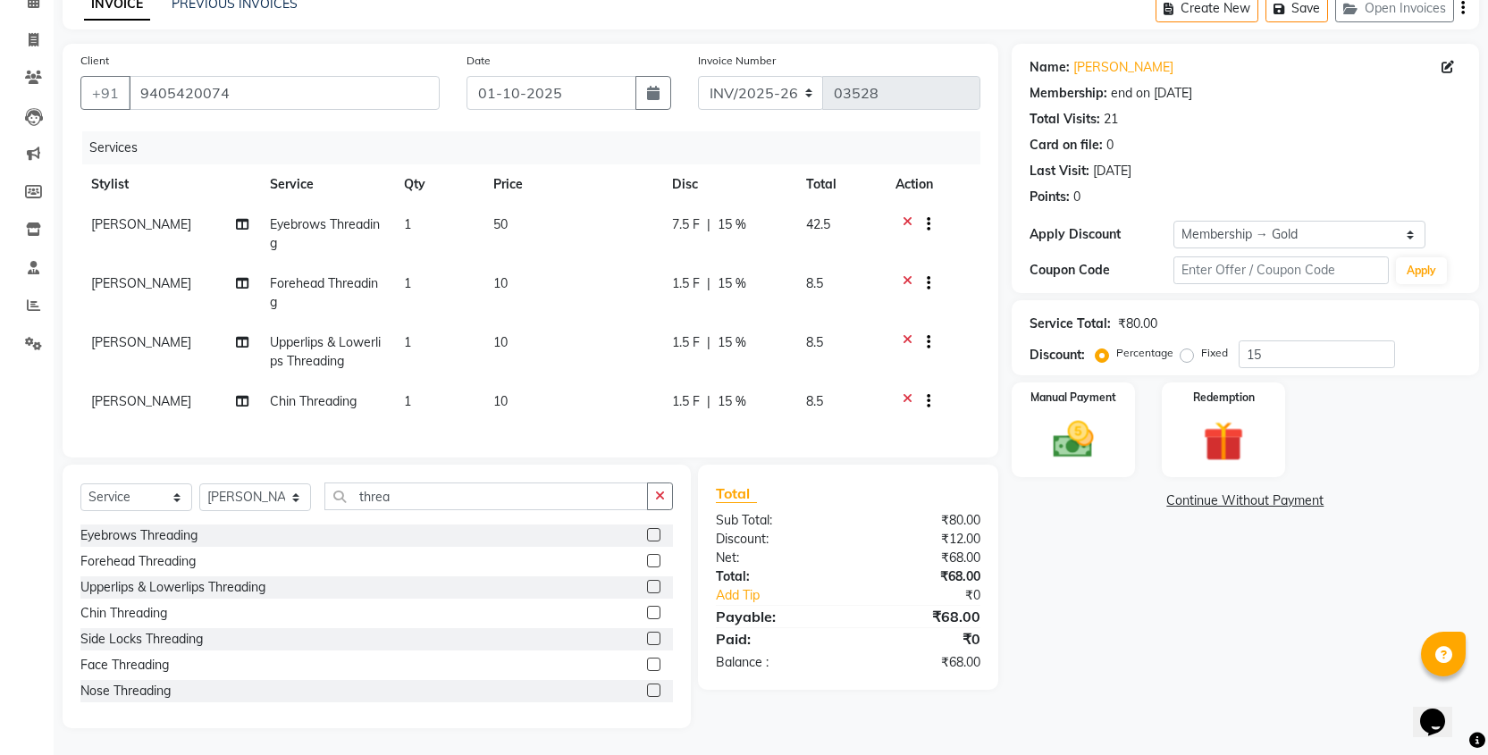
scroll to position [104, 0]
click at [1270, 348] on input "15" at bounding box center [1317, 355] width 156 height 28
type input "1"
type input "35"
click at [1114, 413] on div "Manual Payment" at bounding box center [1073, 430] width 129 height 99
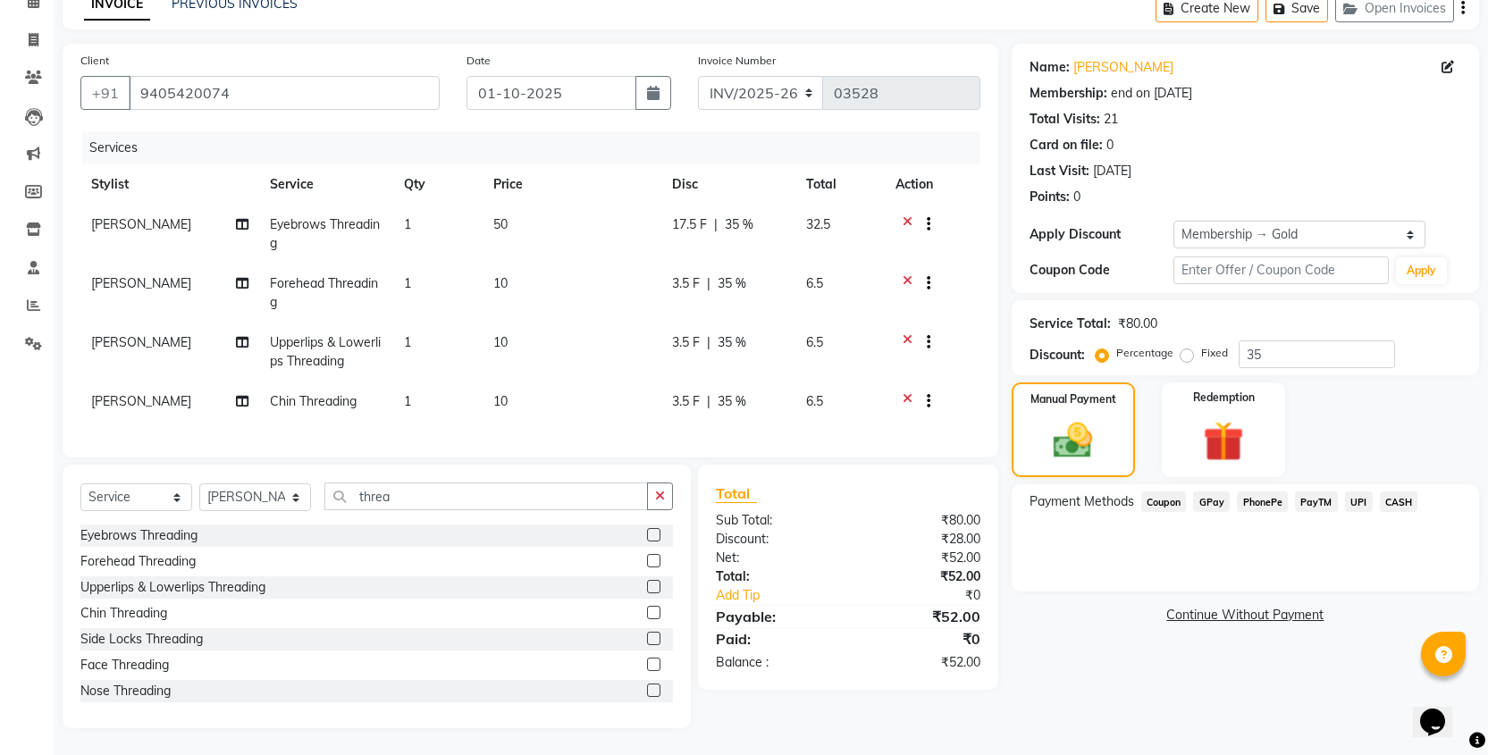
click at [1267, 492] on span "PhonePe" at bounding box center [1262, 502] width 51 height 21
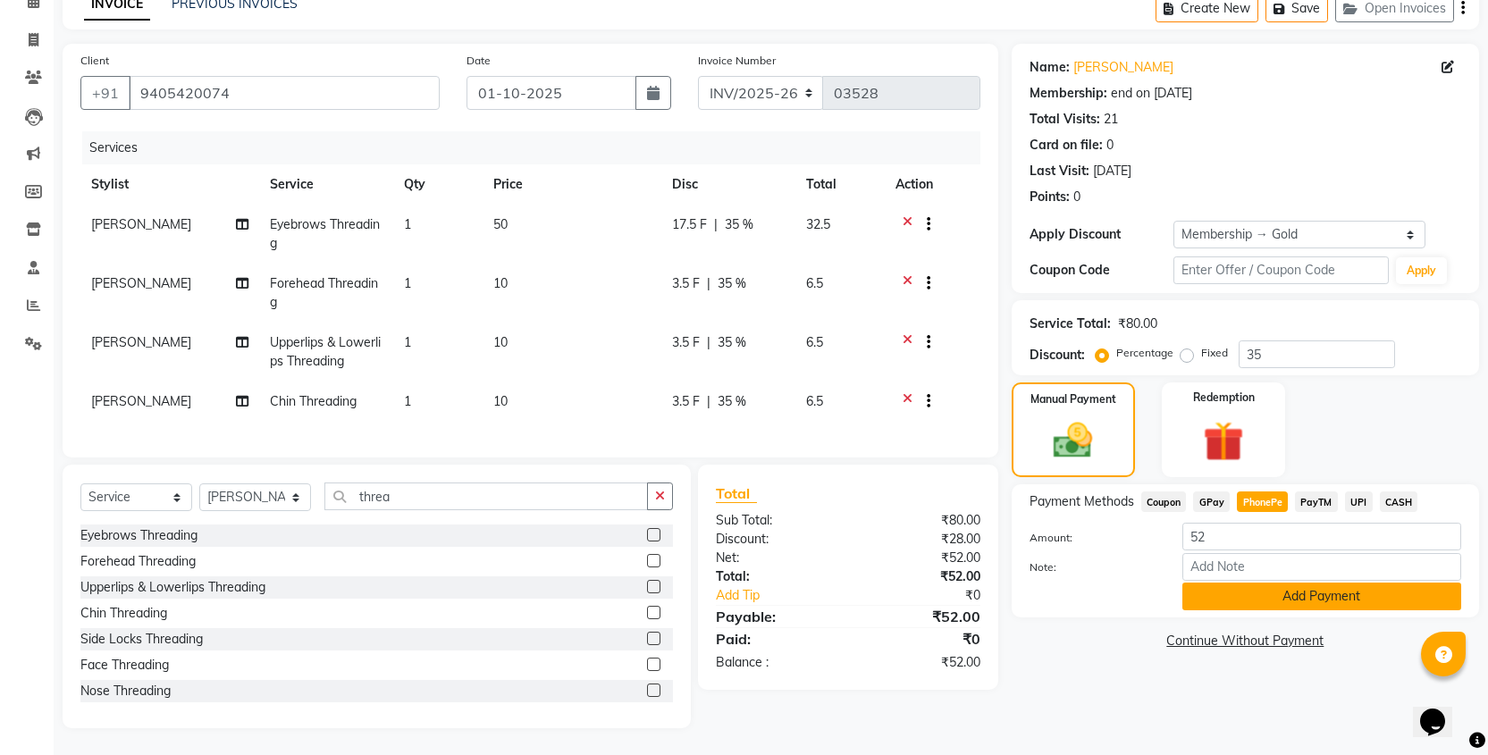
click at [1279, 583] on button "Add Payment" at bounding box center [1322, 597] width 279 height 28
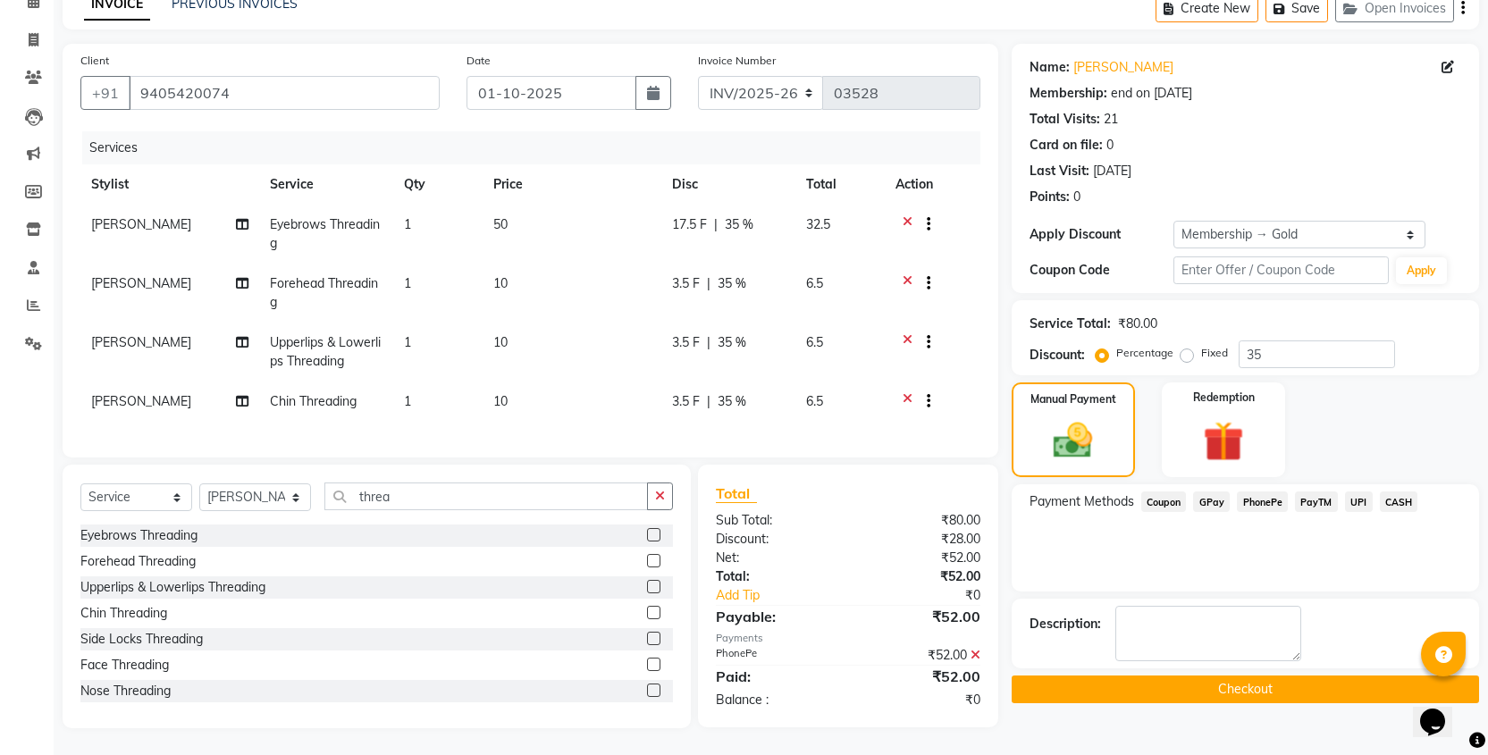
click at [1226, 676] on button "Checkout" at bounding box center [1246, 690] width 468 height 28
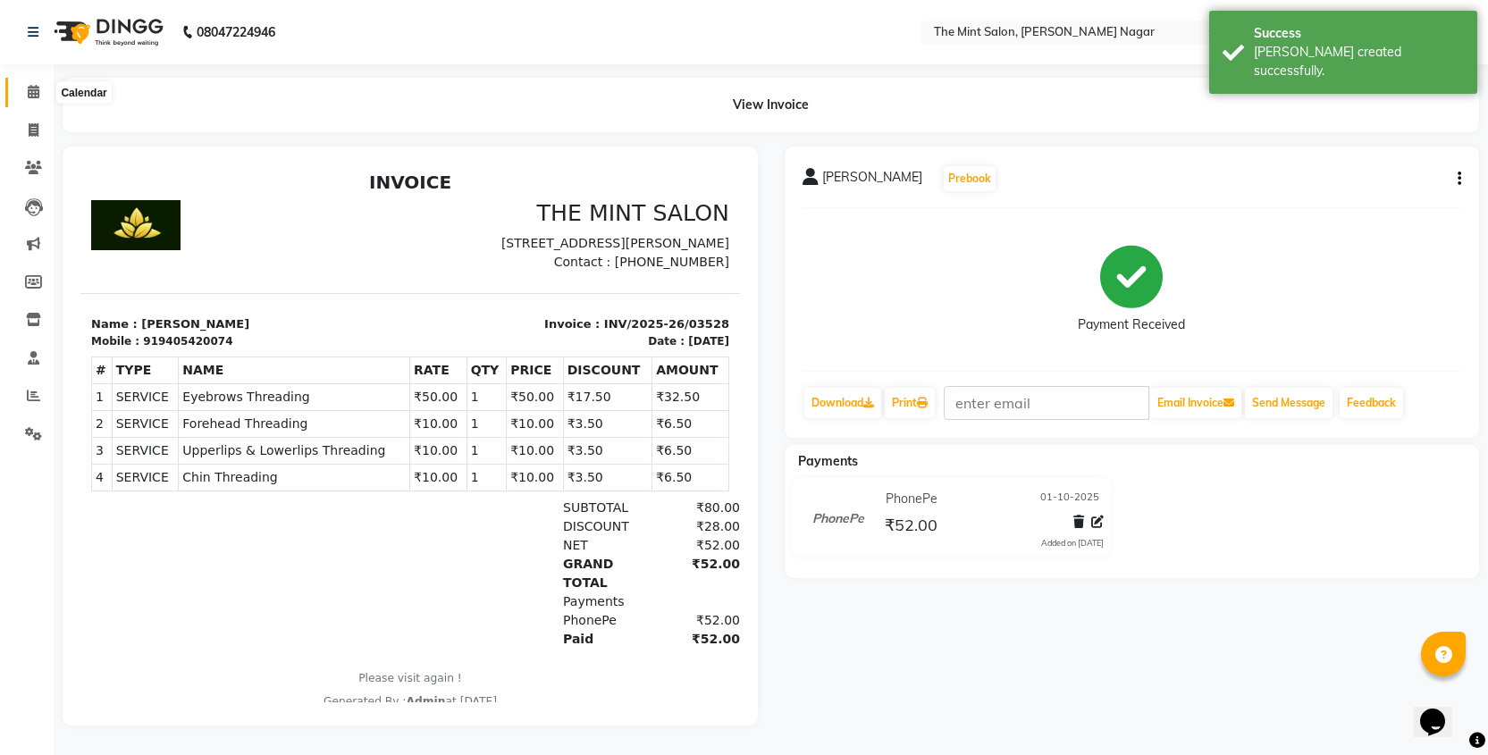
click at [34, 96] on icon at bounding box center [34, 91] width 12 height 13
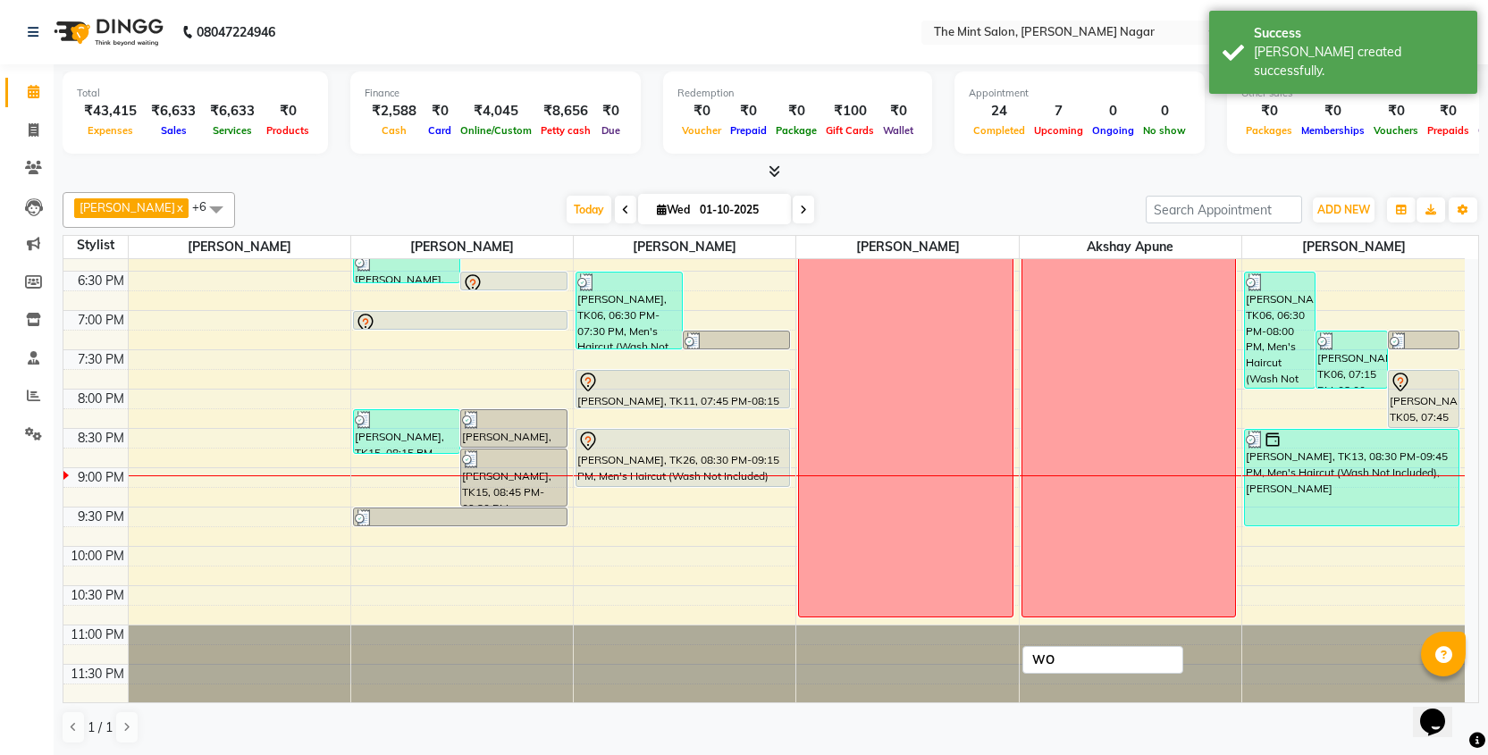
scroll to position [1, 0]
